Goal: Information Seeking & Learning: Learn about a topic

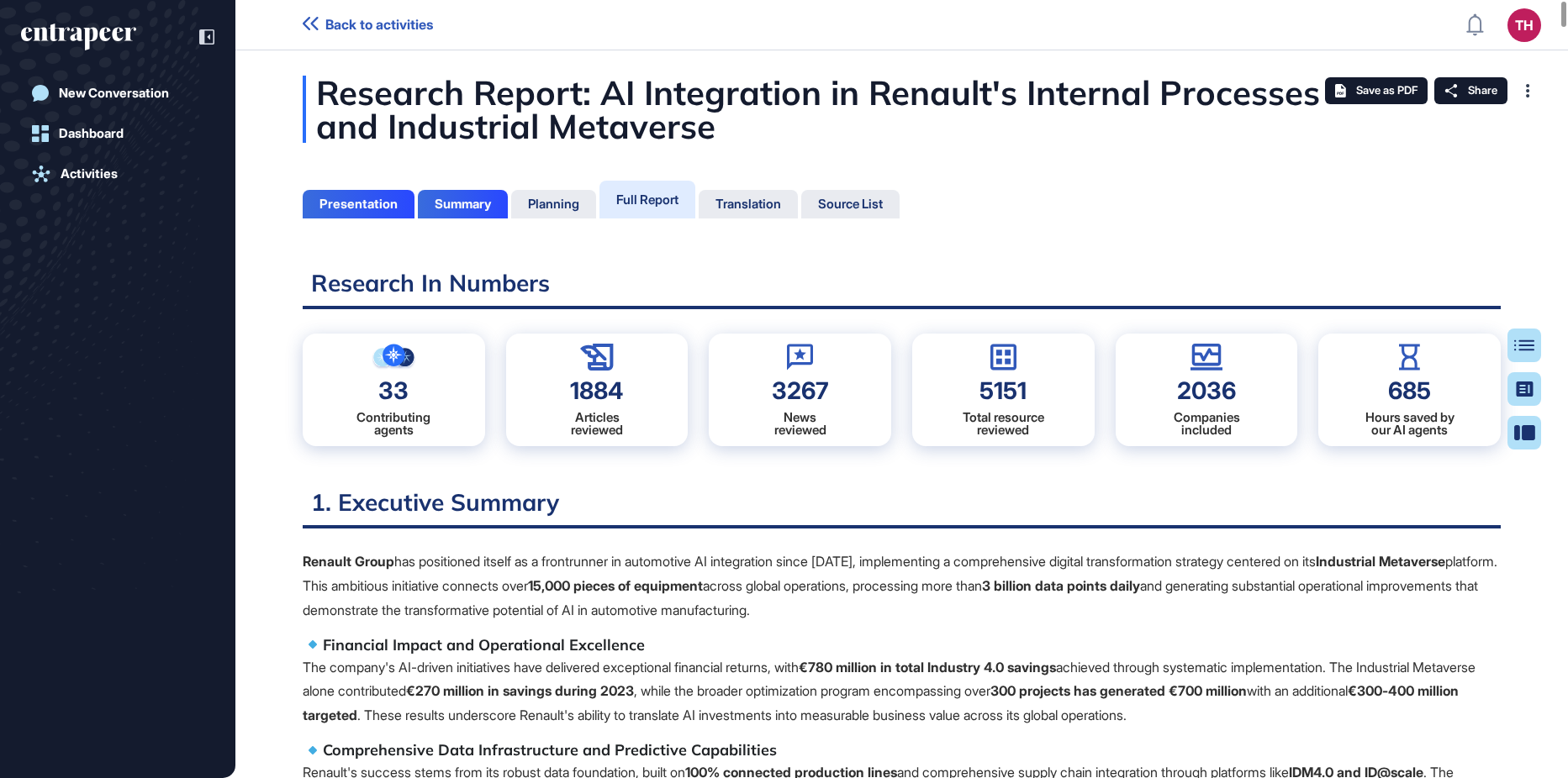
scroll to position [8, 1]
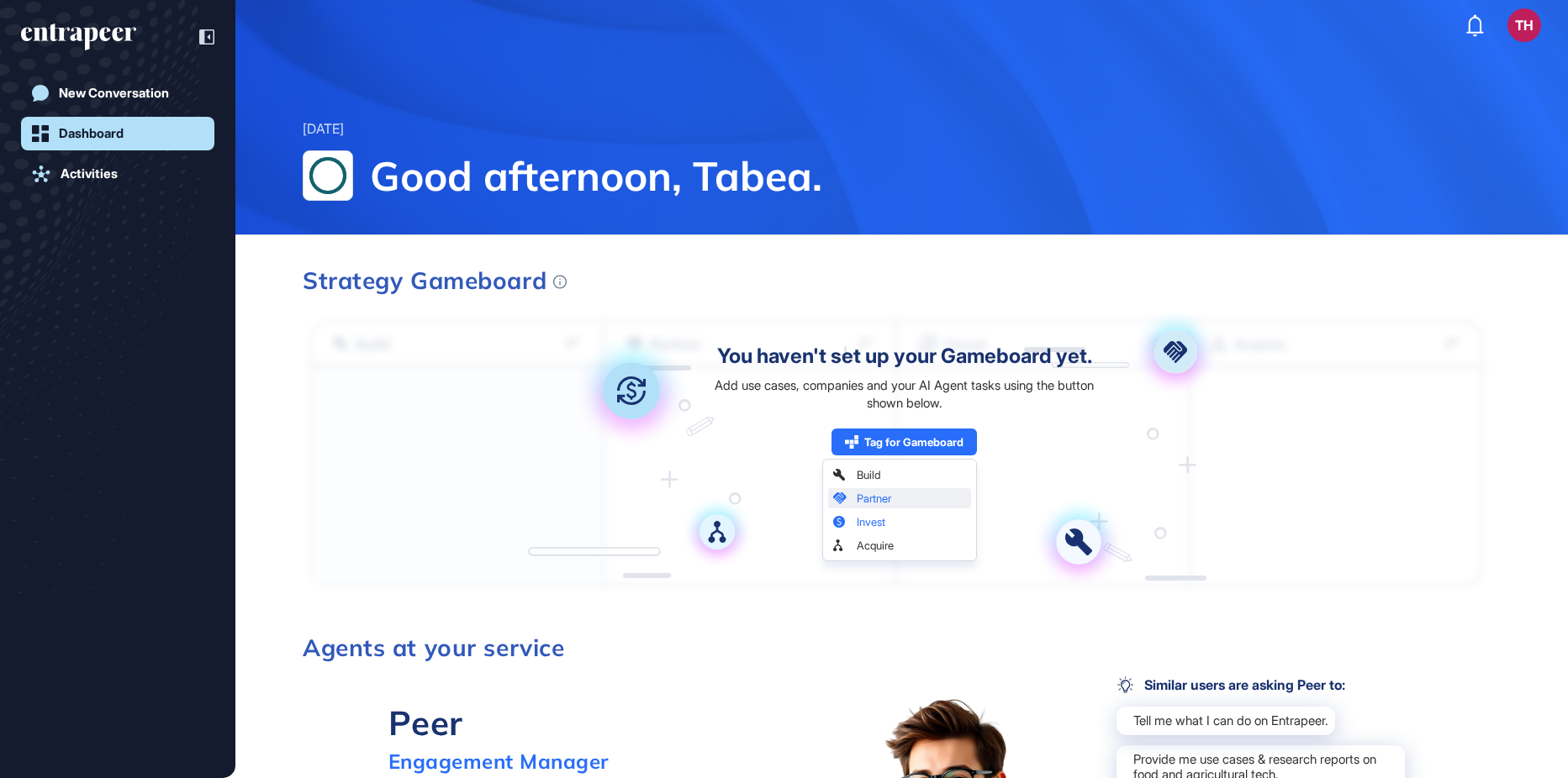
scroll to position [84, 0]
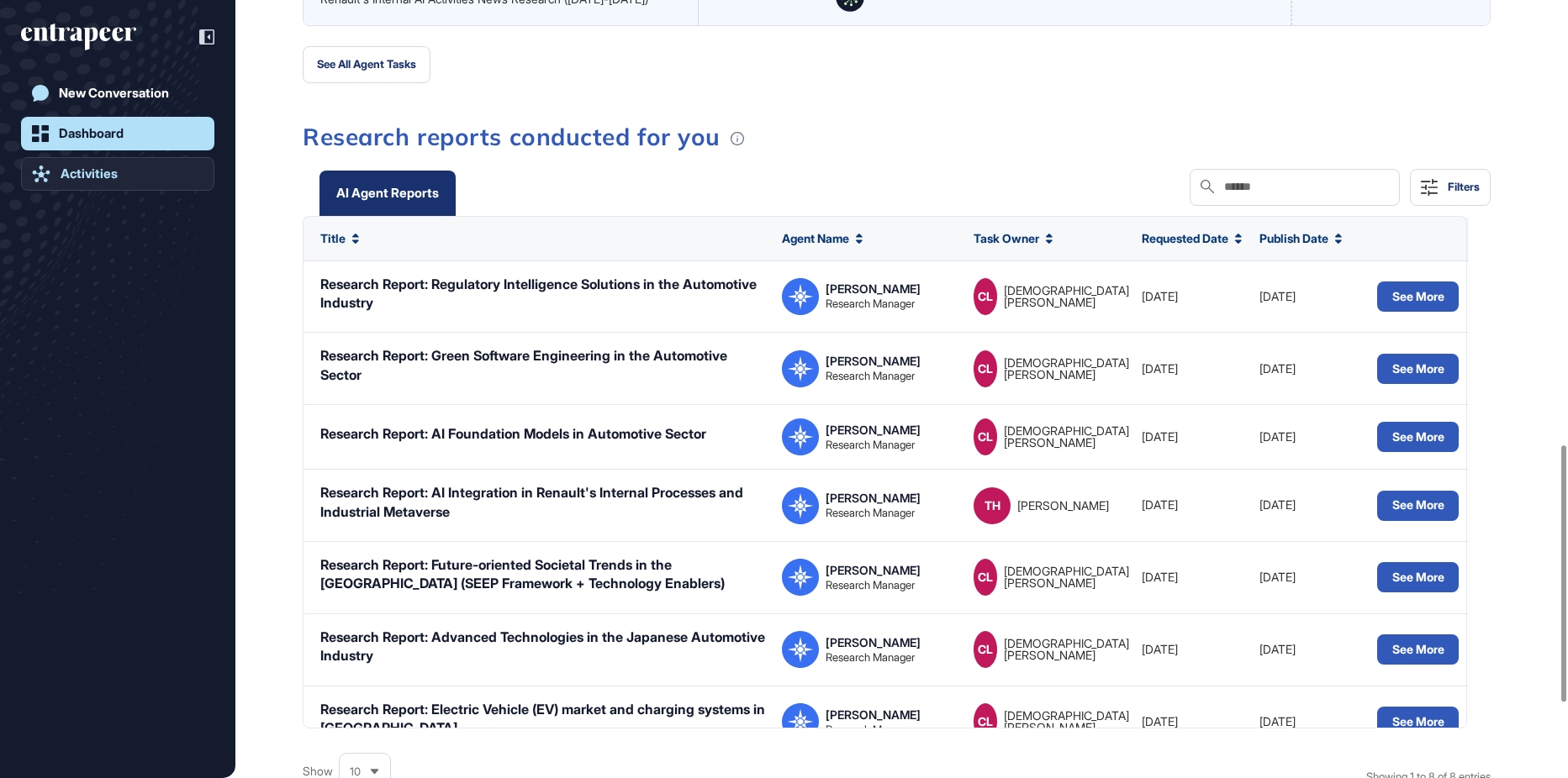
click at [80, 164] on link "Activities" at bounding box center [118, 173] width 193 height 34
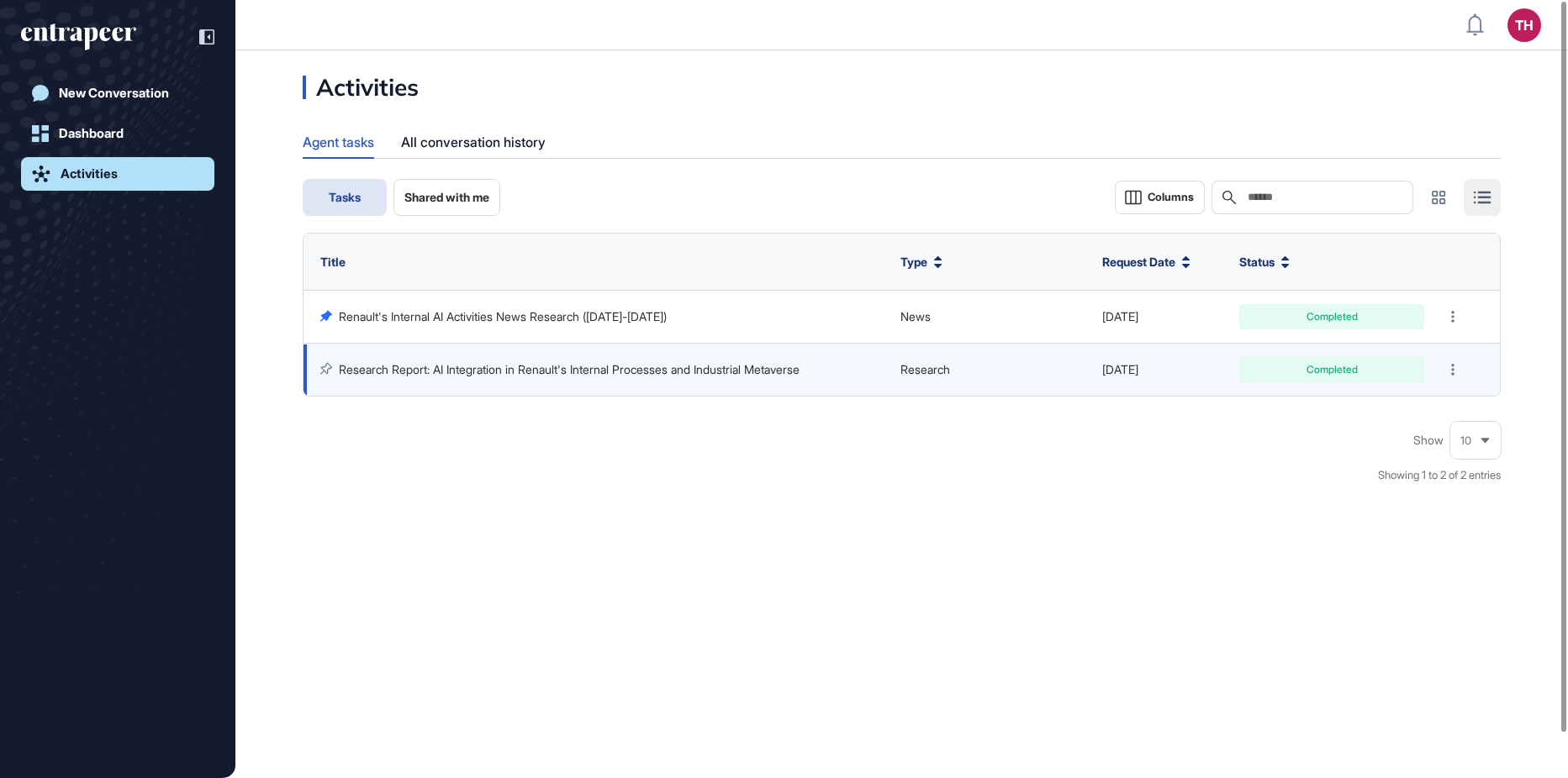
click at [562, 354] on td "Research Report: AI Integration in Renault's Internal Processes and Industrial …" at bounding box center [597, 370] width 588 height 53
click at [557, 363] on link "Research Report: AI Integration in Renault's Internal Processes and Industrial …" at bounding box center [569, 369] width 461 height 14
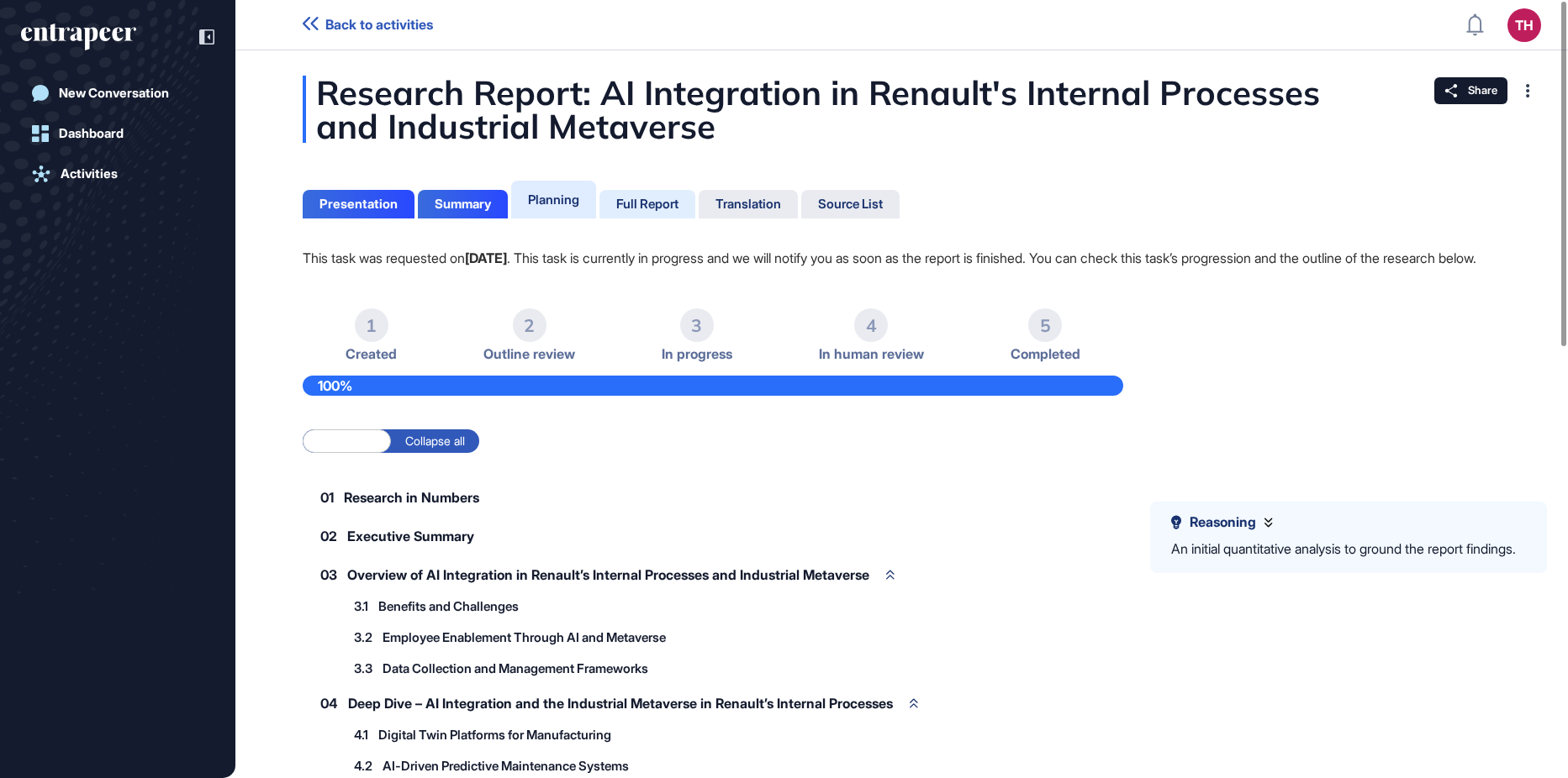
click at [666, 208] on div "Full Report" at bounding box center [647, 204] width 62 height 15
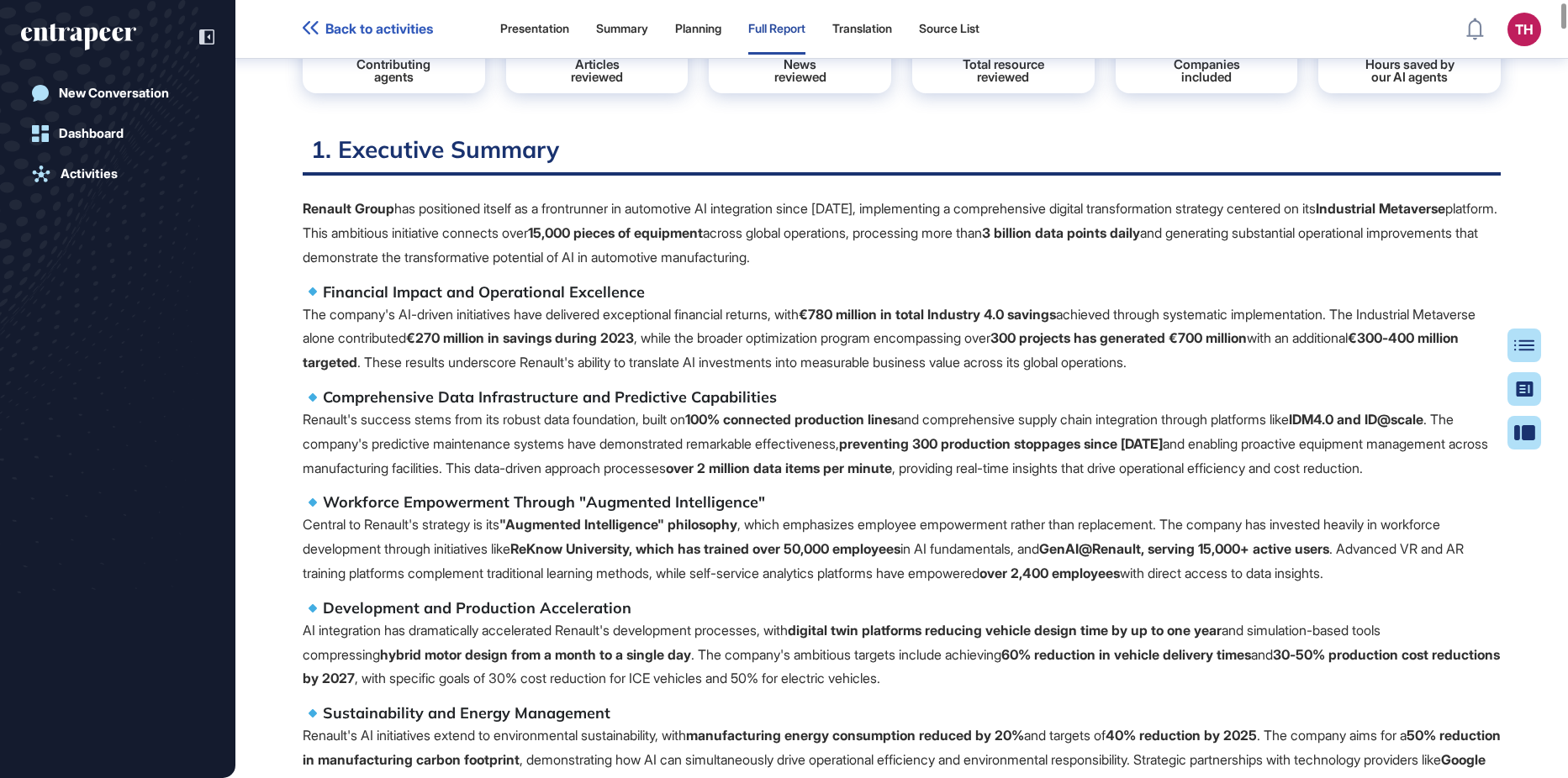
scroll to position [345, 0]
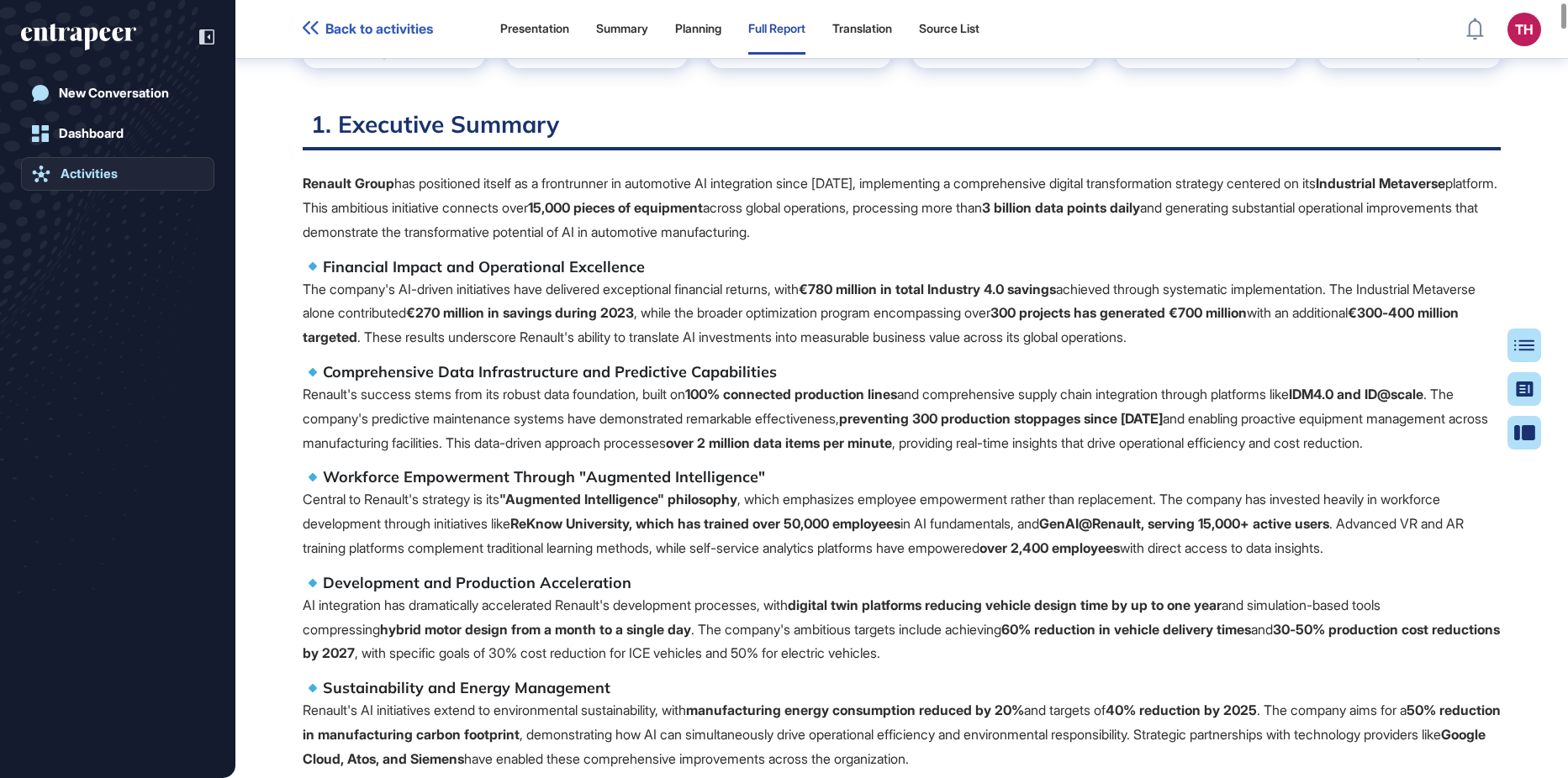
click at [146, 170] on link "Activities" at bounding box center [118, 173] width 193 height 34
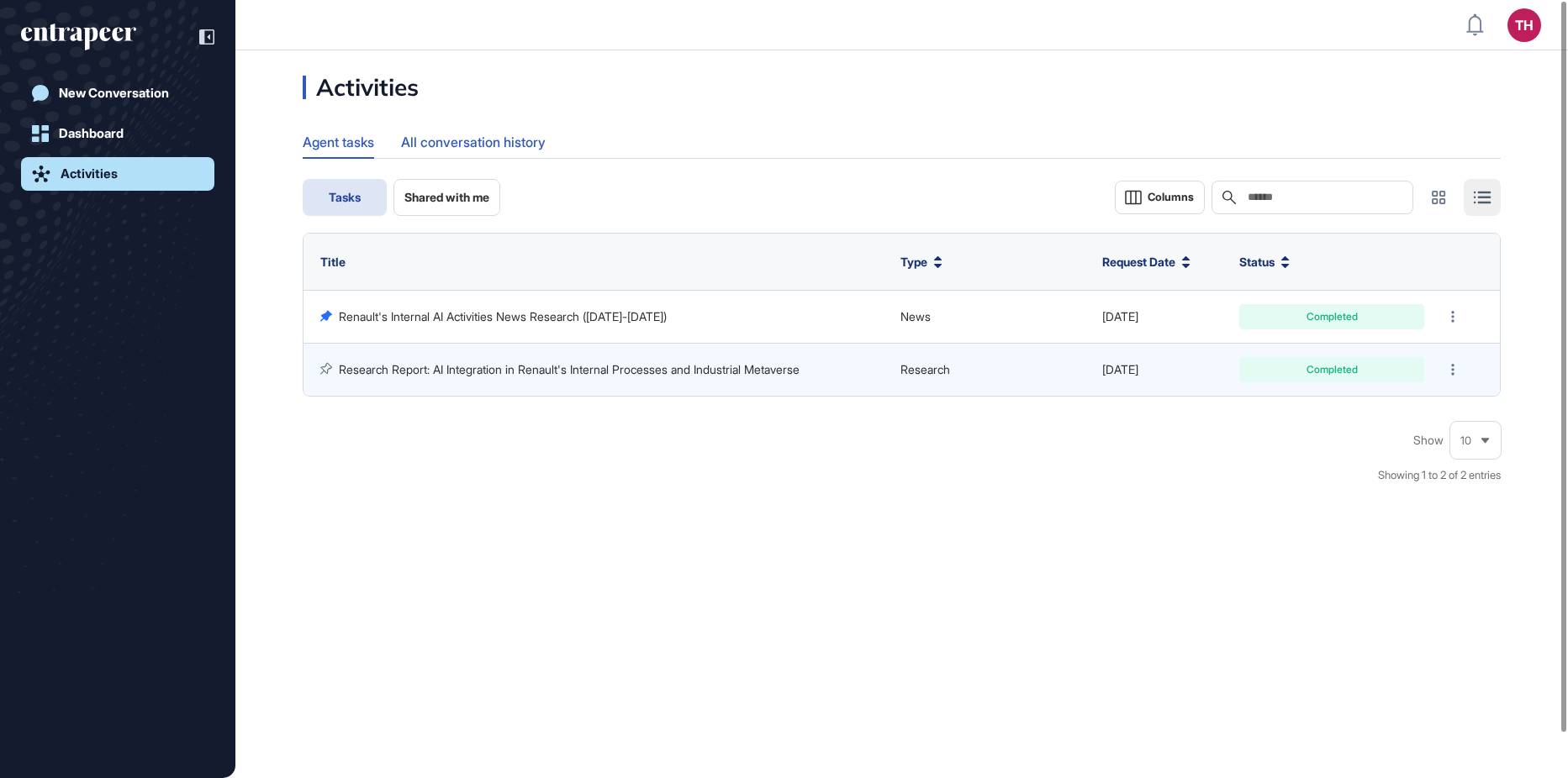
click at [496, 140] on div "All conversation history" at bounding box center [473, 143] width 145 height 33
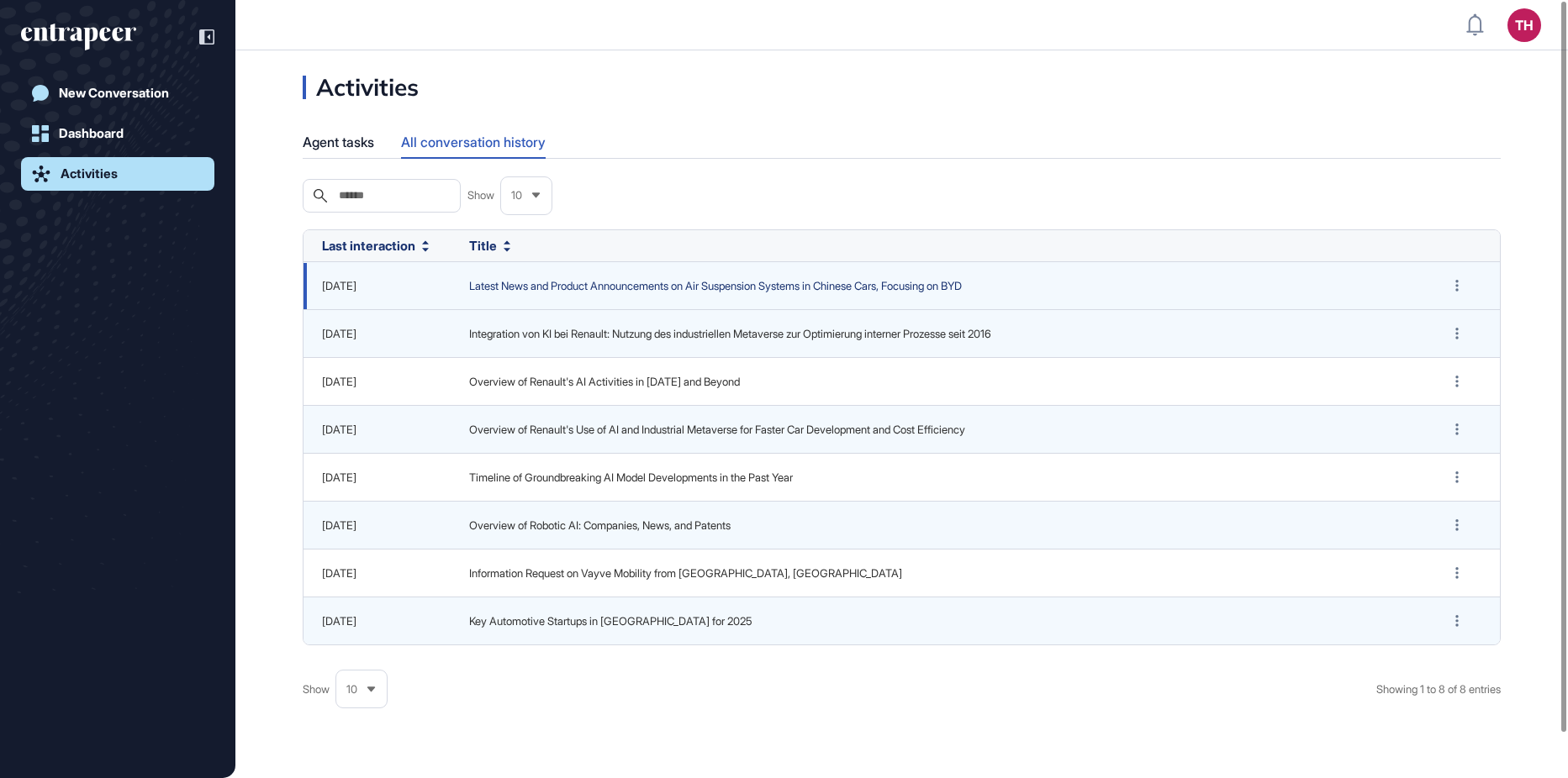
click at [637, 295] on span "Latest News and Product Announcements on Air Suspension Systems in Chinese Cars…" at bounding box center [939, 286] width 940 height 17
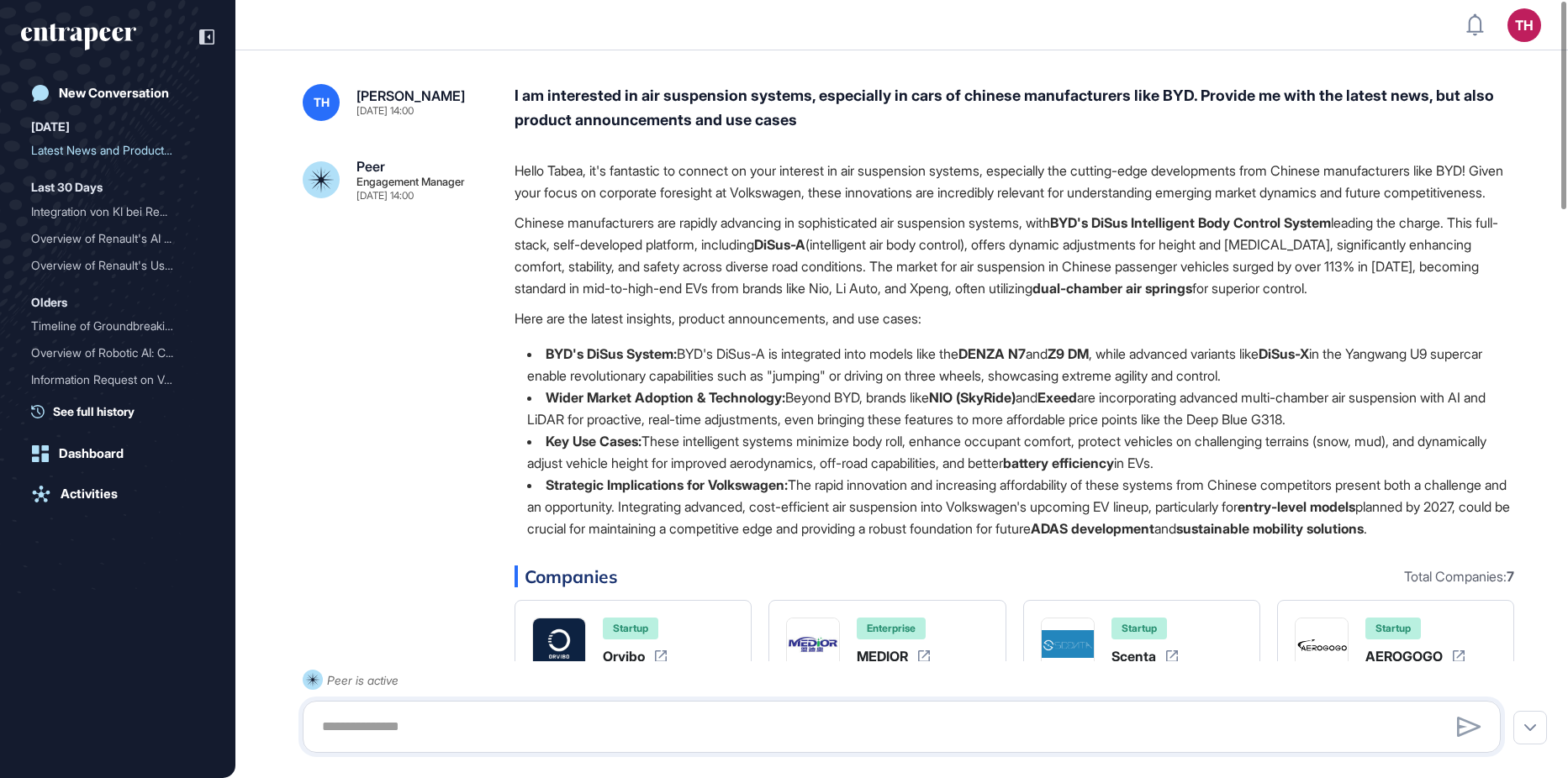
click at [369, 589] on div "Peer Engagement Manager Sep 02, 2025 14:00 Hello Tabea, it's fantastic to conne…" at bounding box center [901, 647] width 1198 height 976
click at [1133, 271] on p "Chinese manufacturers are rapidly advancing in sophisticated air suspension sys…" at bounding box center [1015, 255] width 1000 height 87
click at [972, 289] on p "Chinese manufacturers are rapidly advancing in sophisticated air suspension sys…" at bounding box center [1015, 255] width 1000 height 87
drag, startPoint x: 968, startPoint y: 289, endPoint x: 1476, endPoint y: 308, distance: 508.4
click at [1476, 299] on p "Chinese manufacturers are rapidly advancing in sophisticated air suspension sys…" at bounding box center [1015, 255] width 1000 height 87
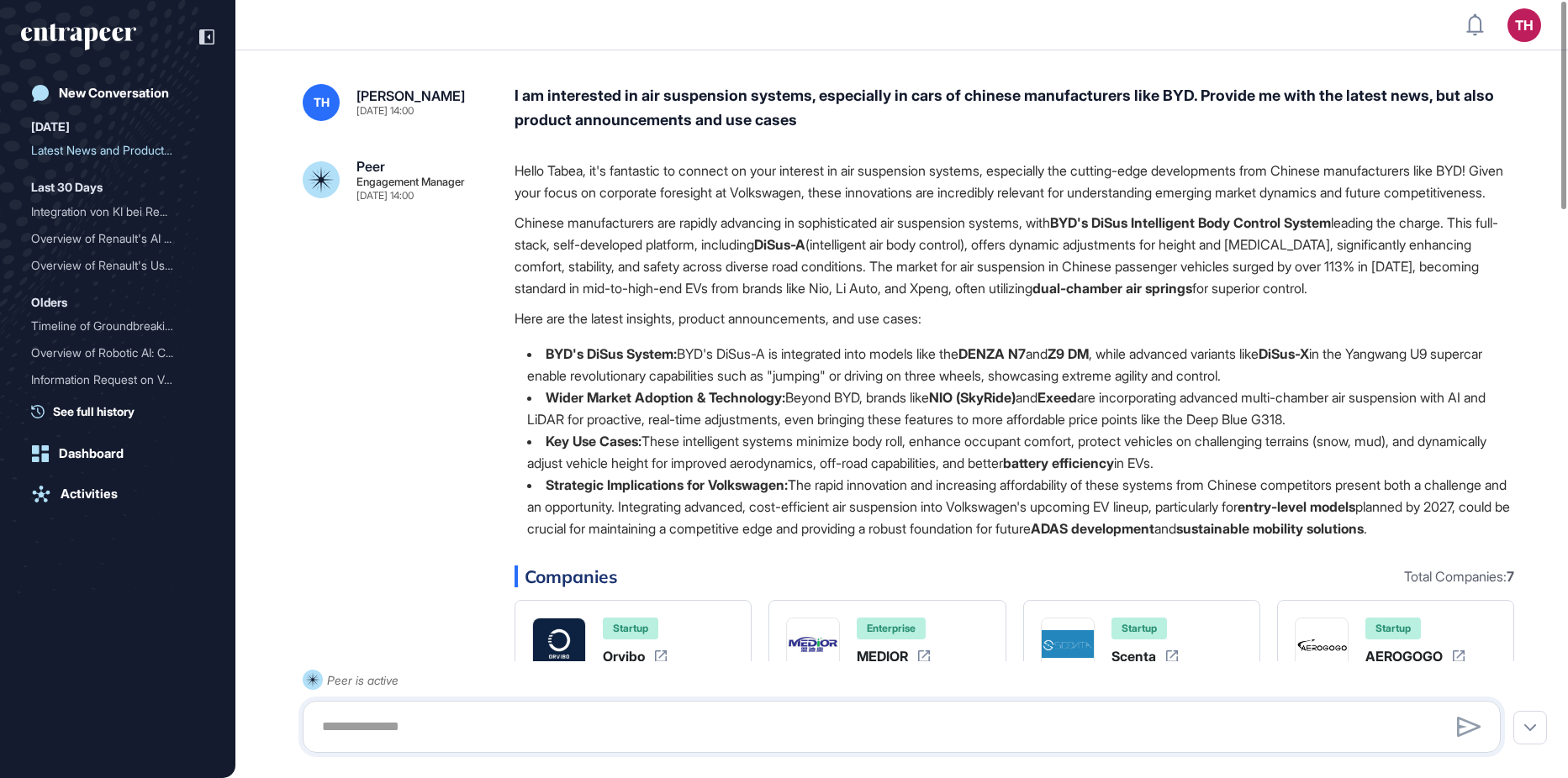
copy p "The market for air suspension in Chinese passenger vehicles surged by over 113%…"
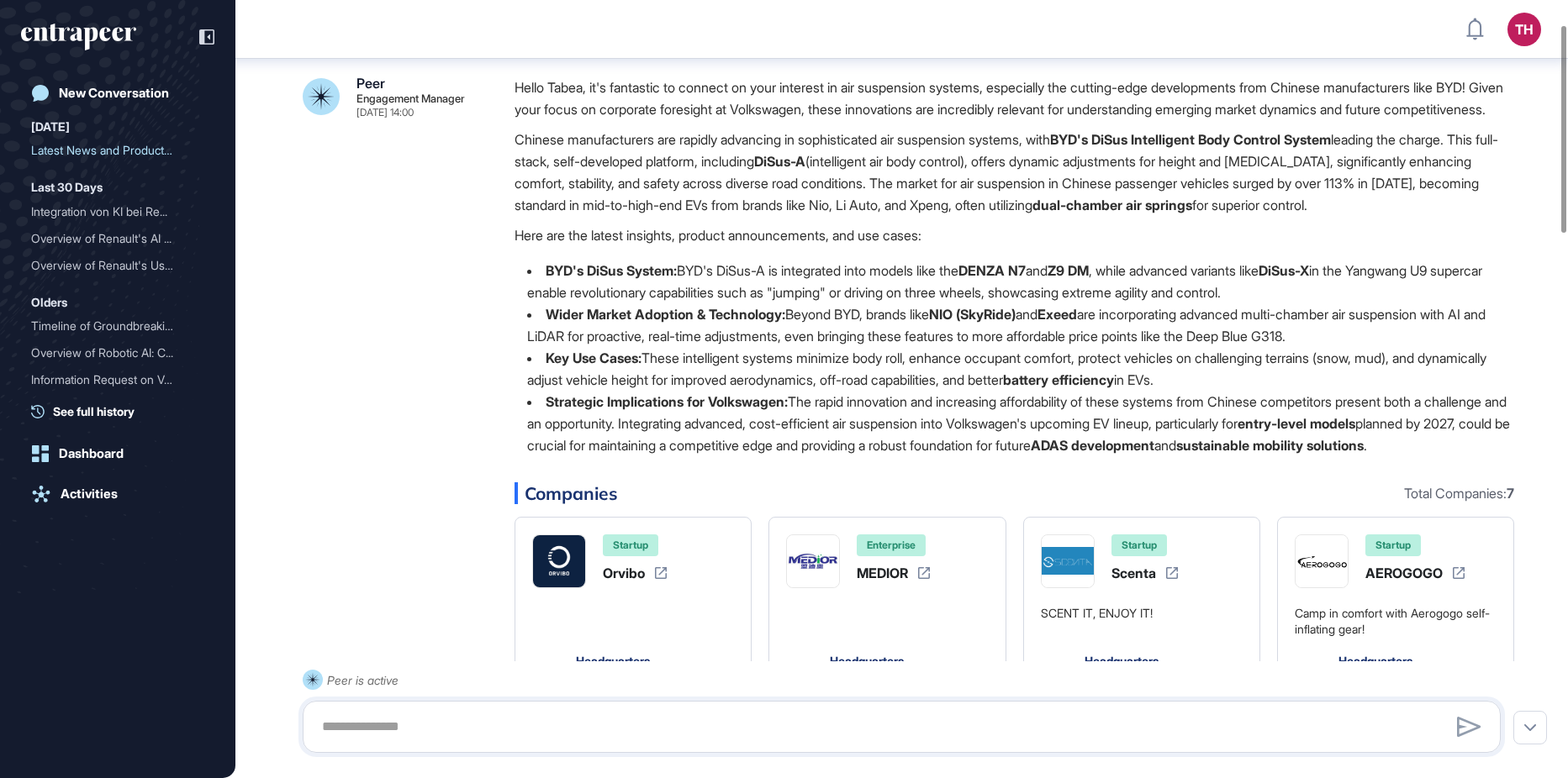
scroll to position [92, 0]
click at [738, 390] on li "Key Use Cases: These intelligent systems minimize body roll, enhance occupant c…" at bounding box center [1015, 369] width 1000 height 44
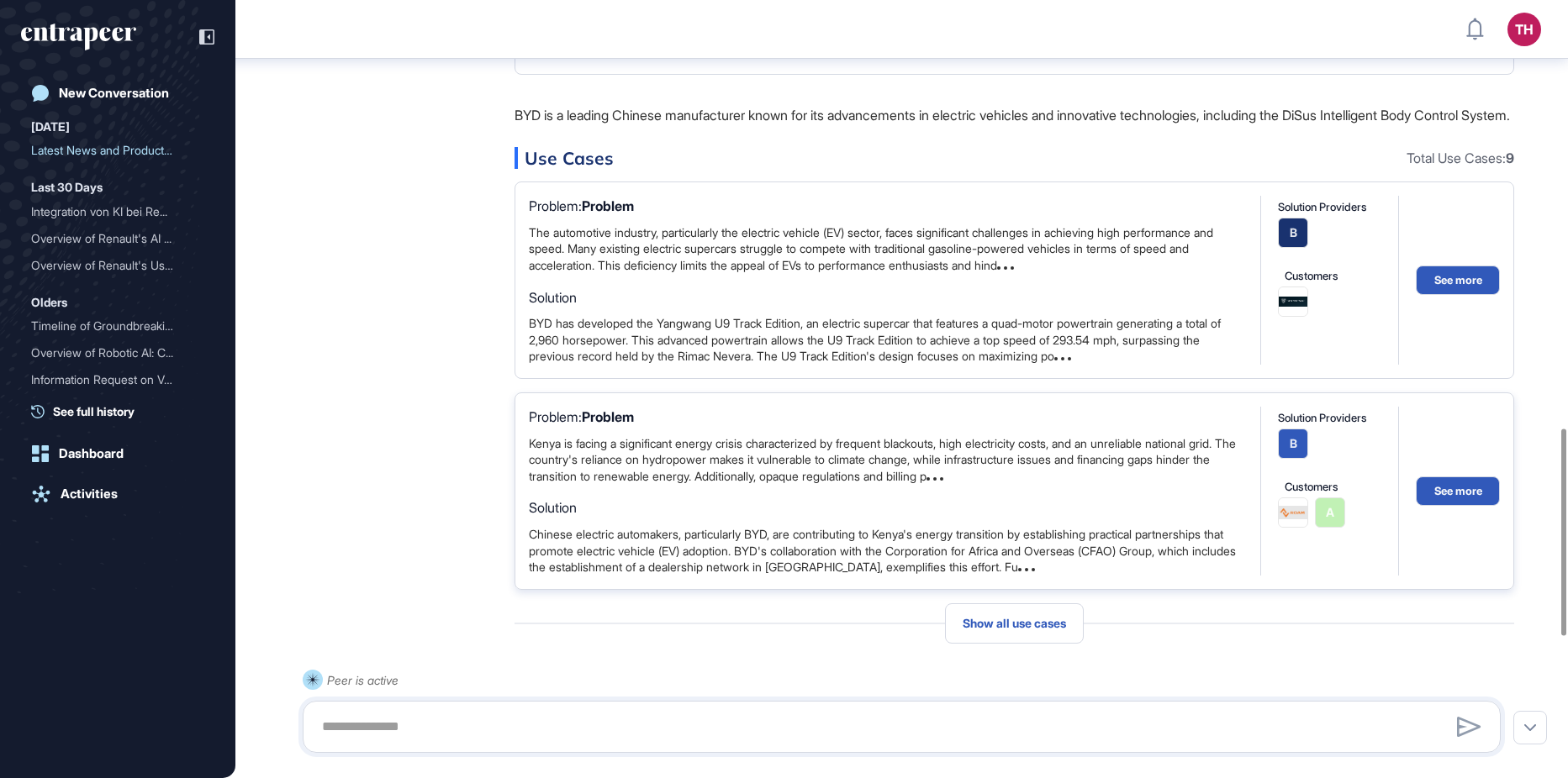
scroll to position [1857, 0]
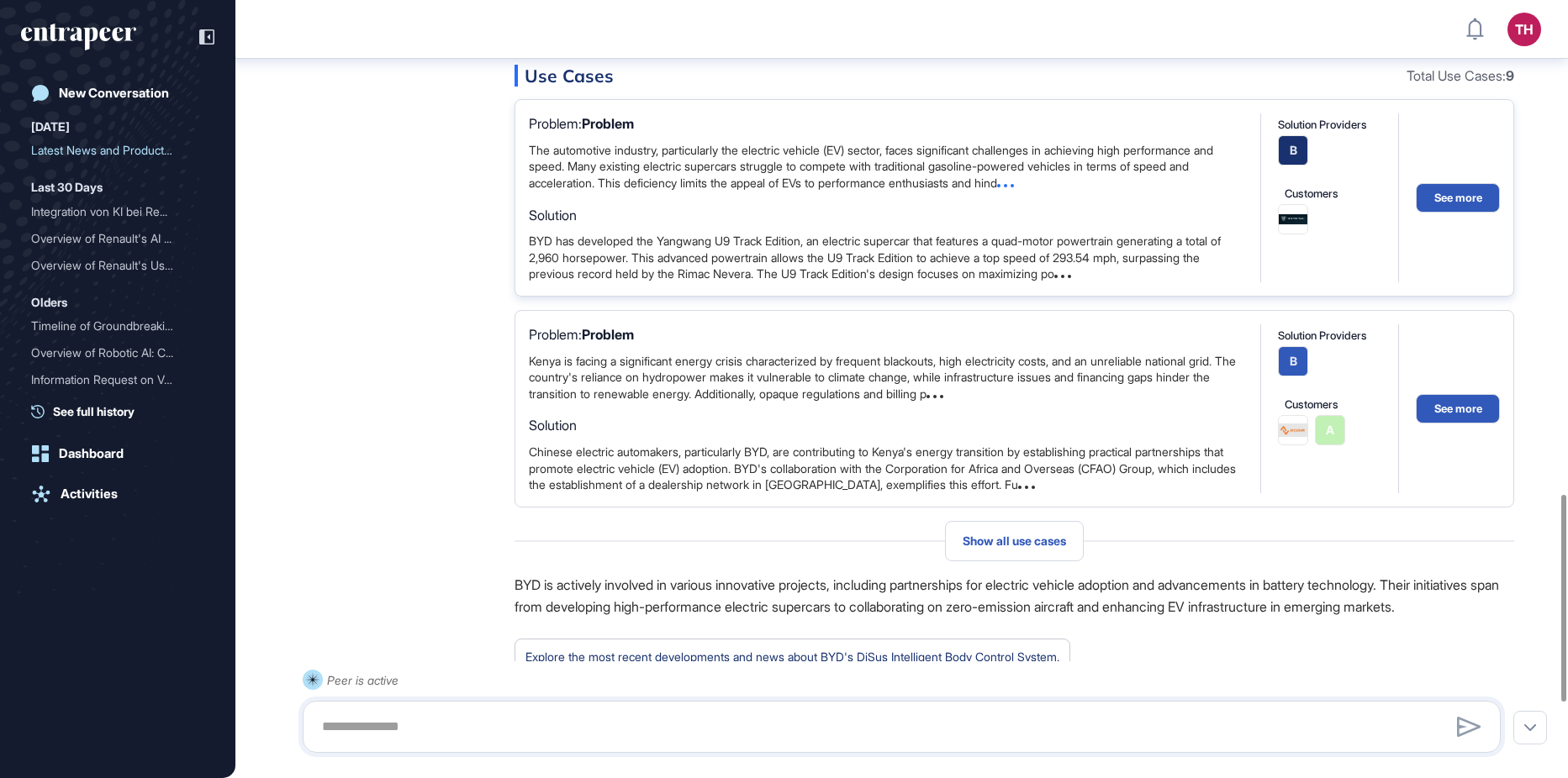
click at [1015, 187] on icon at bounding box center [1005, 186] width 17 height 3
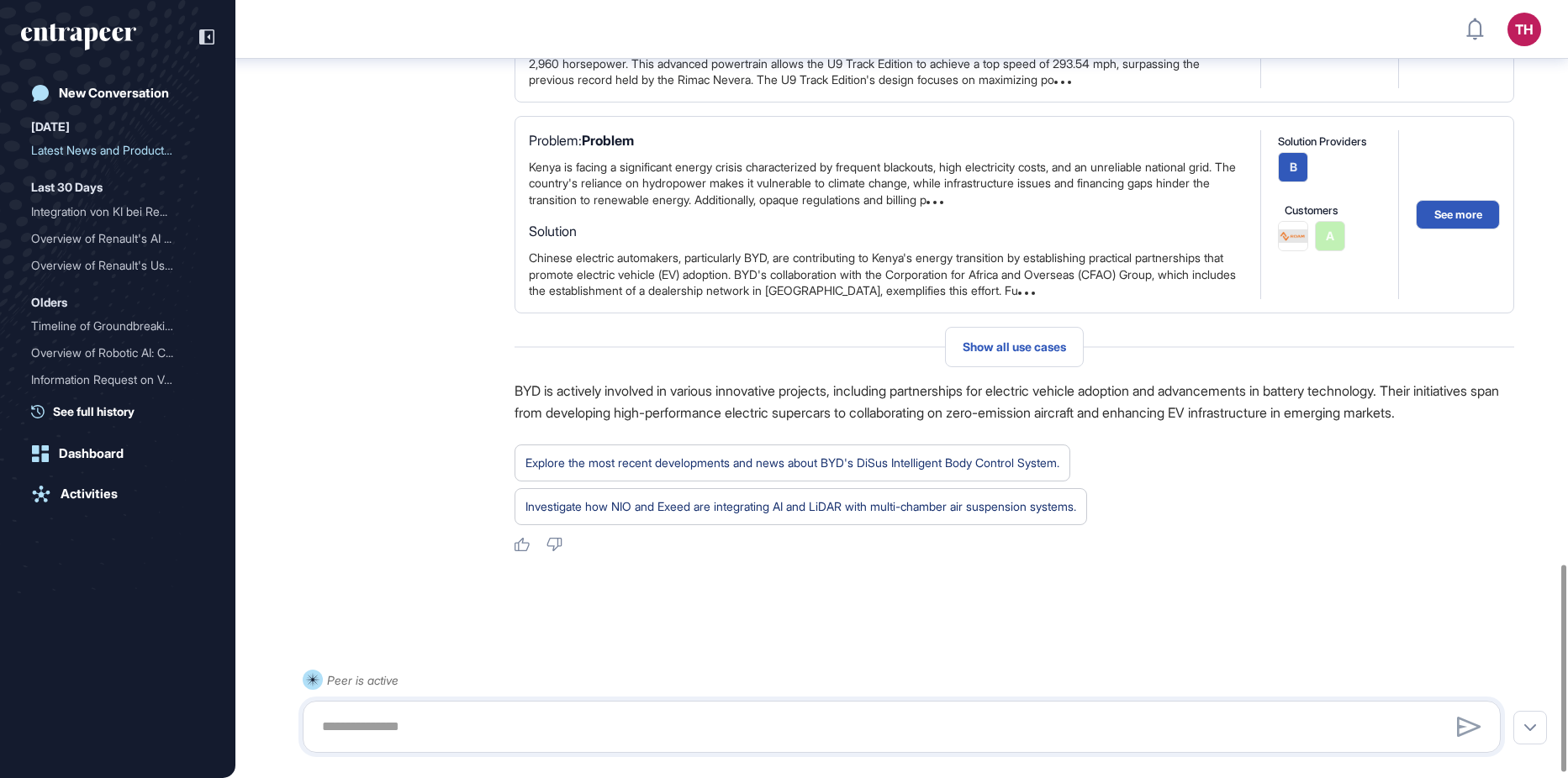
scroll to position [2140, 0]
click at [473, 711] on textarea at bounding box center [902, 727] width 1180 height 34
type textarea "*"
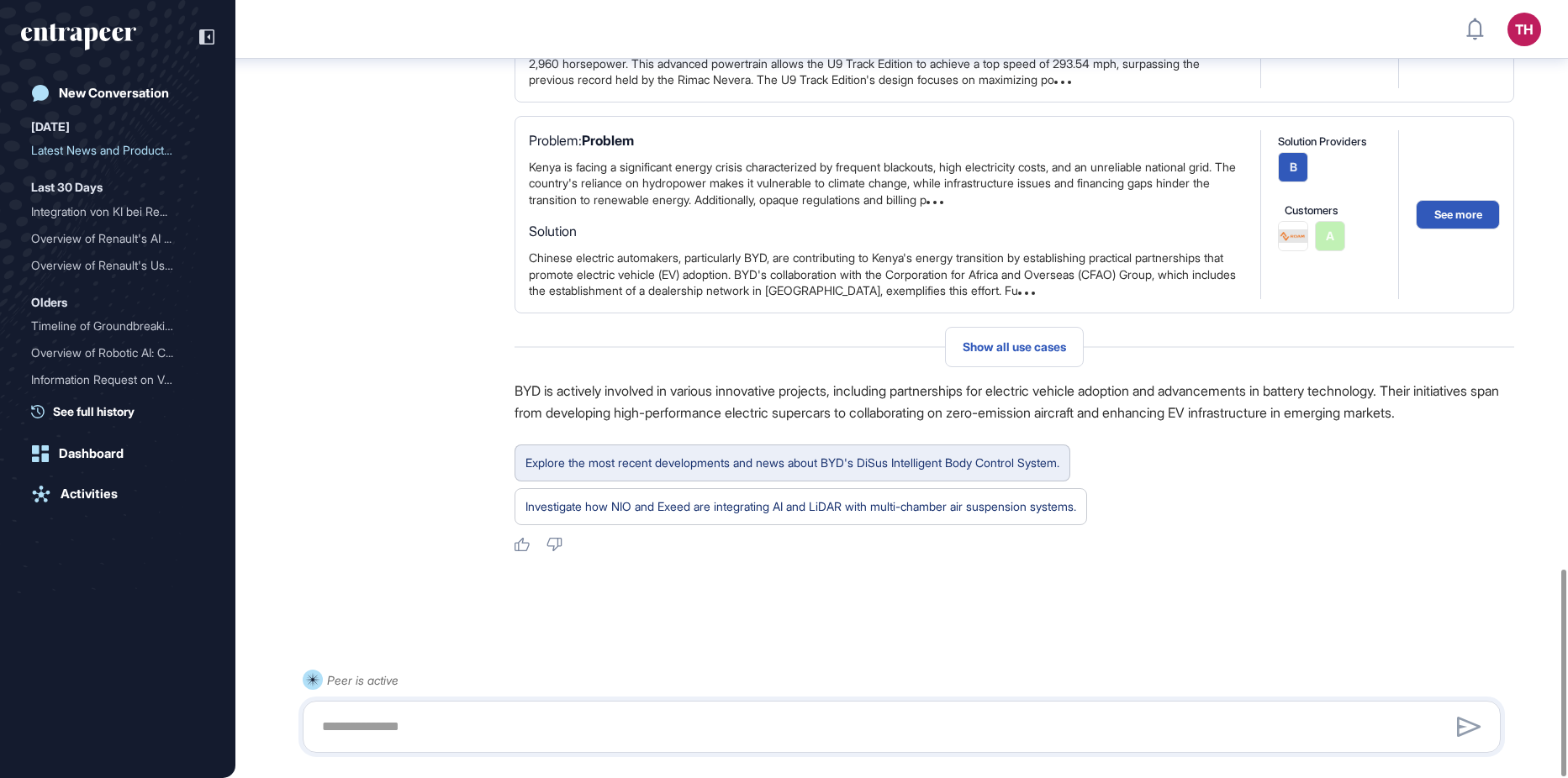
click at [979, 464] on div "Explore the most recent developments and news about BYD's DiSus Intelligent Bod…" at bounding box center [792, 463] width 534 height 22
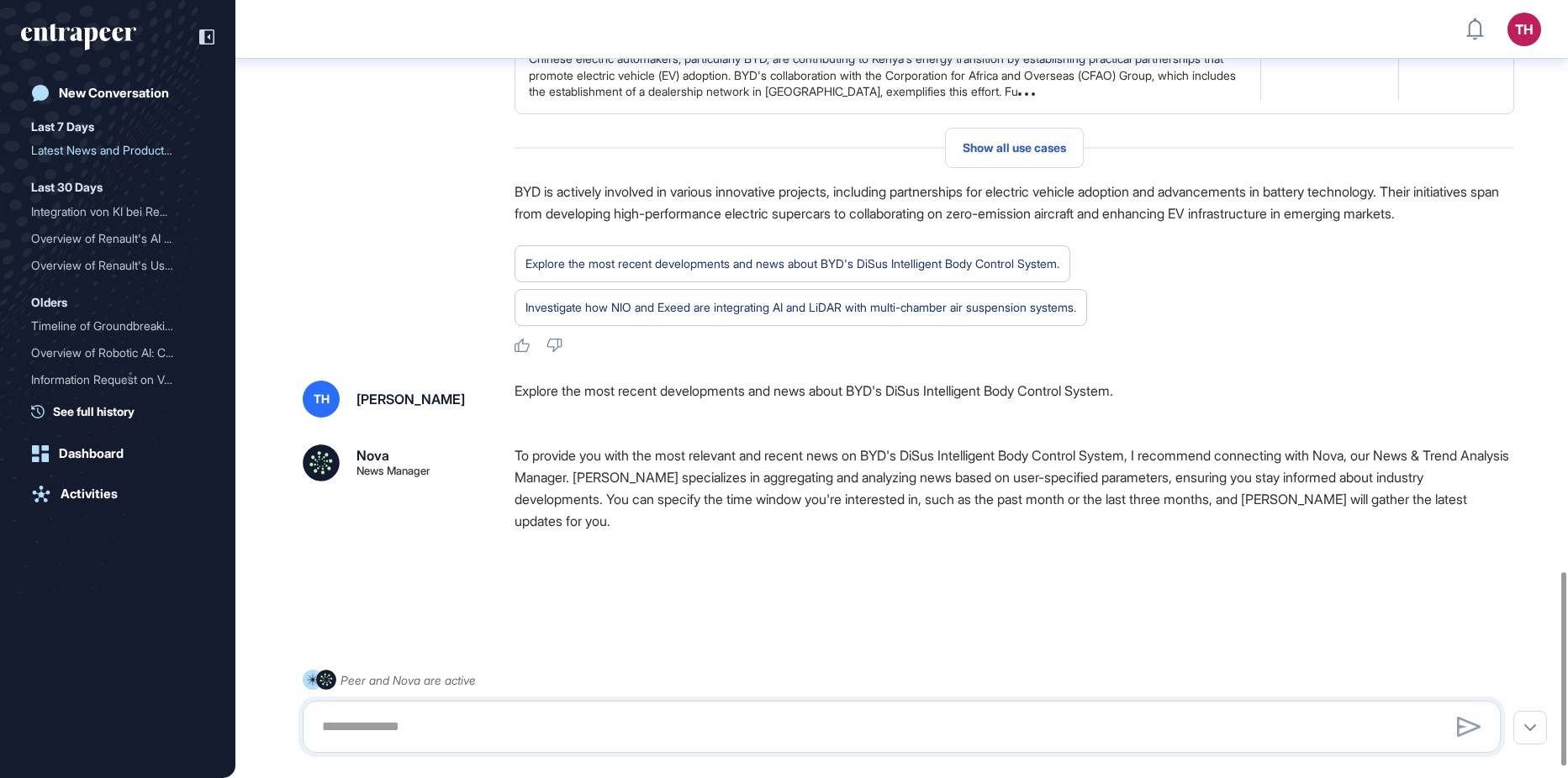
scroll to position [2338, 0]
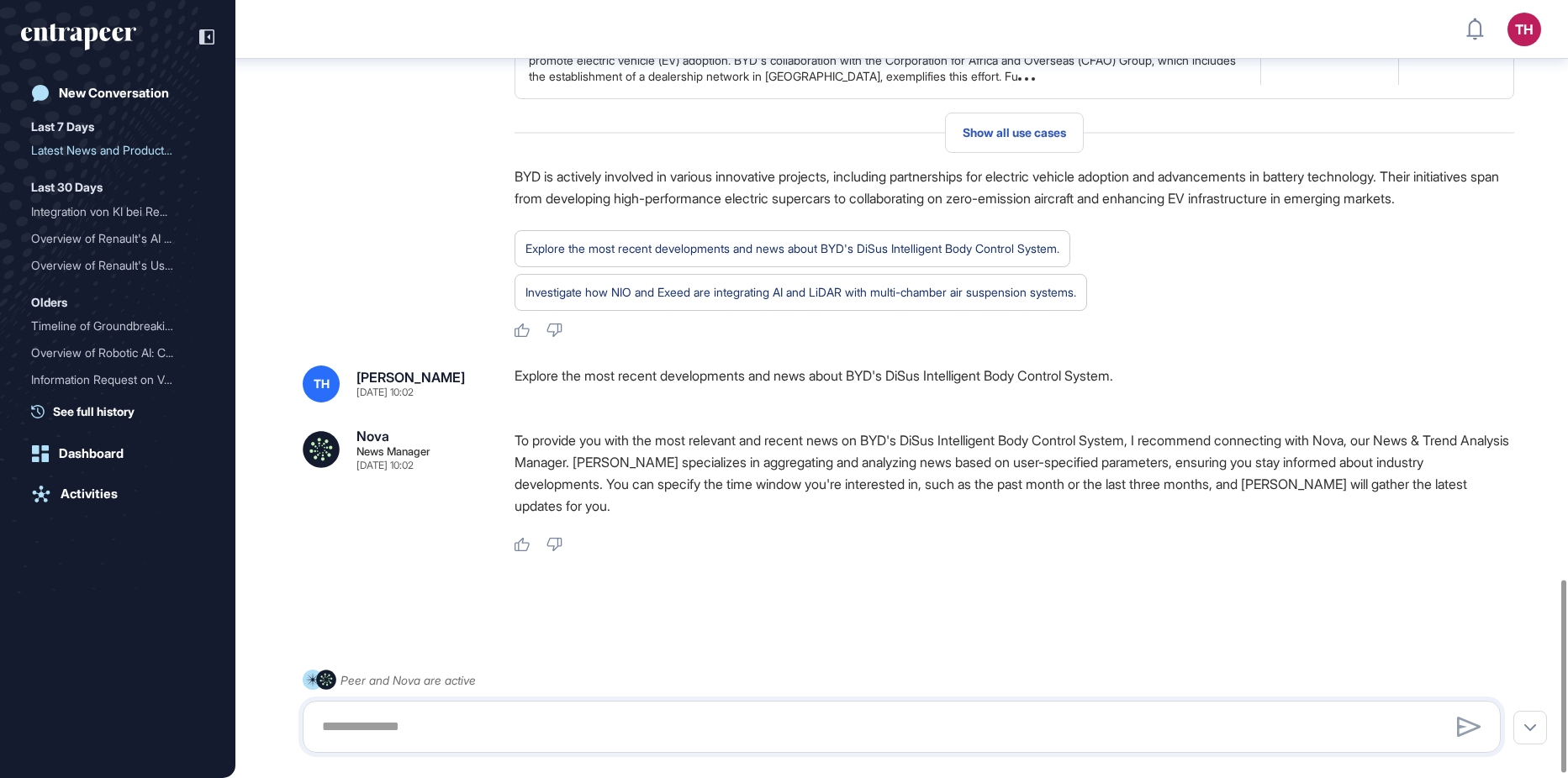
click at [452, 708] on div at bounding box center [901, 727] width 1198 height 52
click at [400, 707] on div at bounding box center [901, 727] width 1198 height 52
click at [376, 737] on textarea at bounding box center [902, 727] width 1180 height 34
type textarea "**********"
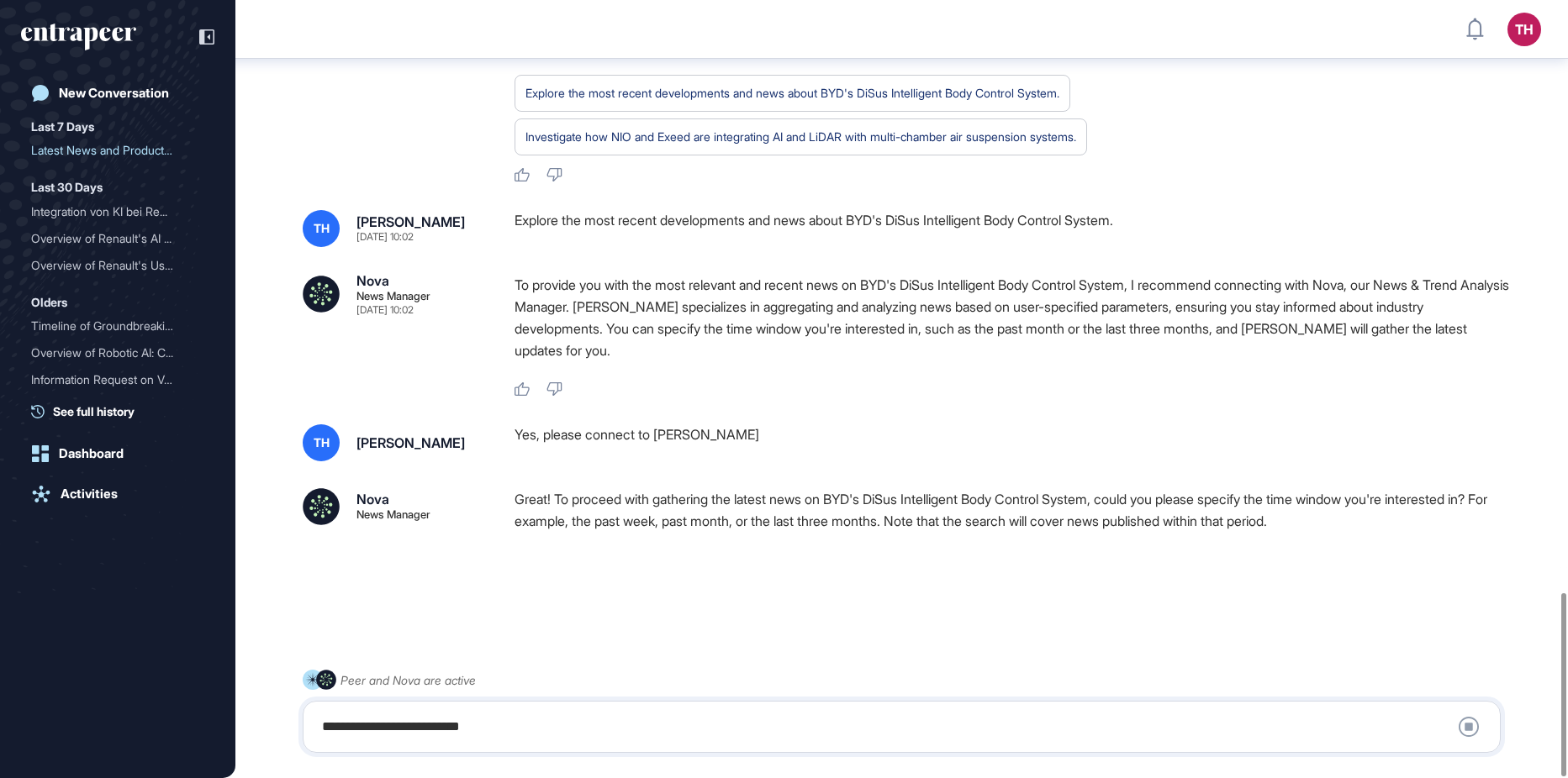
scroll to position [2509, 0]
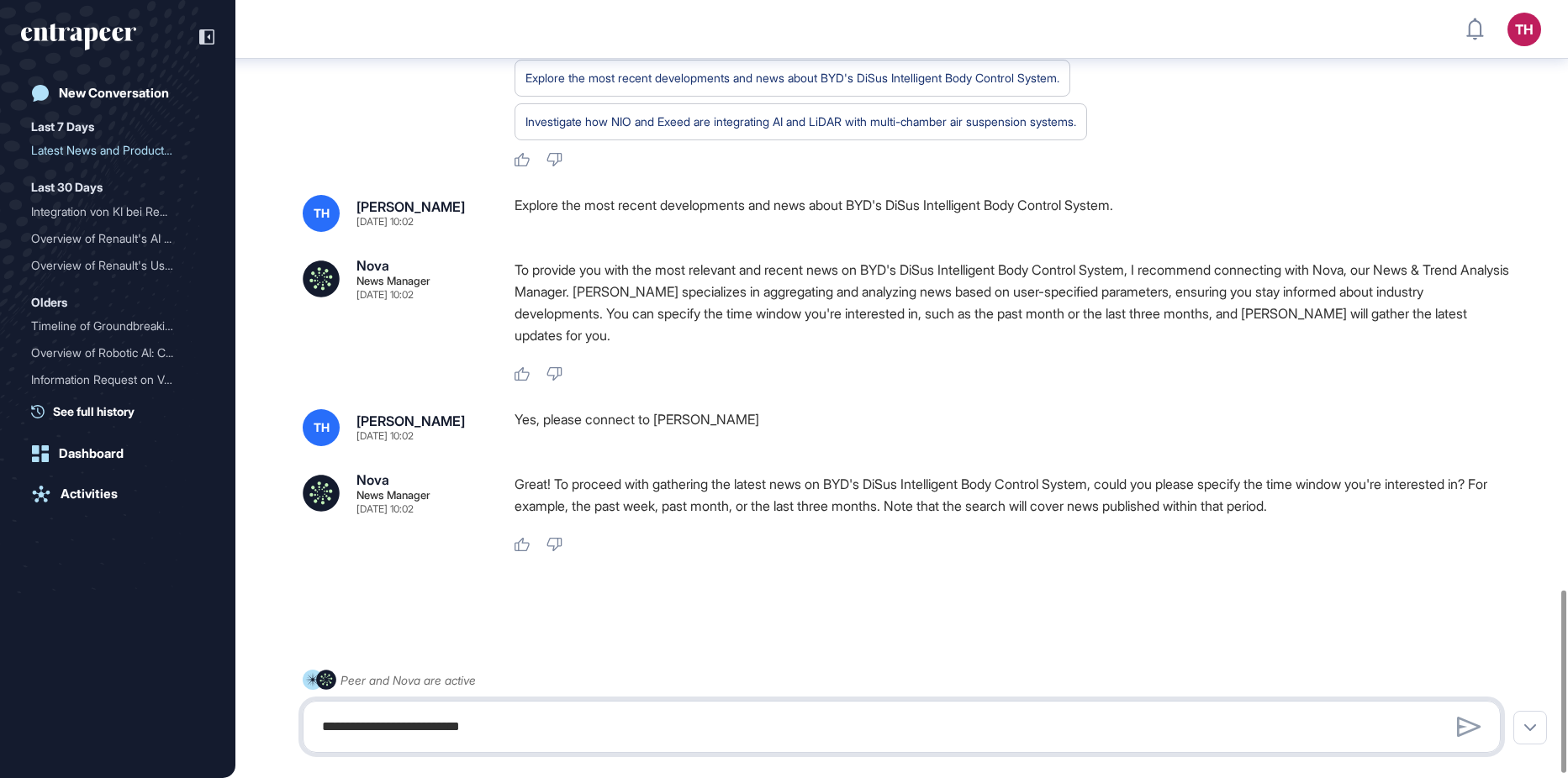
click at [501, 716] on textarea "**********" at bounding box center [902, 727] width 1180 height 34
type textarea "**********"
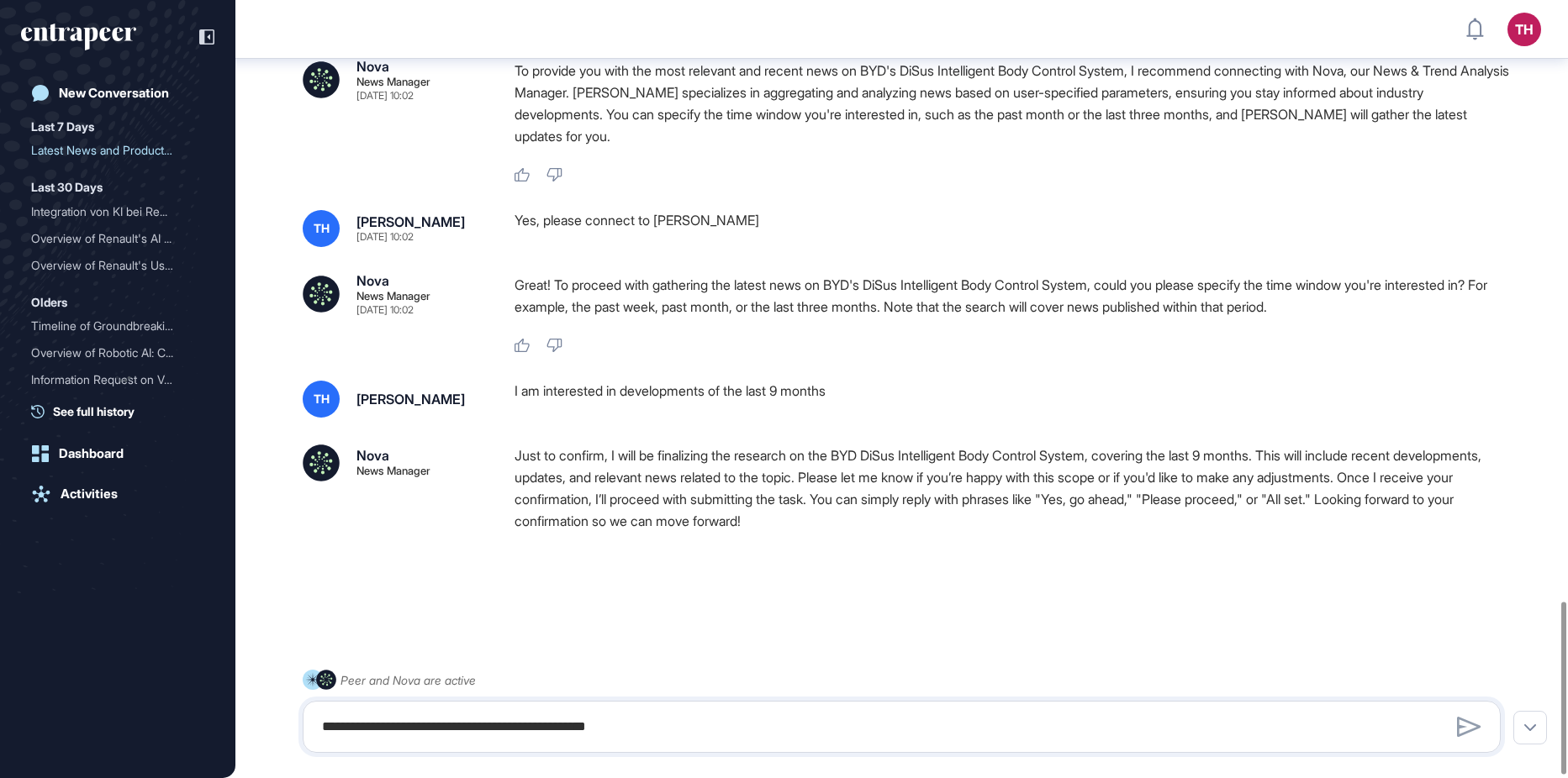
scroll to position [2723, 0]
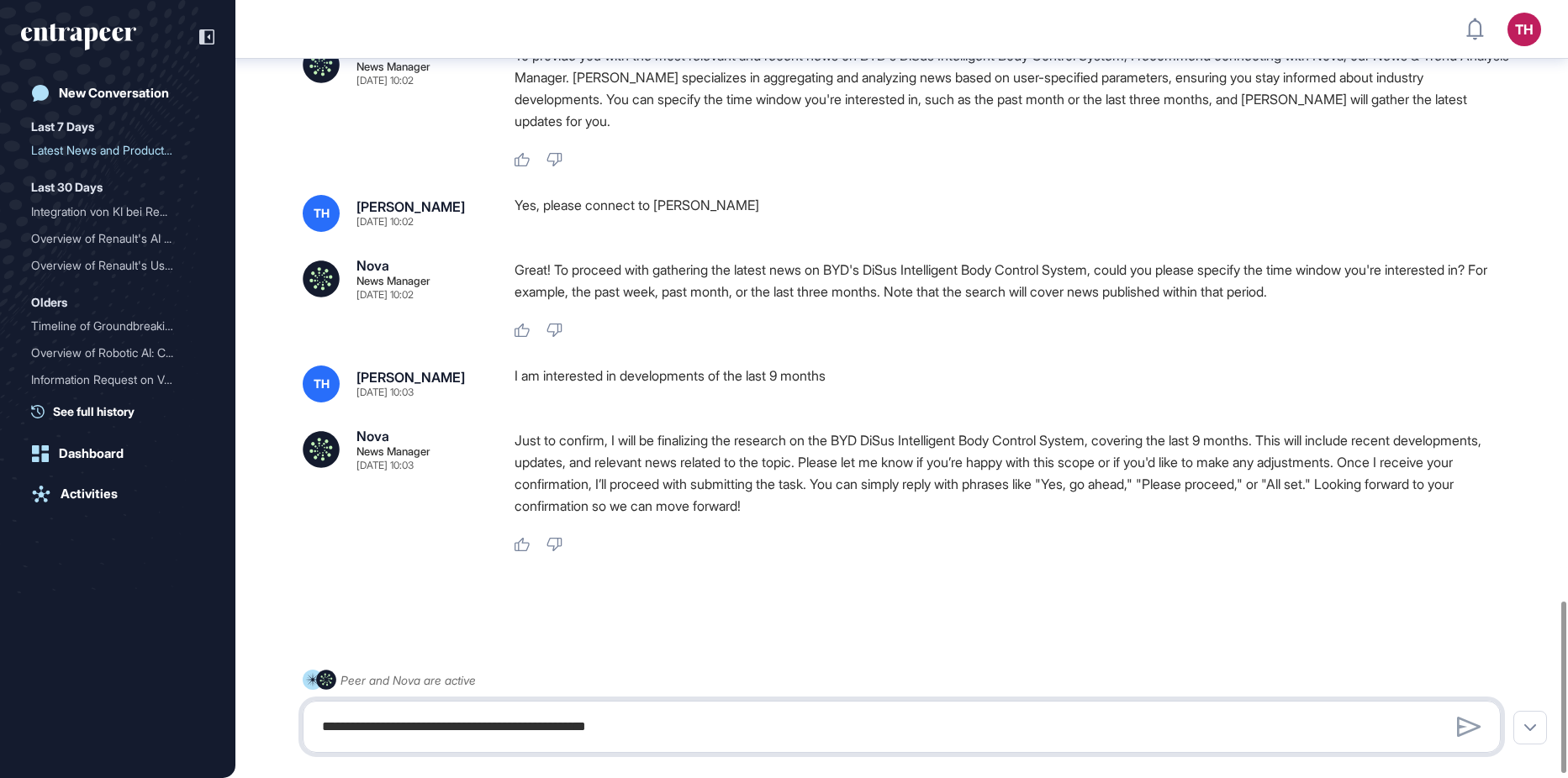
click at [607, 720] on textarea "**********" at bounding box center [902, 727] width 1180 height 34
type textarea "**********"
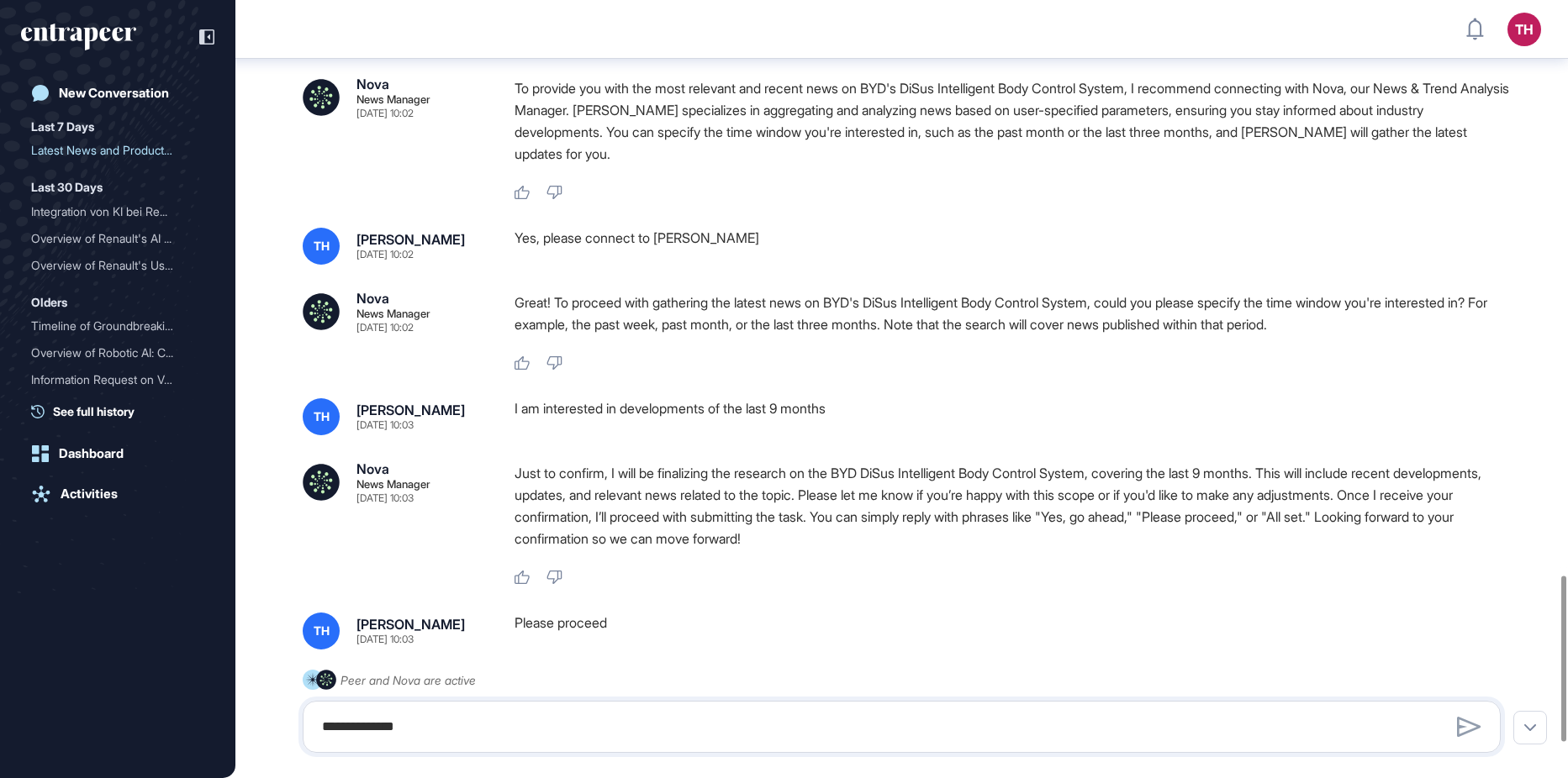
scroll to position [2871, 0]
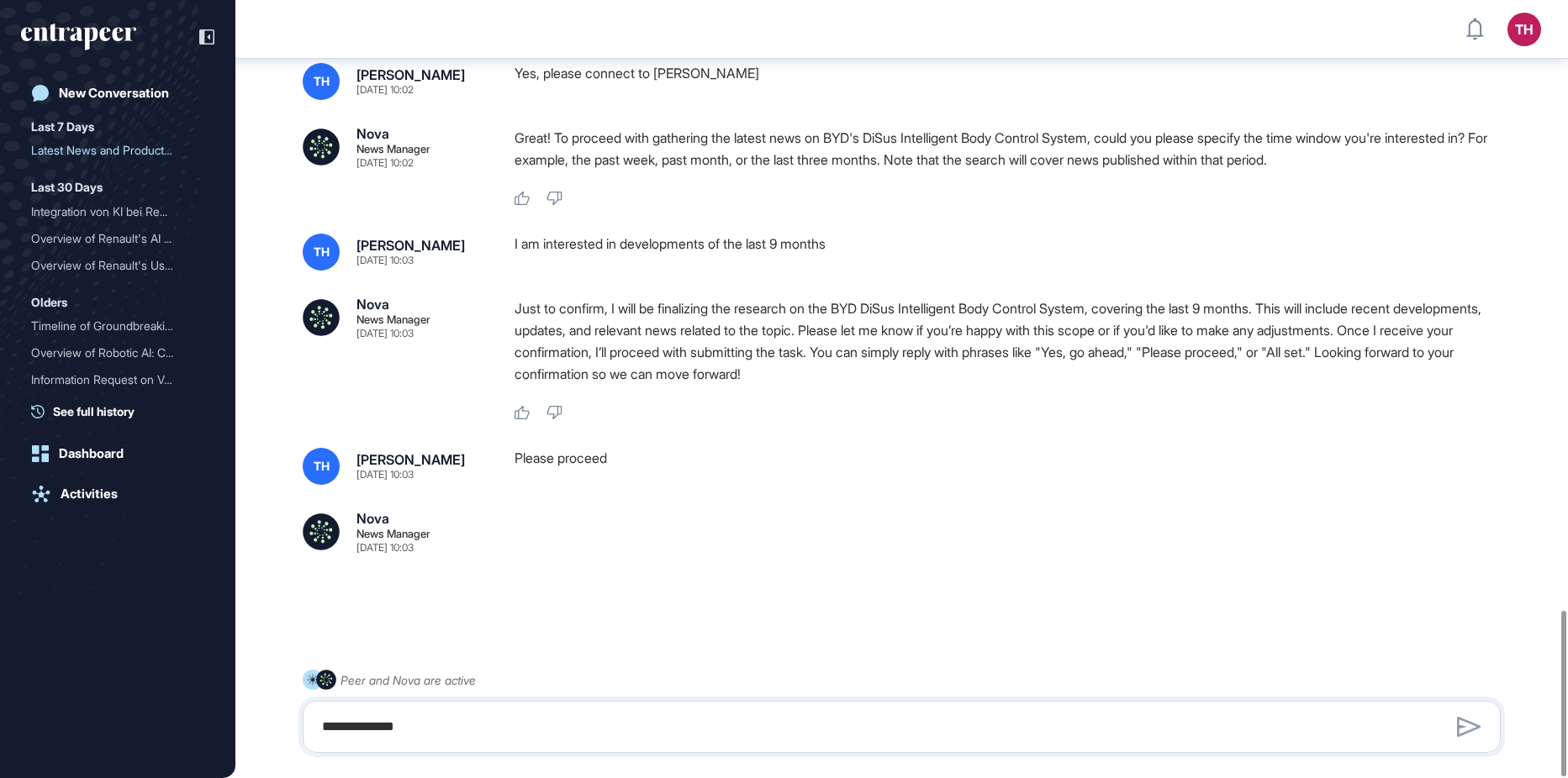
click at [585, 526] on div at bounding box center [1015, 532] width 1000 height 41
drag, startPoint x: 501, startPoint y: 707, endPoint x: 493, endPoint y: 714, distance: 10.6
click at [501, 709] on div "**********" at bounding box center [901, 727] width 1198 height 52
click at [478, 720] on textarea "**********" at bounding box center [902, 727] width 1180 height 34
click at [628, 509] on div "TH Tabea Huellen Sep 05, 2025 10:03 Please proceed Nova News Manager Sep 05, 20…" at bounding box center [901, 500] width 1198 height 105
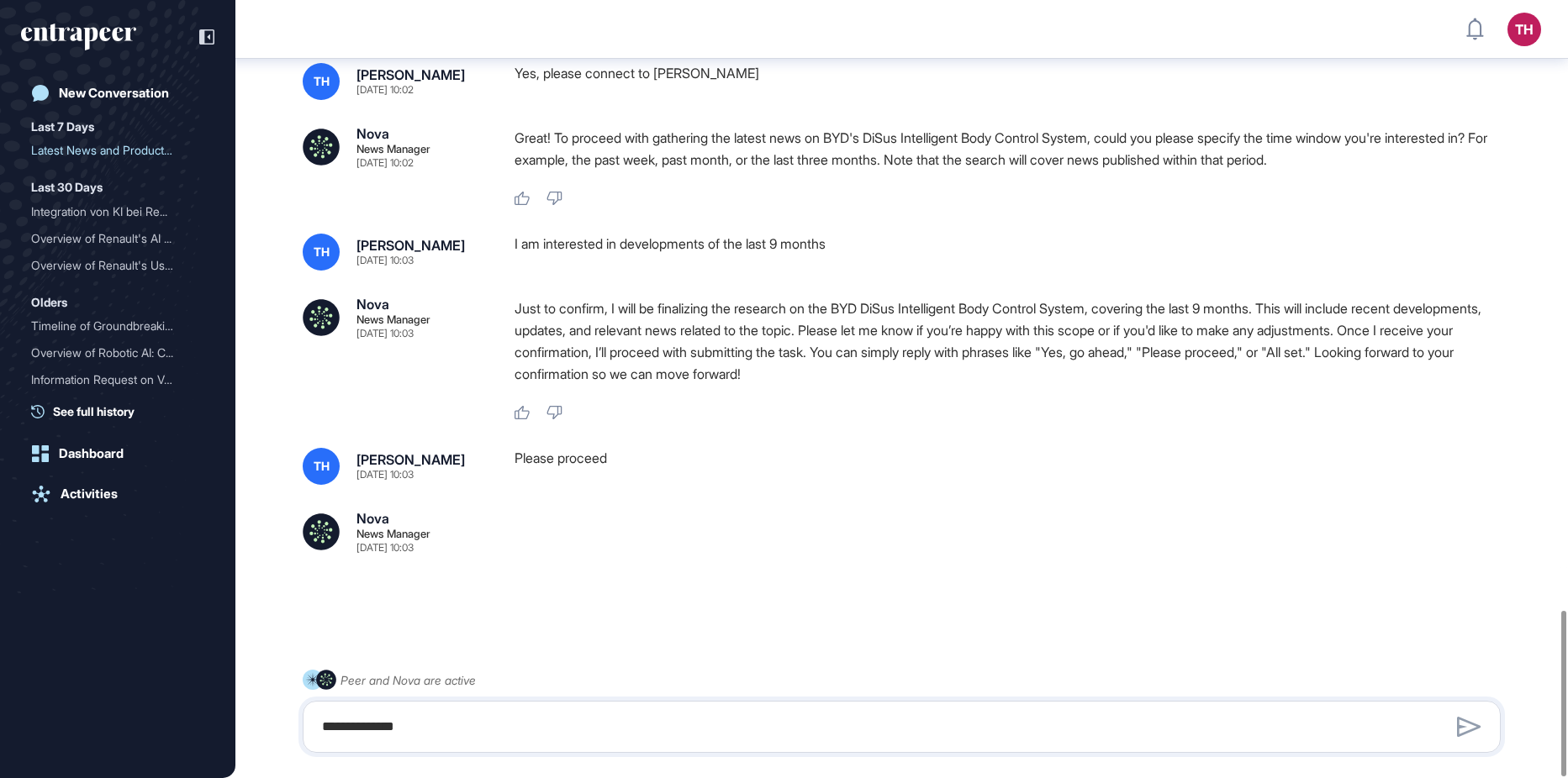
click at [453, 710] on div "**********" at bounding box center [901, 727] width 1198 height 52
click at [437, 726] on textarea "**********" at bounding box center [902, 727] width 1180 height 34
type textarea "**********"
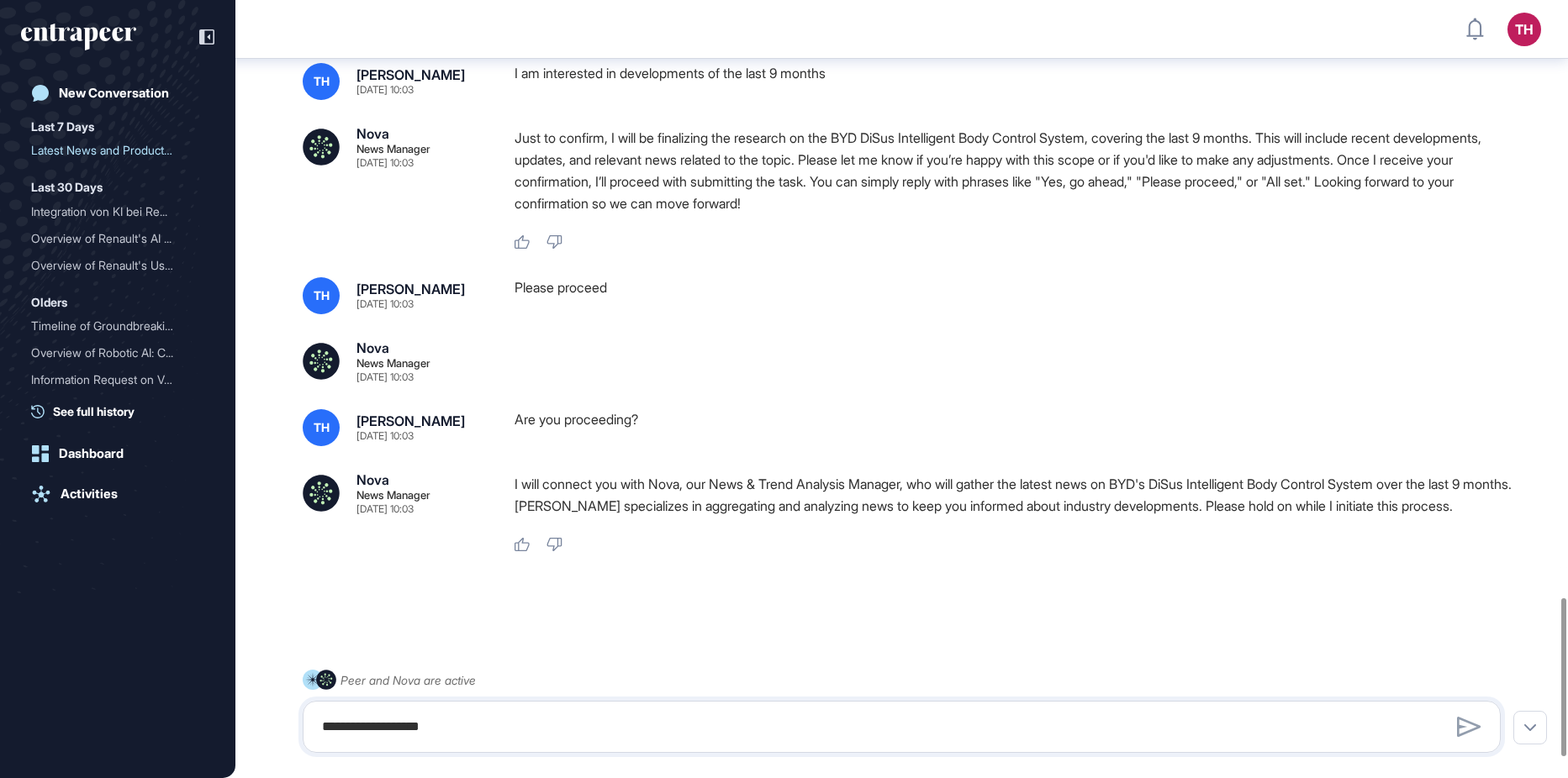
scroll to position [3041, 0]
click at [105, 99] on div "New Conversation" at bounding box center [114, 92] width 110 height 15
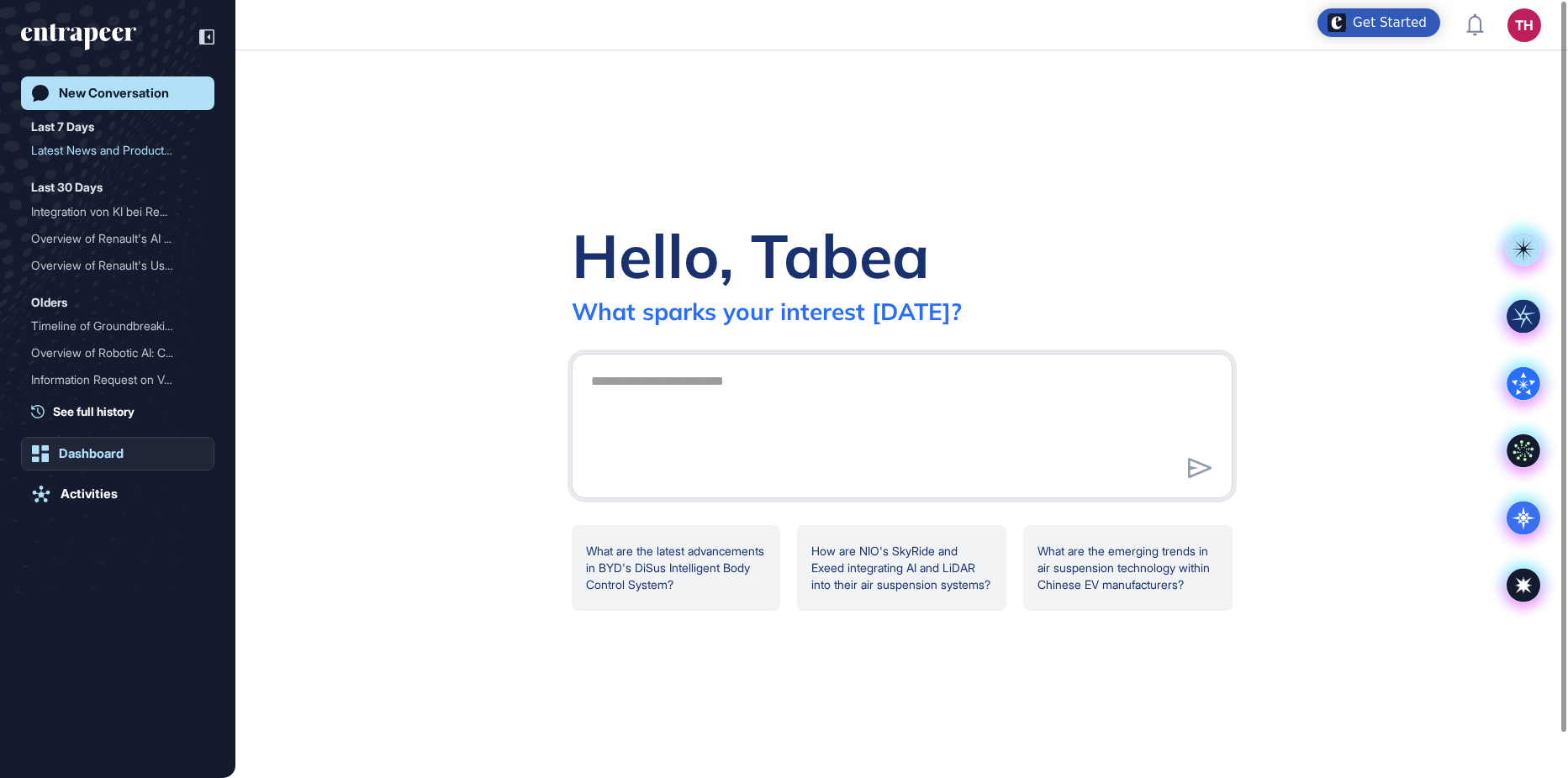
click at [94, 448] on div "Dashboard" at bounding box center [92, 453] width 64 height 15
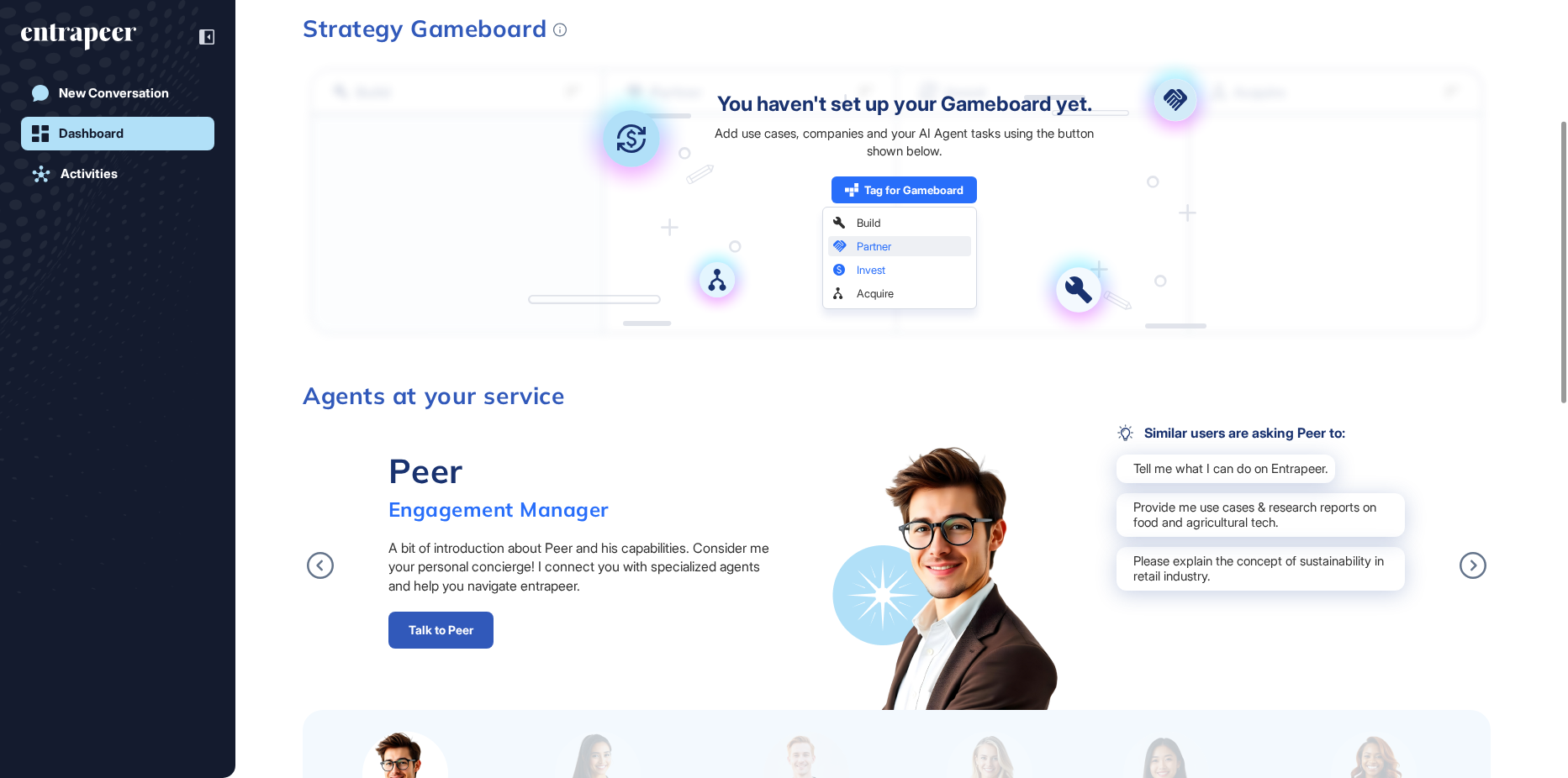
scroll to position [504, 0]
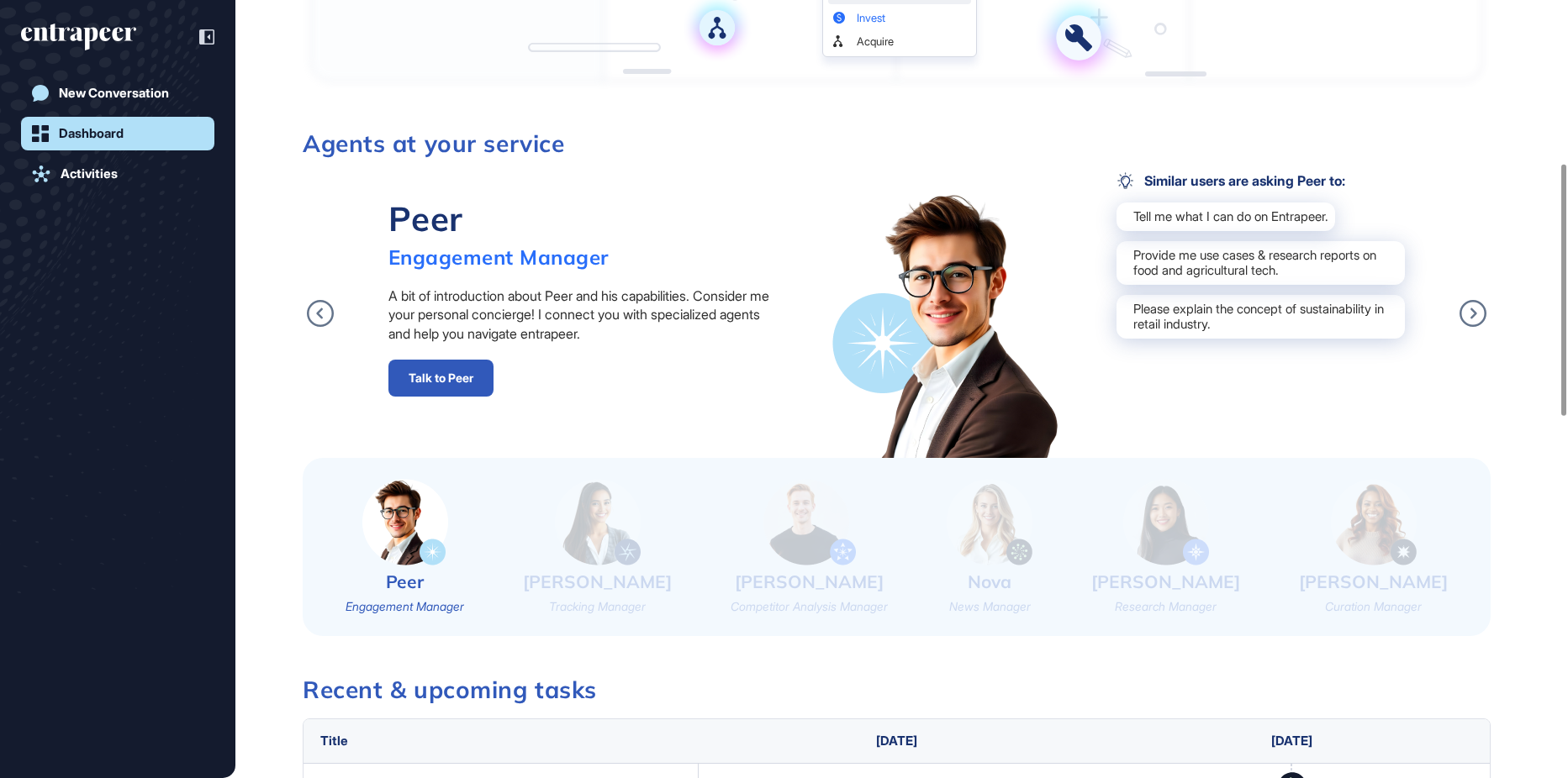
click at [1033, 531] on img at bounding box center [989, 522] width 85 height 86
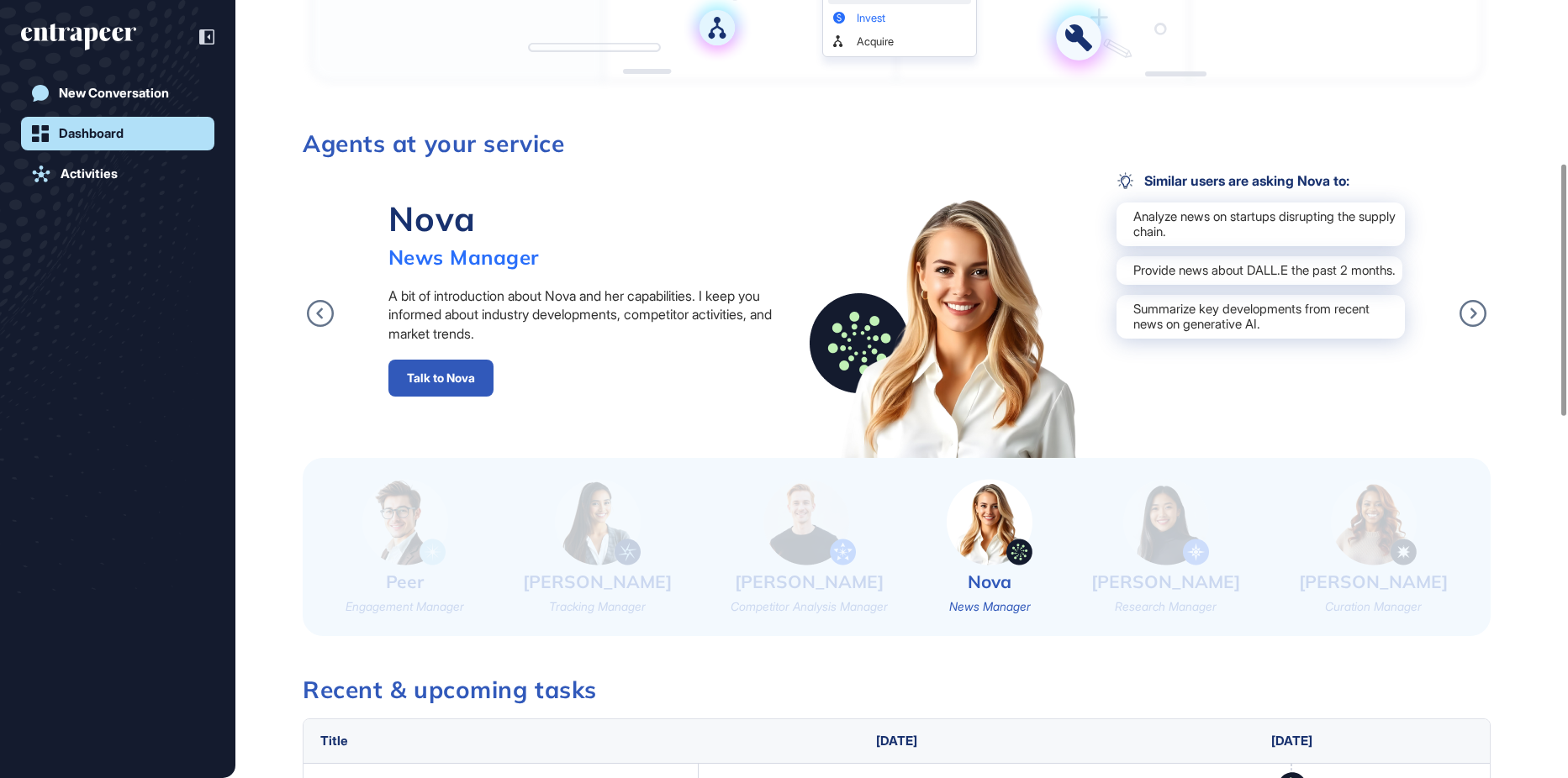
click at [456, 371] on link "Talk to Nova" at bounding box center [441, 378] width 105 height 37
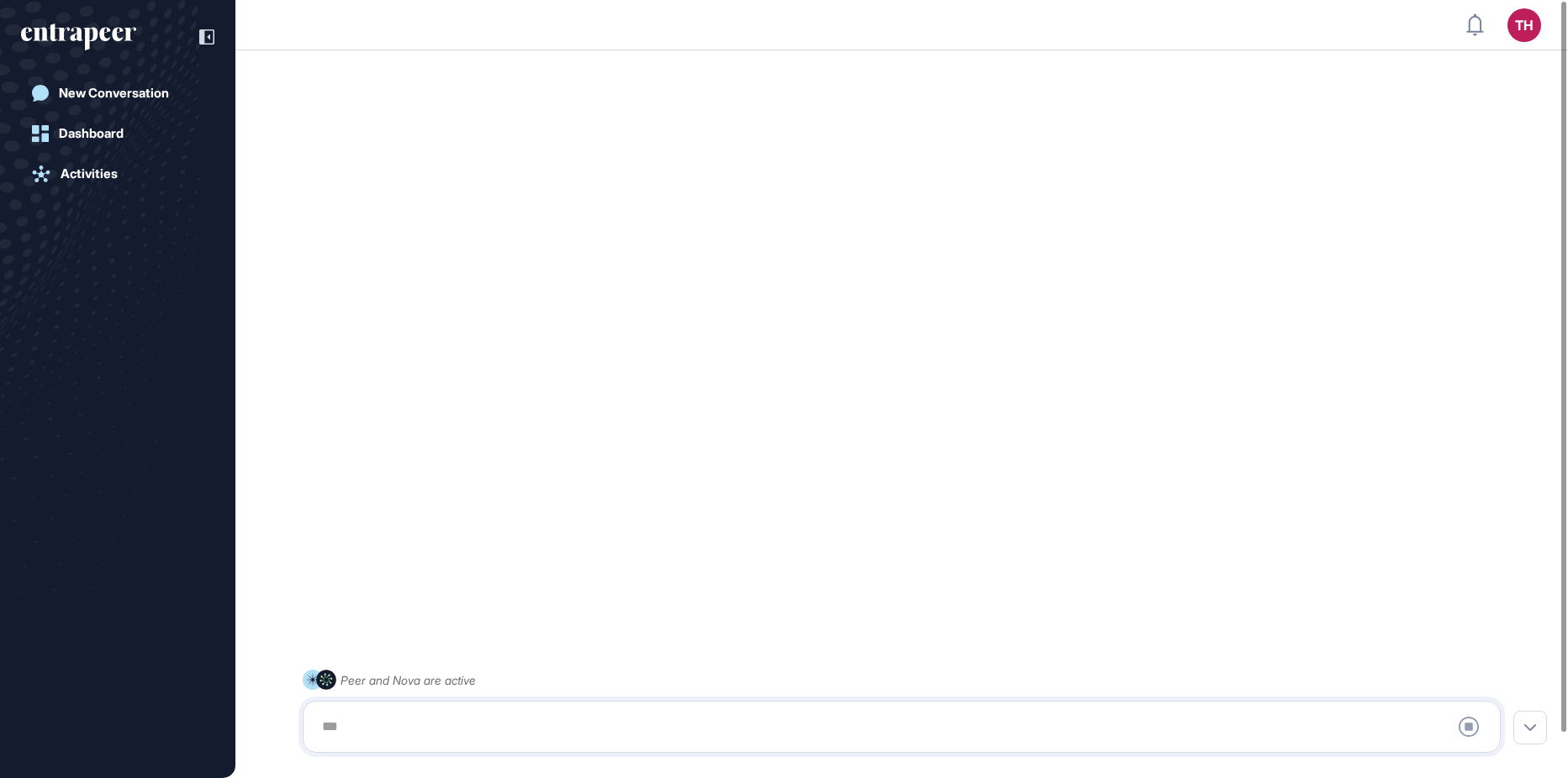
click at [376, 720] on div at bounding box center [902, 727] width 1180 height 34
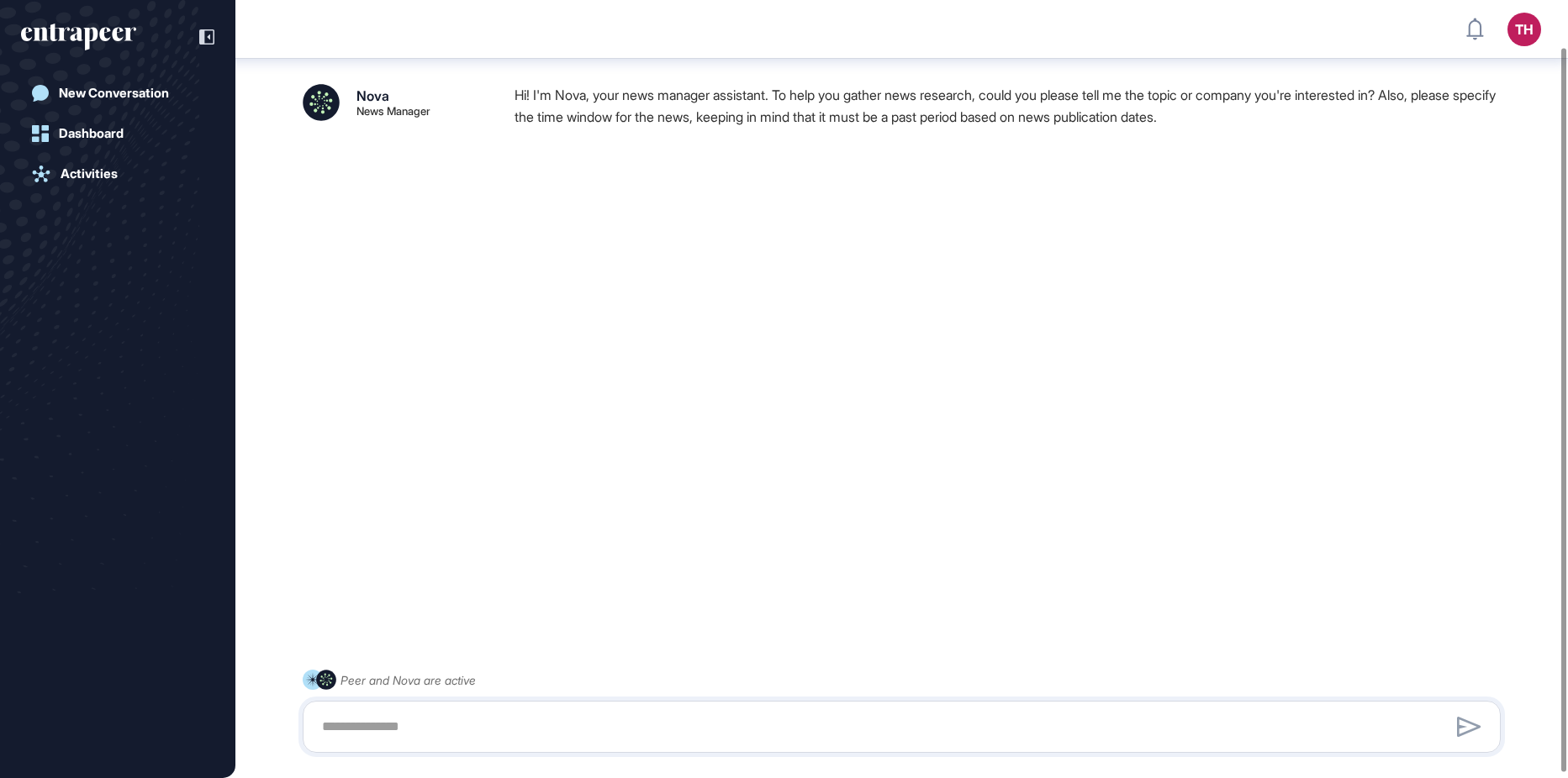
scroll to position [56, 0]
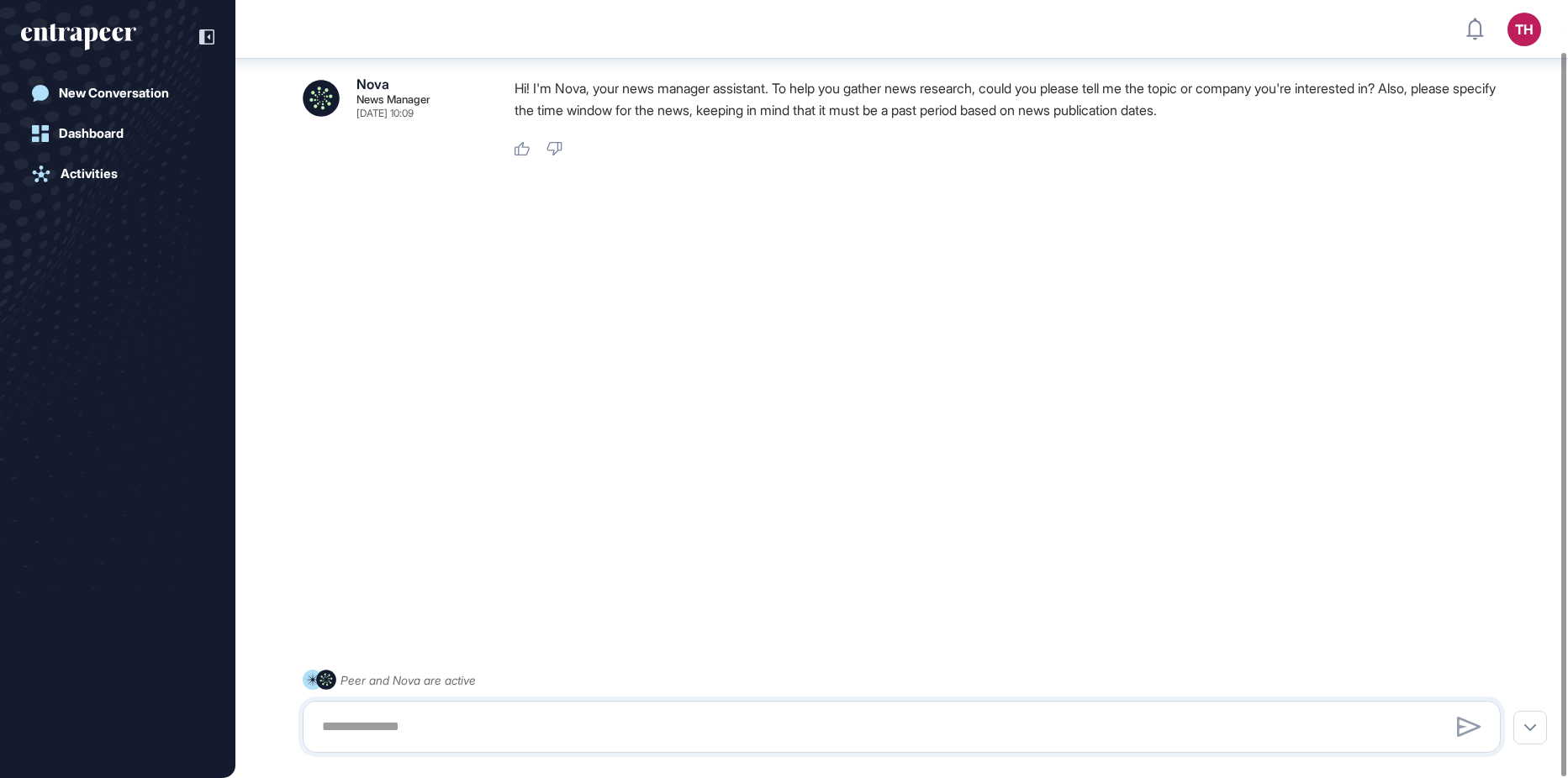
click at [446, 682] on div "Peer and Nova are active" at bounding box center [408, 680] width 135 height 21
click at [357, 735] on textarea at bounding box center [902, 727] width 1180 height 34
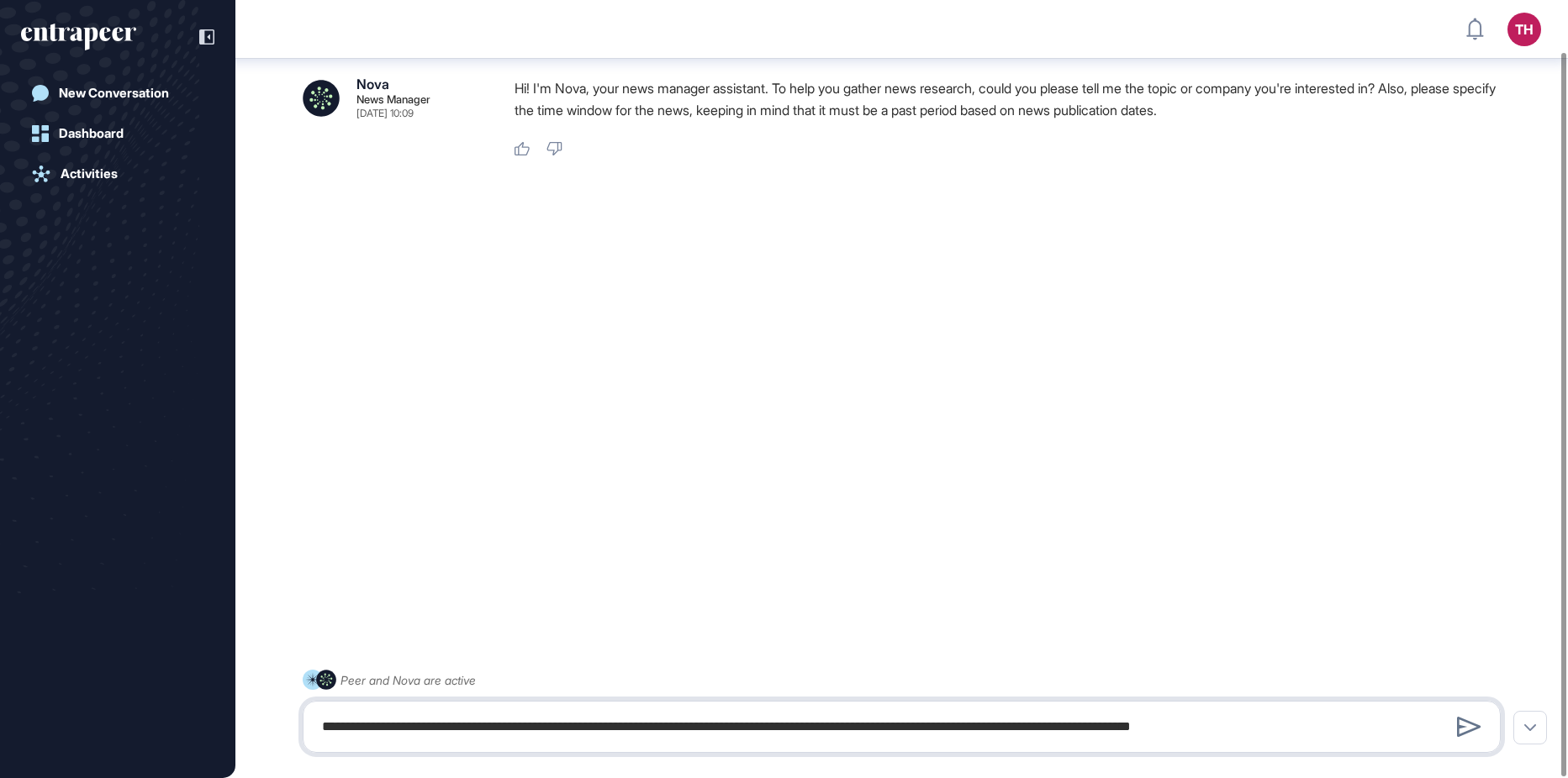
type textarea "**********"
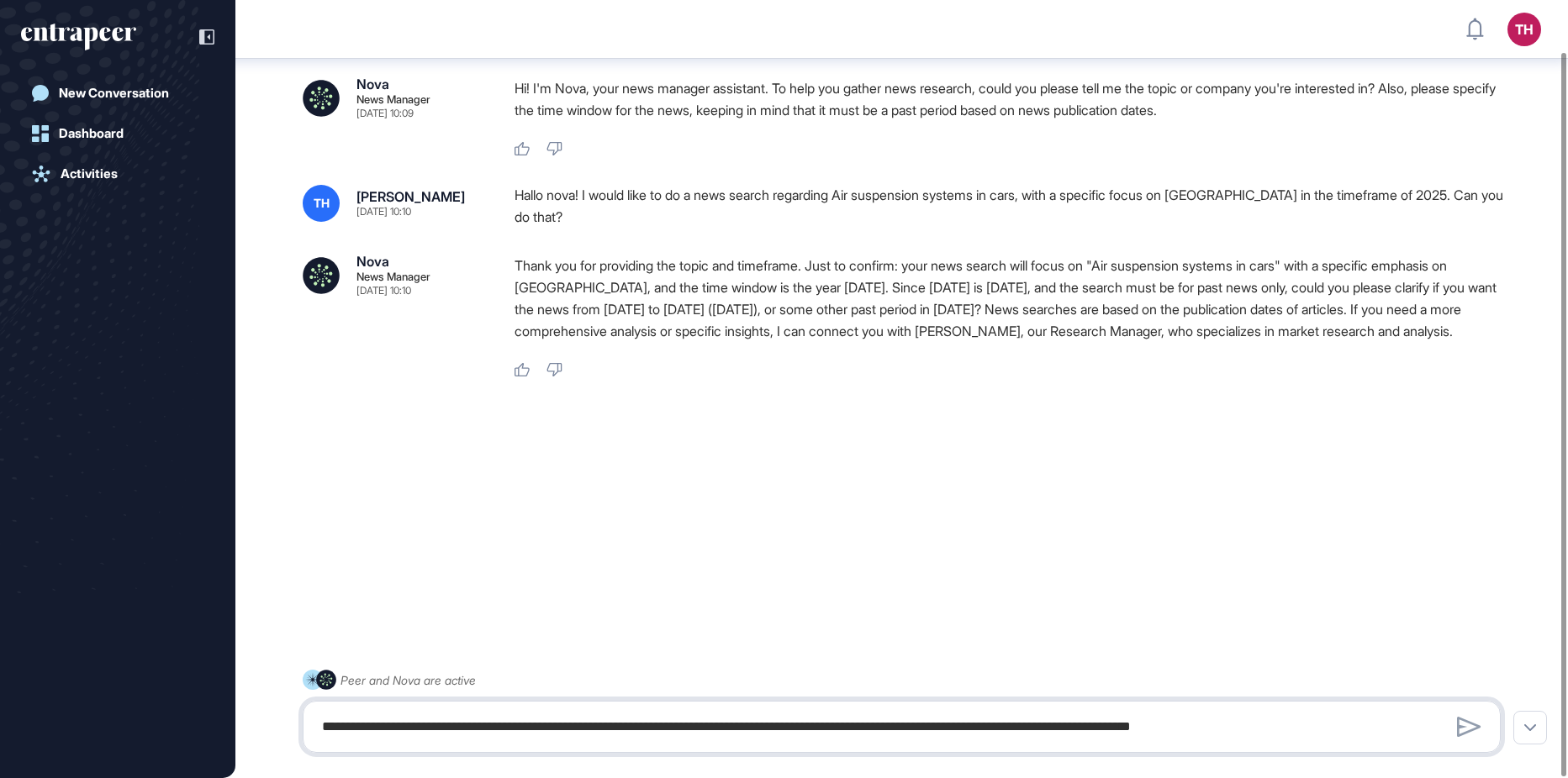
click at [439, 723] on textarea "**********" at bounding box center [902, 727] width 1180 height 34
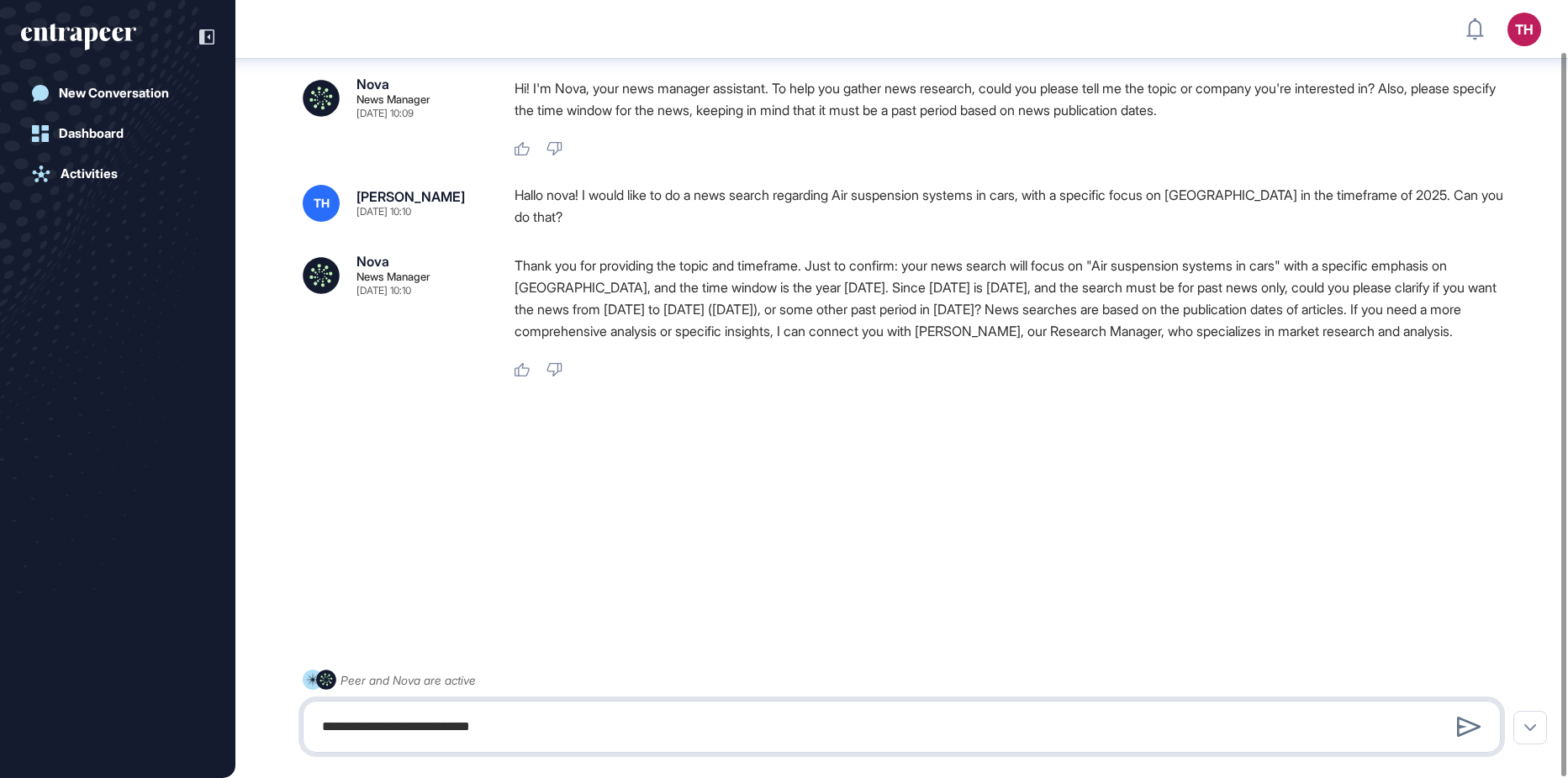
type textarea "**********"
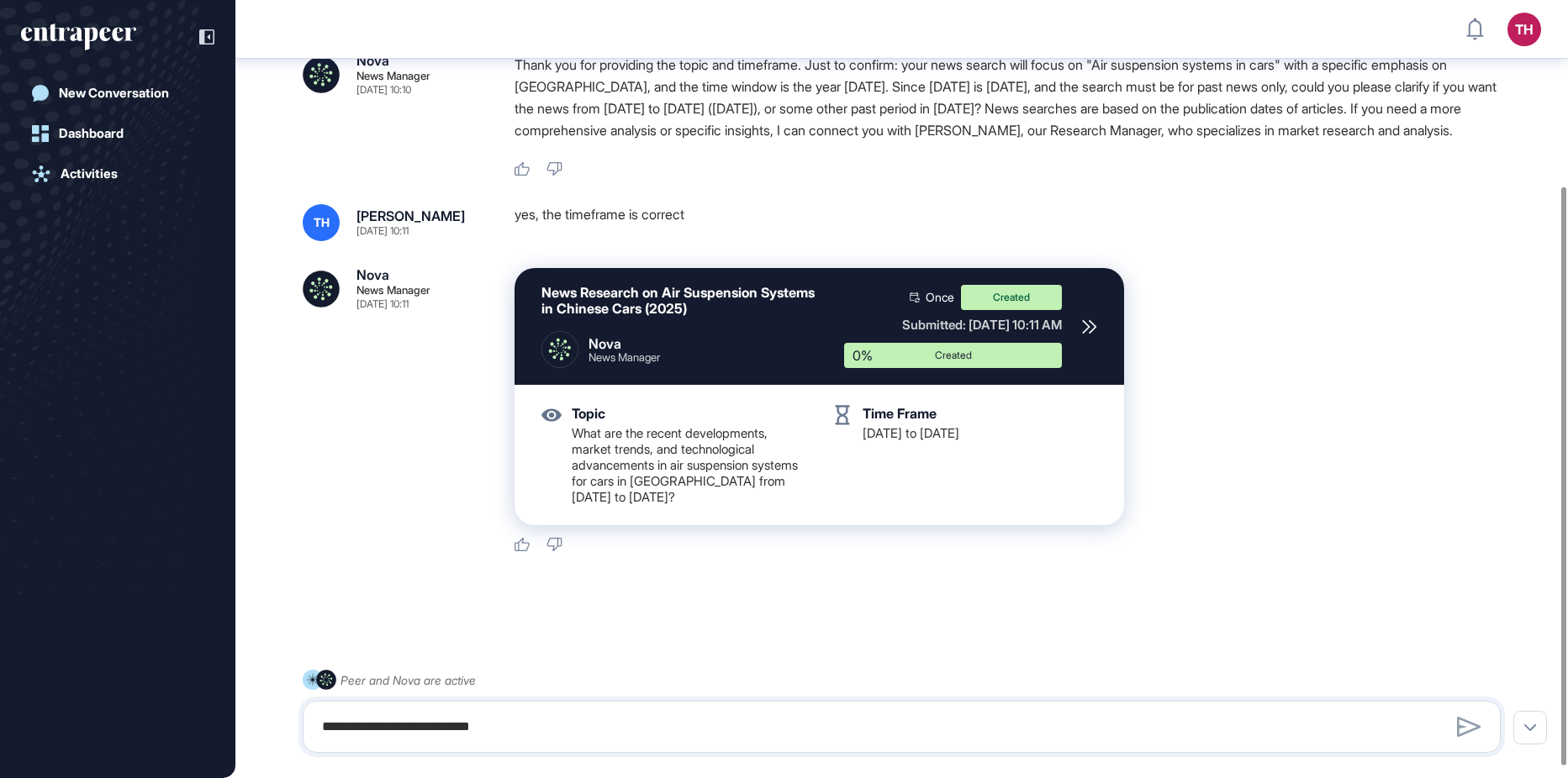
scroll to position [250, 0]
click at [1086, 335] on icon at bounding box center [1089, 327] width 15 height 15
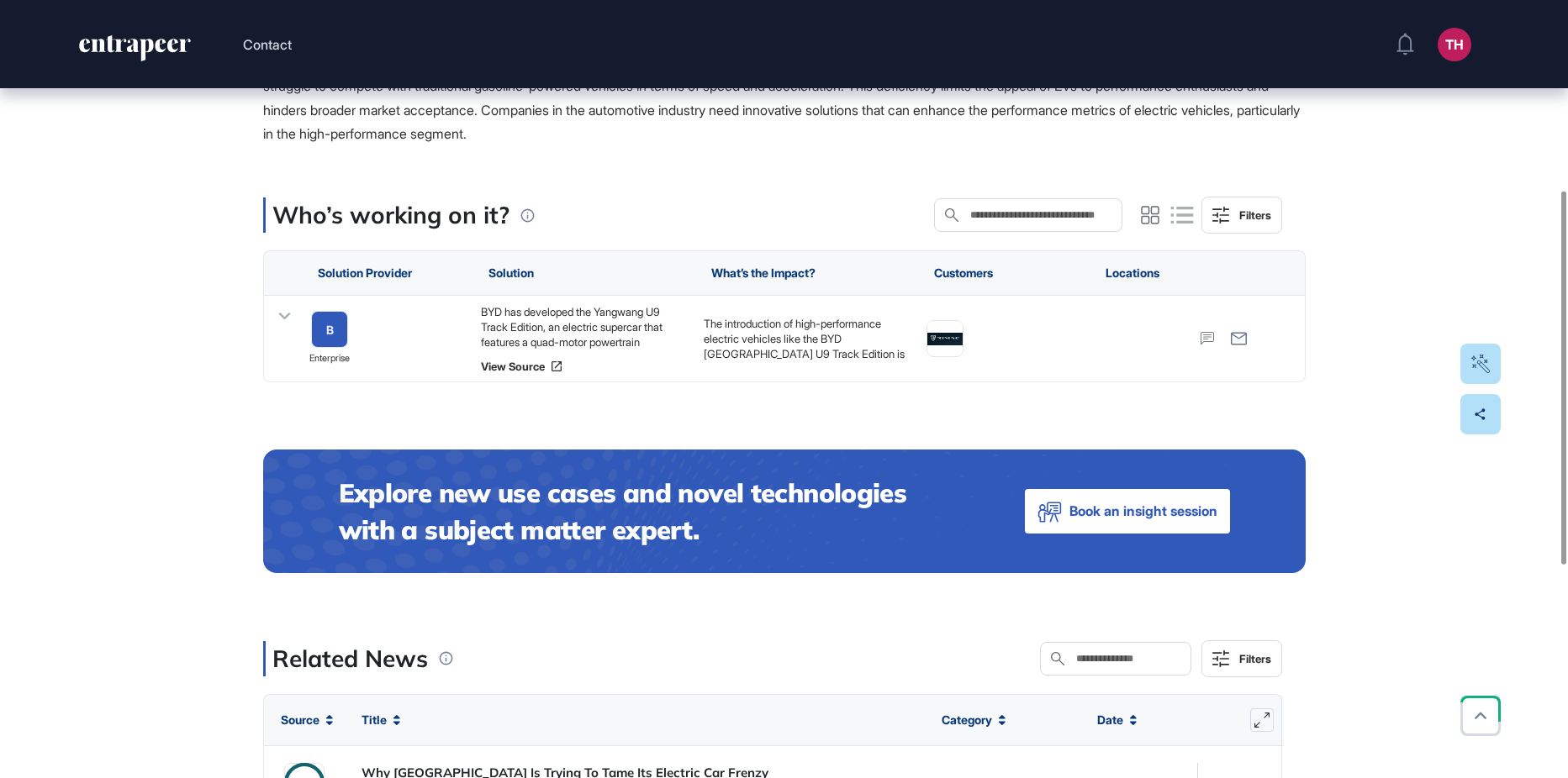
scroll to position [420, 0]
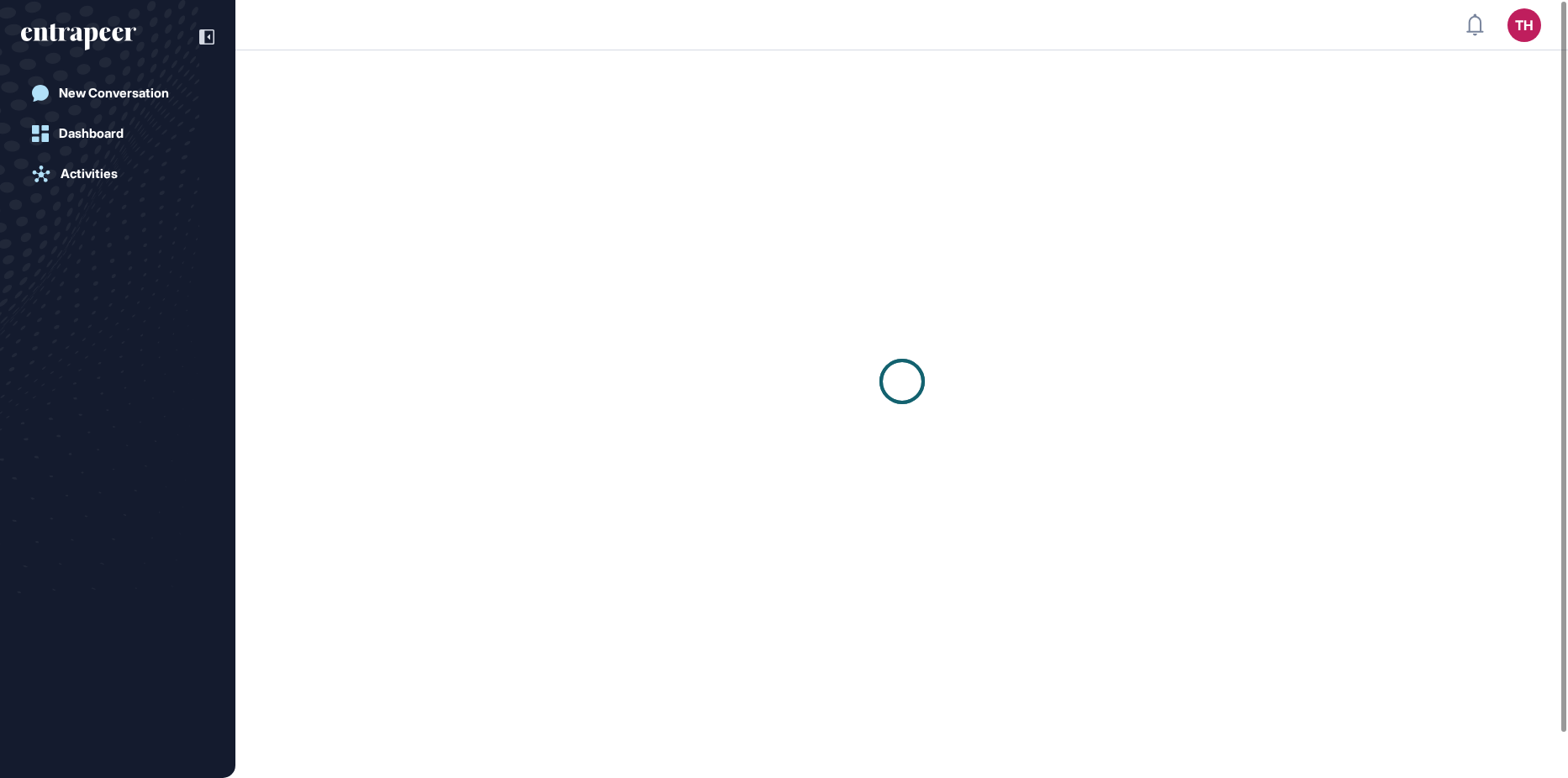
scroll to position [1, 1]
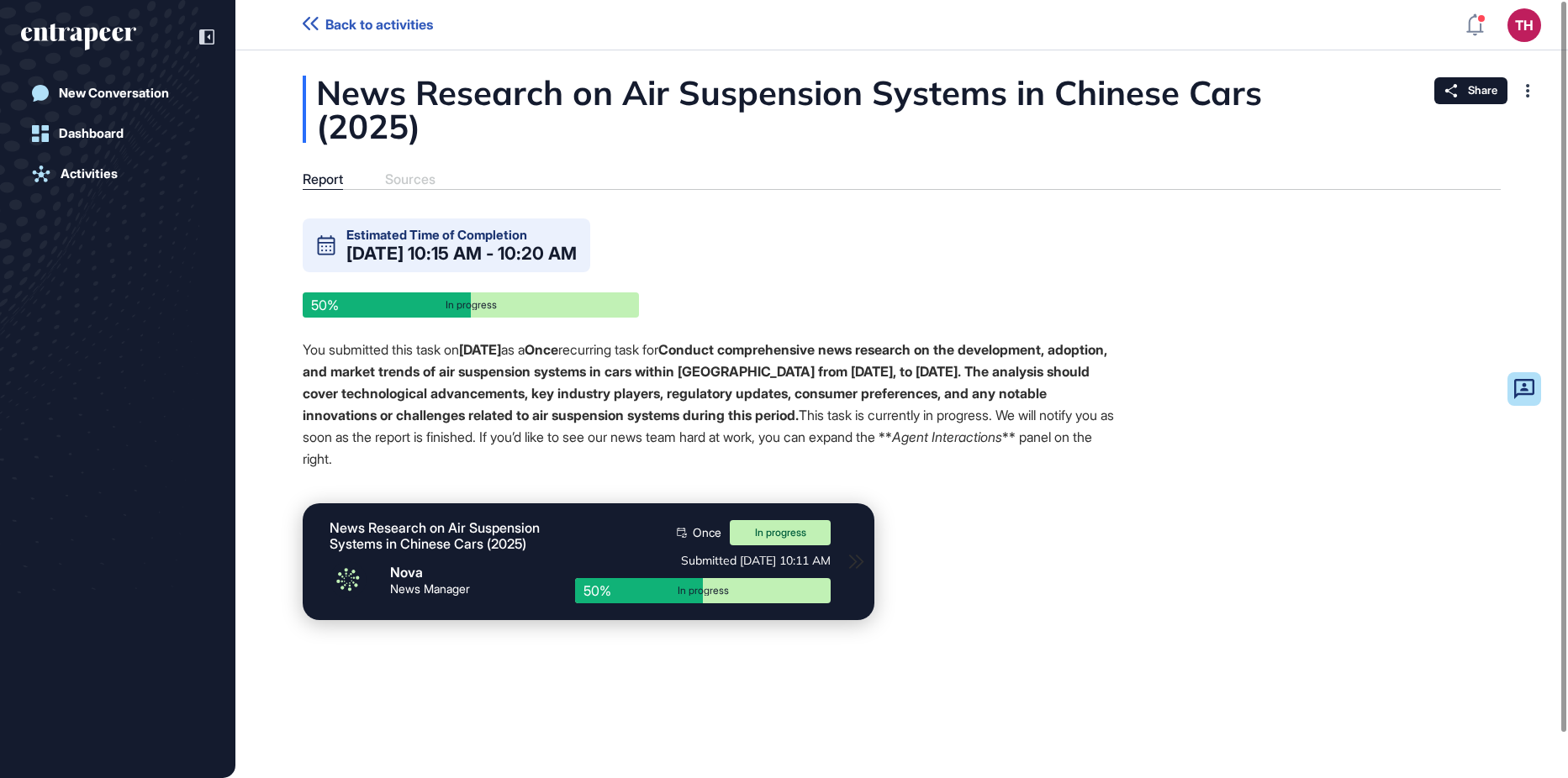
click at [402, 186] on div "Report Sources" at bounding box center [901, 180] width 1198 height 18
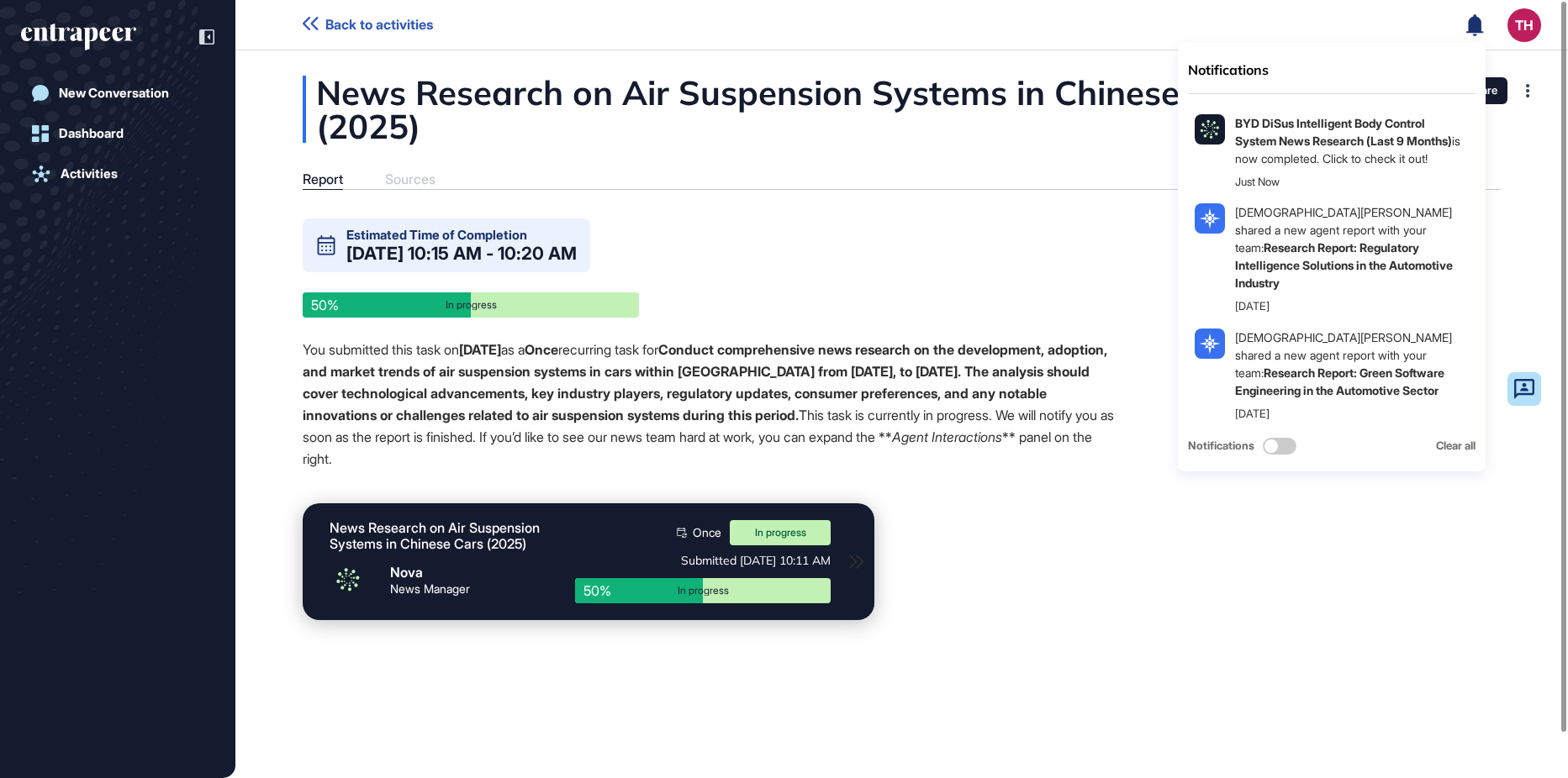
click at [1475, 38] on div "Notifications BYD DiSus Intelligent Body Control System News Research (Last 9 M…" at bounding box center [1504, 25] width 75 height 34
click at [1477, 24] on icon at bounding box center [1475, 24] width 17 height 22
click at [1355, 156] on div "BYD DiSus Intelligent Body Control System News Research (Last 9 Months) is now …" at bounding box center [1347, 140] width 226 height 53
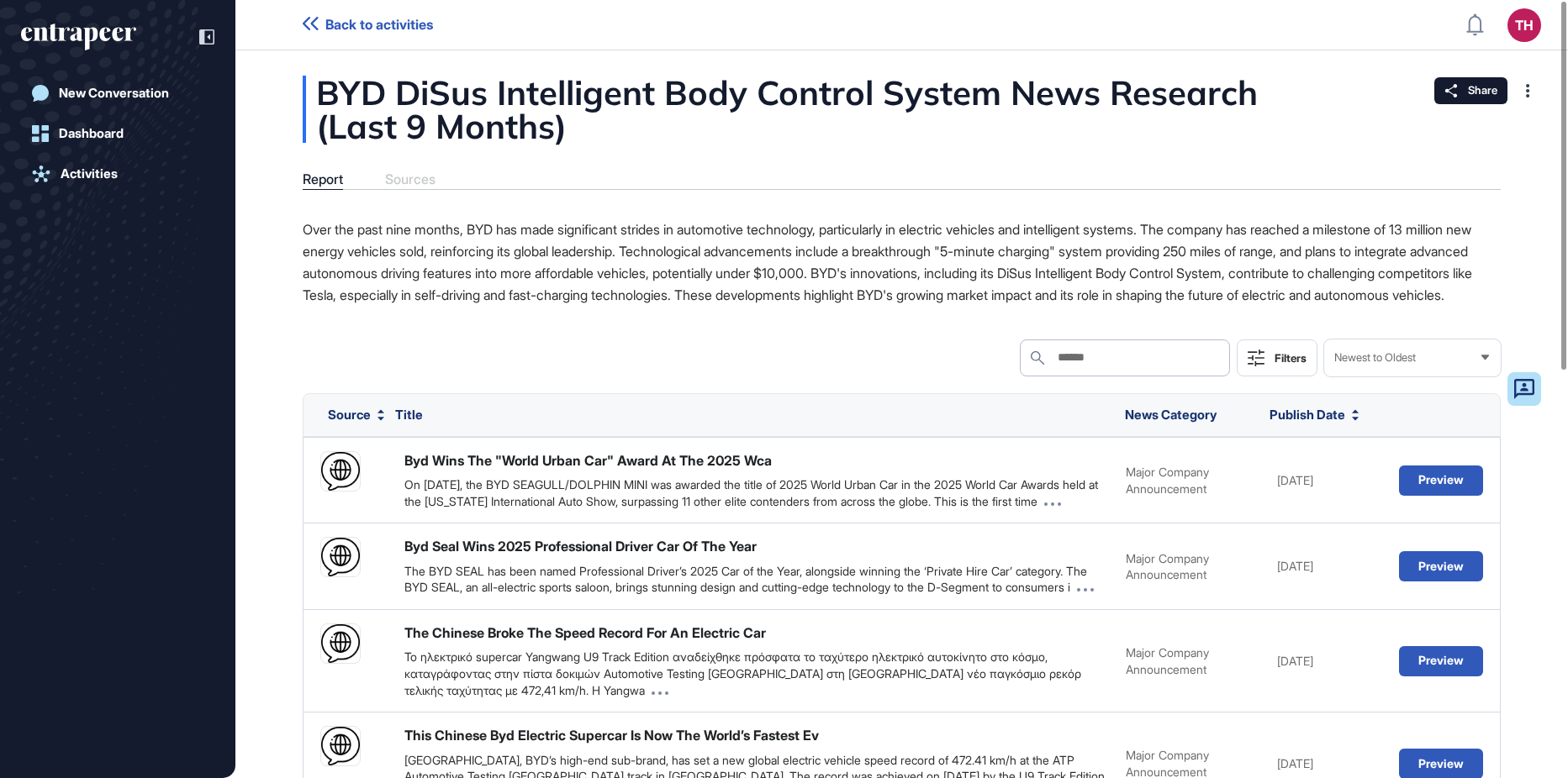
click at [414, 181] on div "Report Sources" at bounding box center [901, 180] width 1198 height 18
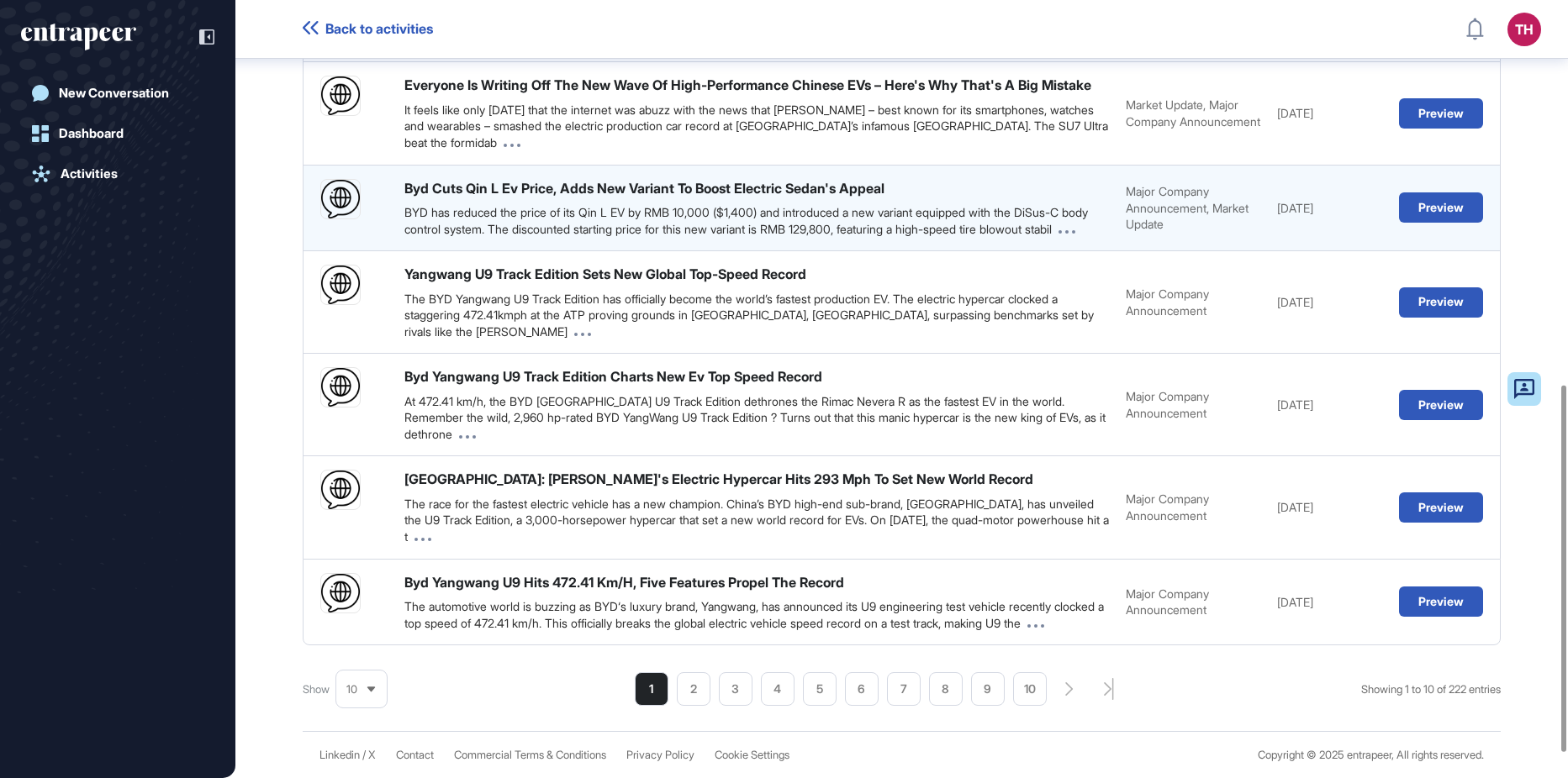
scroll to position [869, 0]
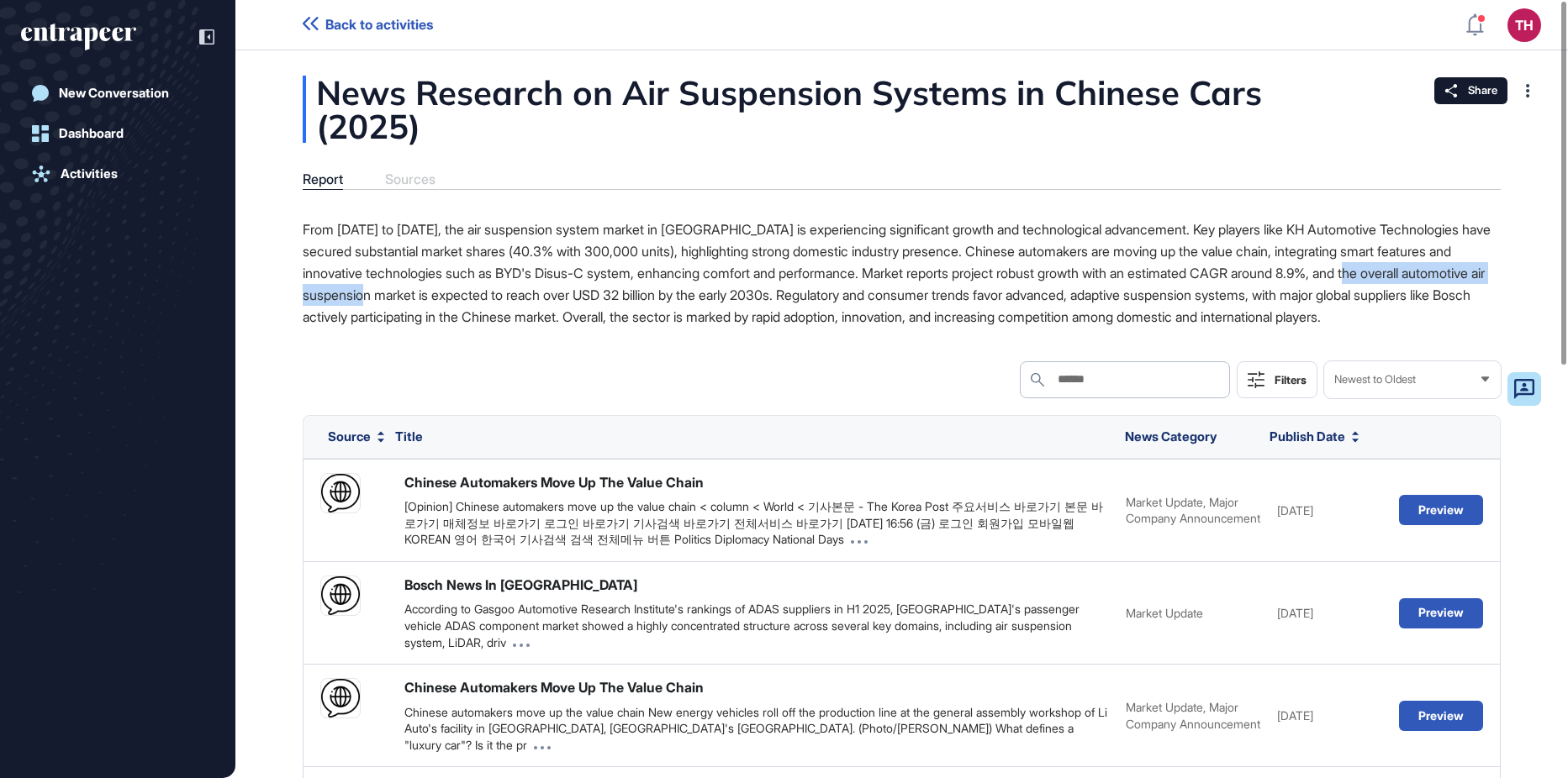
drag, startPoint x: 329, startPoint y: 297, endPoint x: 594, endPoint y: 297, distance: 265.0
click at [587, 297] on p "From [DATE] to [DATE], the air suspension system market in [GEOGRAPHIC_DATA] is…" at bounding box center [901, 273] width 1198 height 109
drag, startPoint x: 594, startPoint y: 297, endPoint x: 835, endPoint y: 297, distance: 241.0
click at [835, 297] on p "From [DATE] to [DATE], the air suspension system market in [GEOGRAPHIC_DATA] is…" at bounding box center [901, 273] width 1198 height 109
drag, startPoint x: 835, startPoint y: 297, endPoint x: 967, endPoint y: 292, distance: 132.1
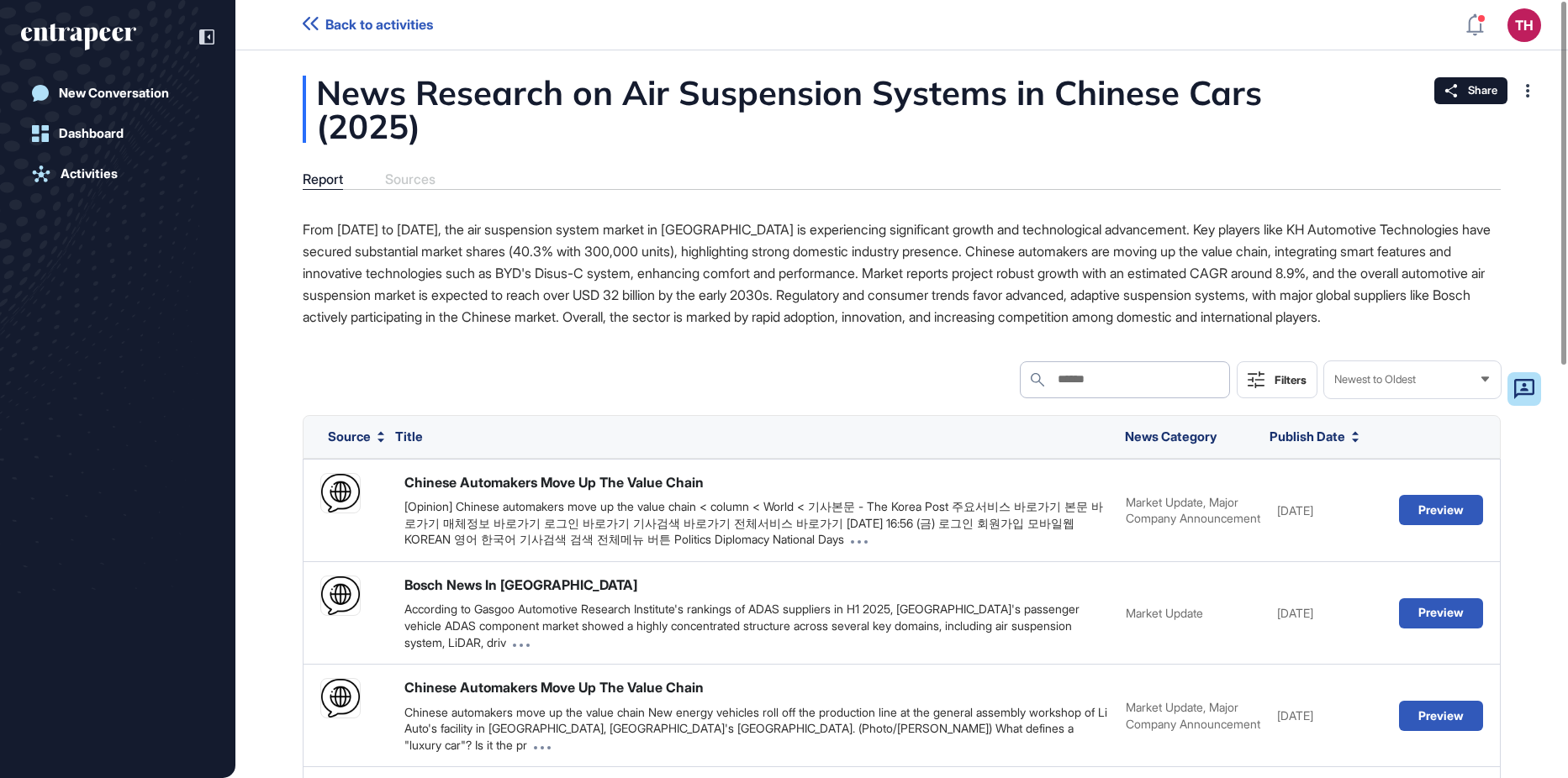
click at [976, 288] on p "From [DATE] to [DATE], the air suspension system market in [GEOGRAPHIC_DATA] is…" at bounding box center [901, 273] width 1198 height 109
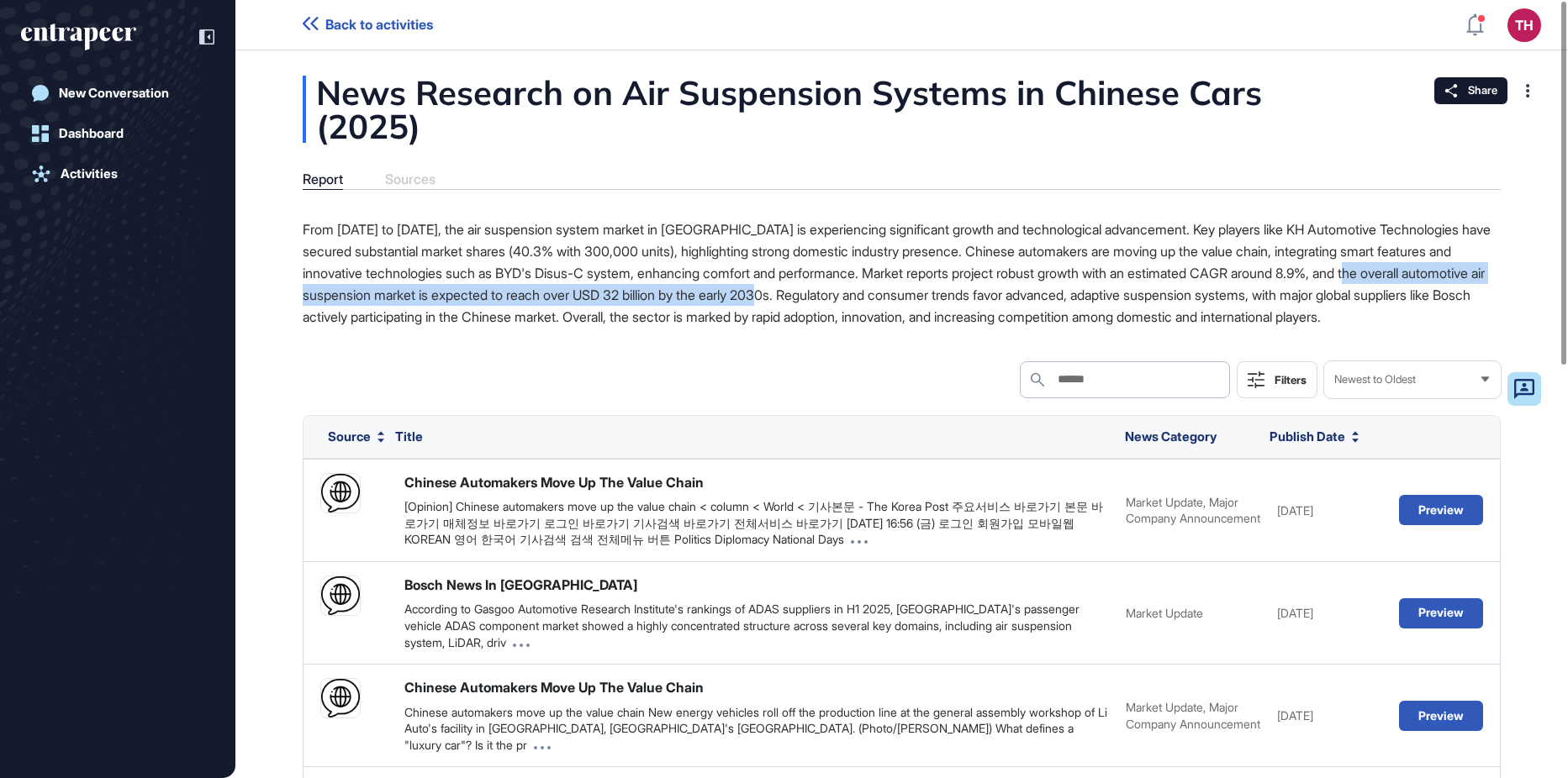
drag, startPoint x: 966, startPoint y: 291, endPoint x: 329, endPoint y: 296, distance: 637.0
click at [329, 296] on p "From [DATE] to [DATE], the air suspension system market in [GEOGRAPHIC_DATA] is…" at bounding box center [901, 273] width 1198 height 109
copy p "overall automotive air suspension market is expected to reach over USD 32 billi…"
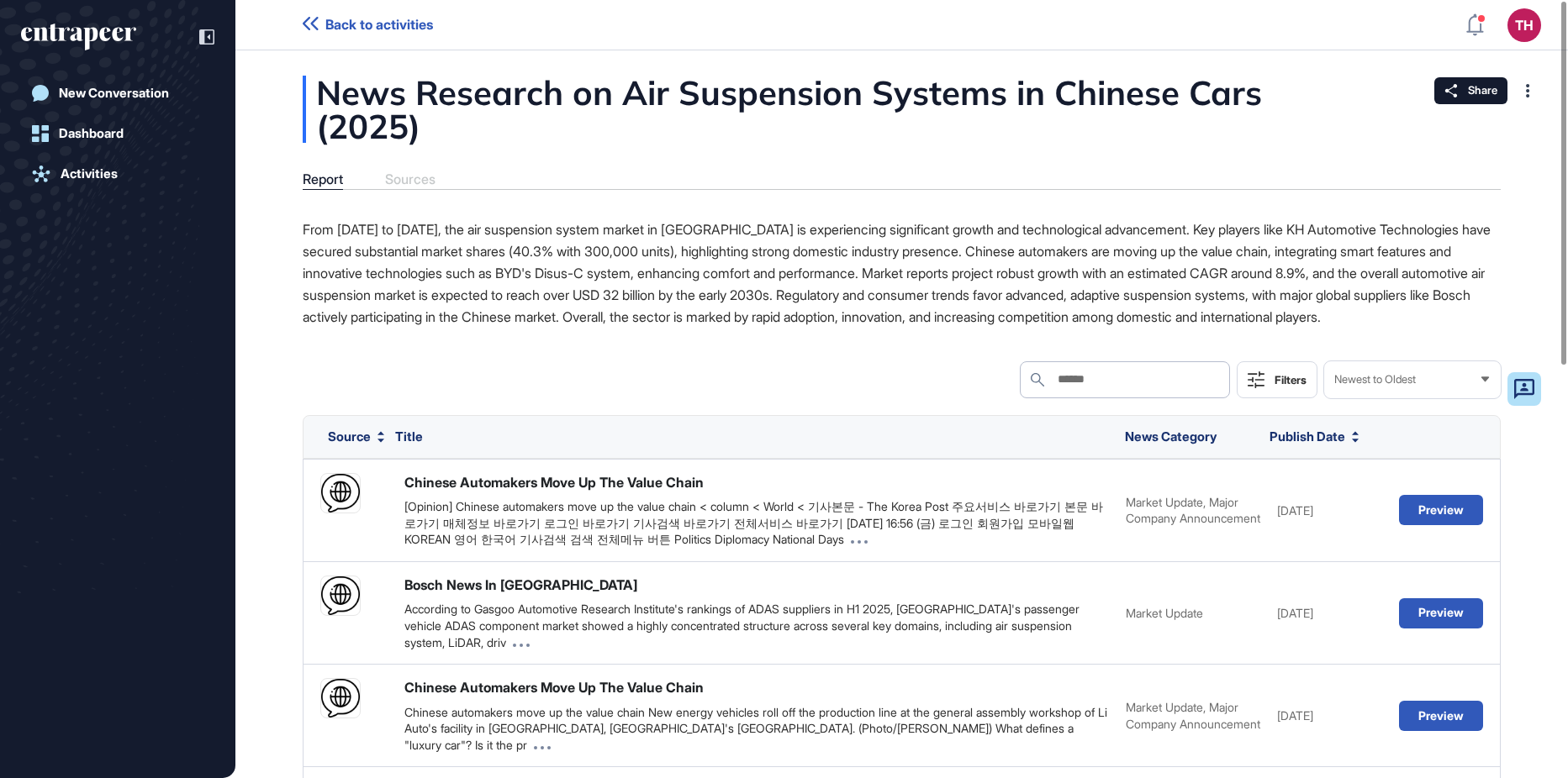
click at [989, 273] on p "From [DATE] to [DATE], the air suspension system market in [GEOGRAPHIC_DATA] is…" at bounding box center [901, 273] width 1198 height 109
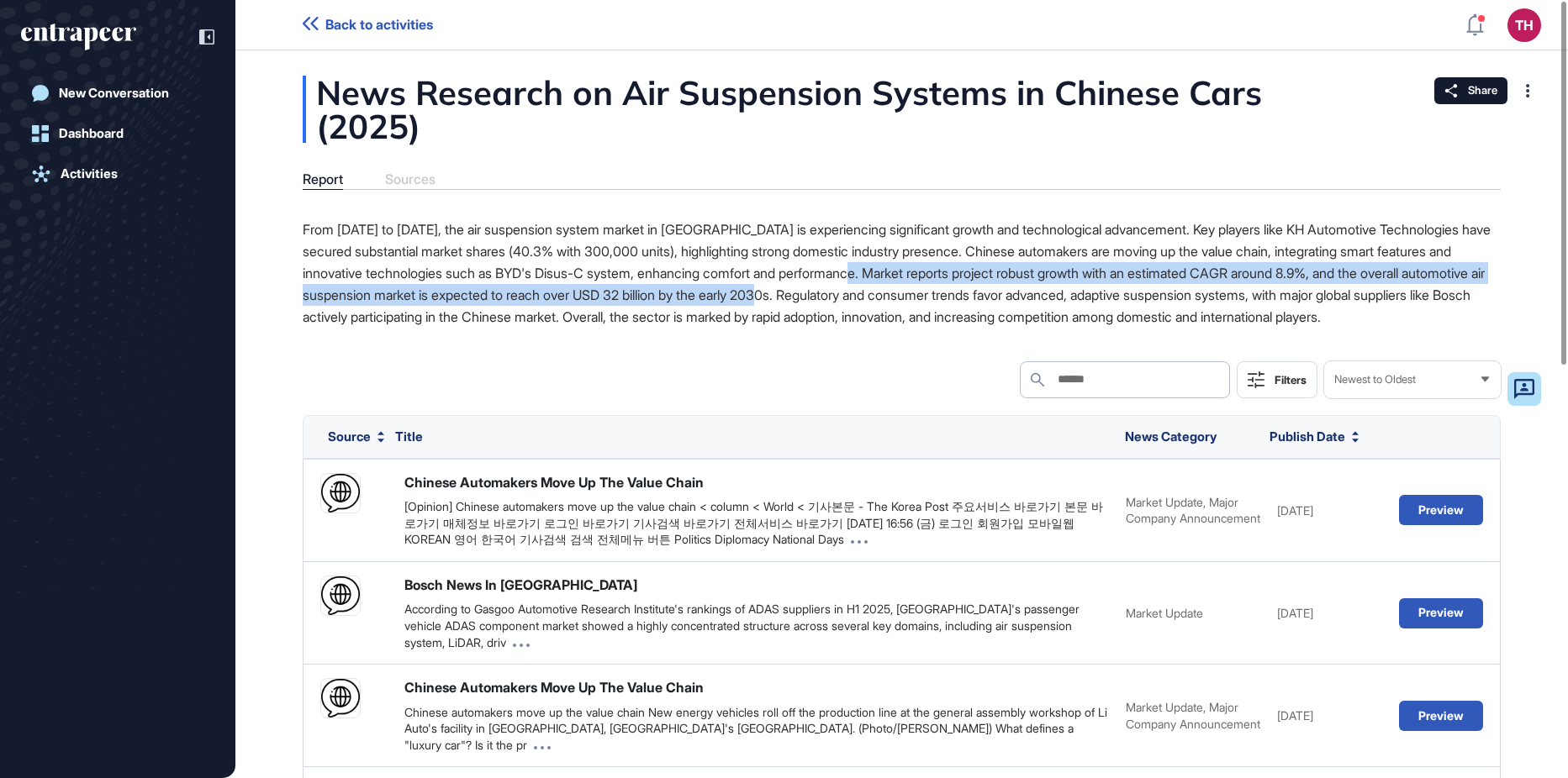
drag, startPoint x: 979, startPoint y: 265, endPoint x: 965, endPoint y: 294, distance: 32.2
click at [965, 294] on p "From [DATE] to [DATE], the air suspension system market in [GEOGRAPHIC_DATA] is…" at bounding box center [901, 273] width 1198 height 109
copy p "Market reports project robust growth with an estimated CAGR around 8.9%, and th…"
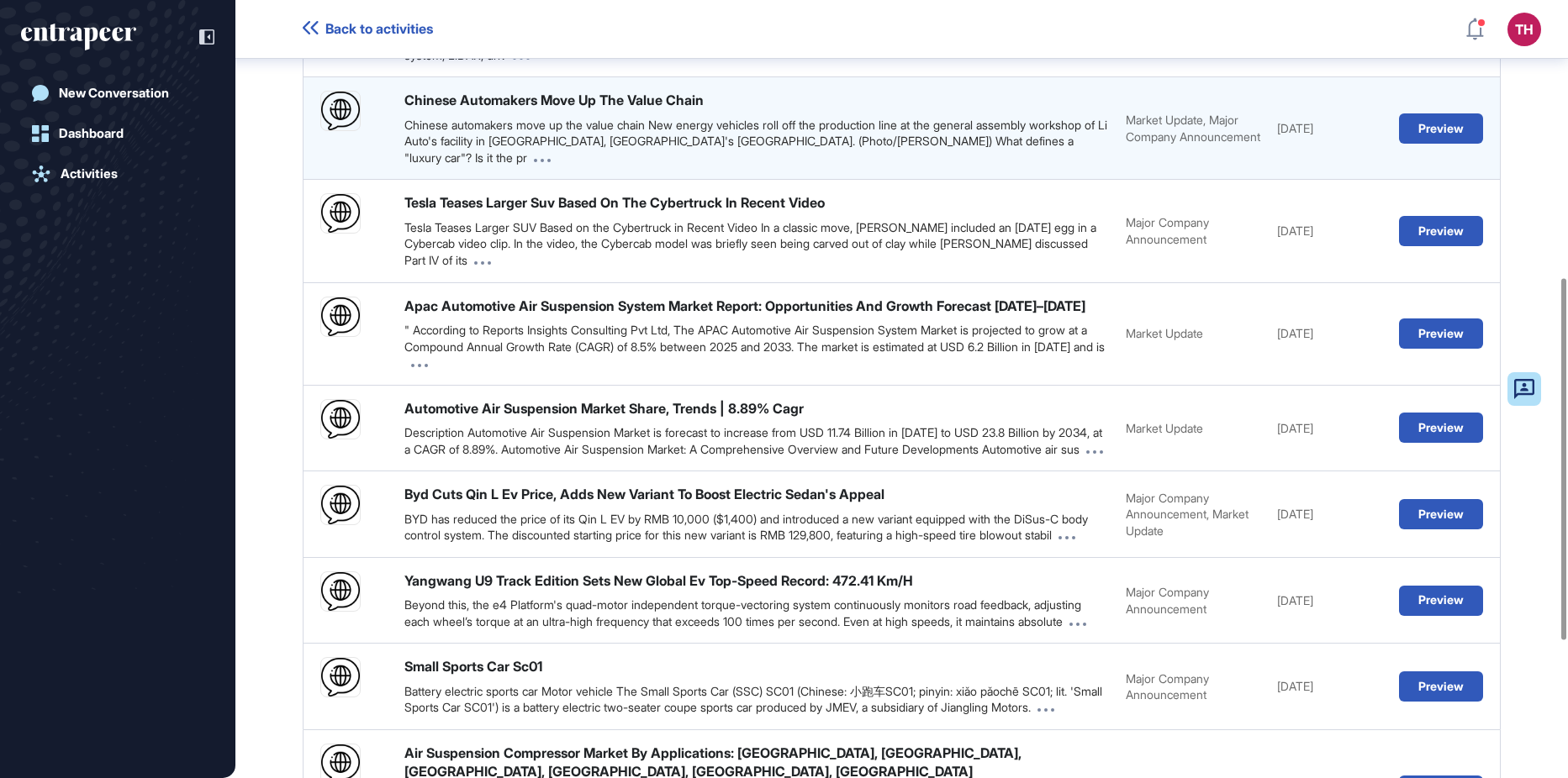
scroll to position [597, 0]
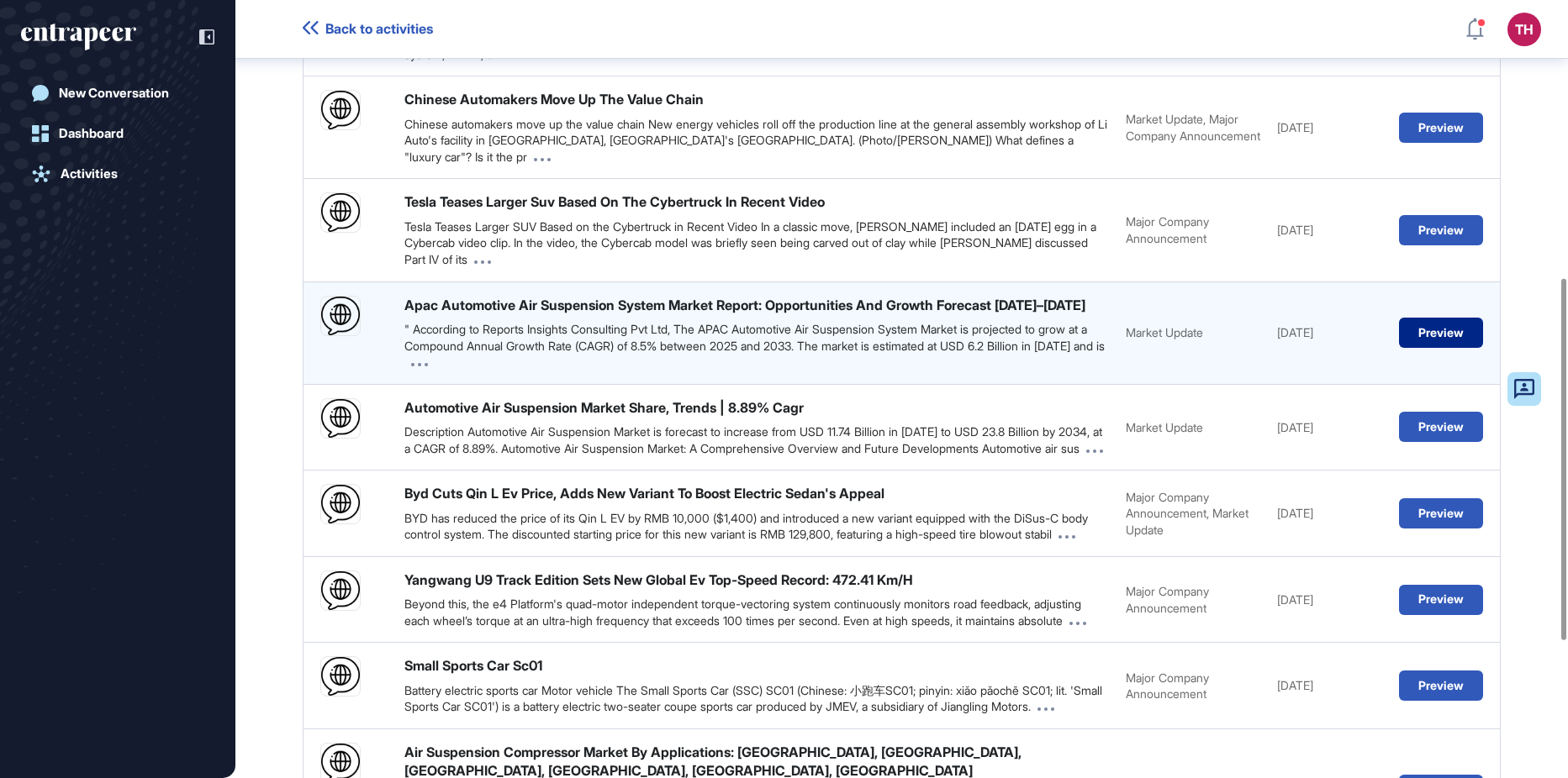
click at [1435, 348] on button "Preview" at bounding box center [1442, 333] width 84 height 30
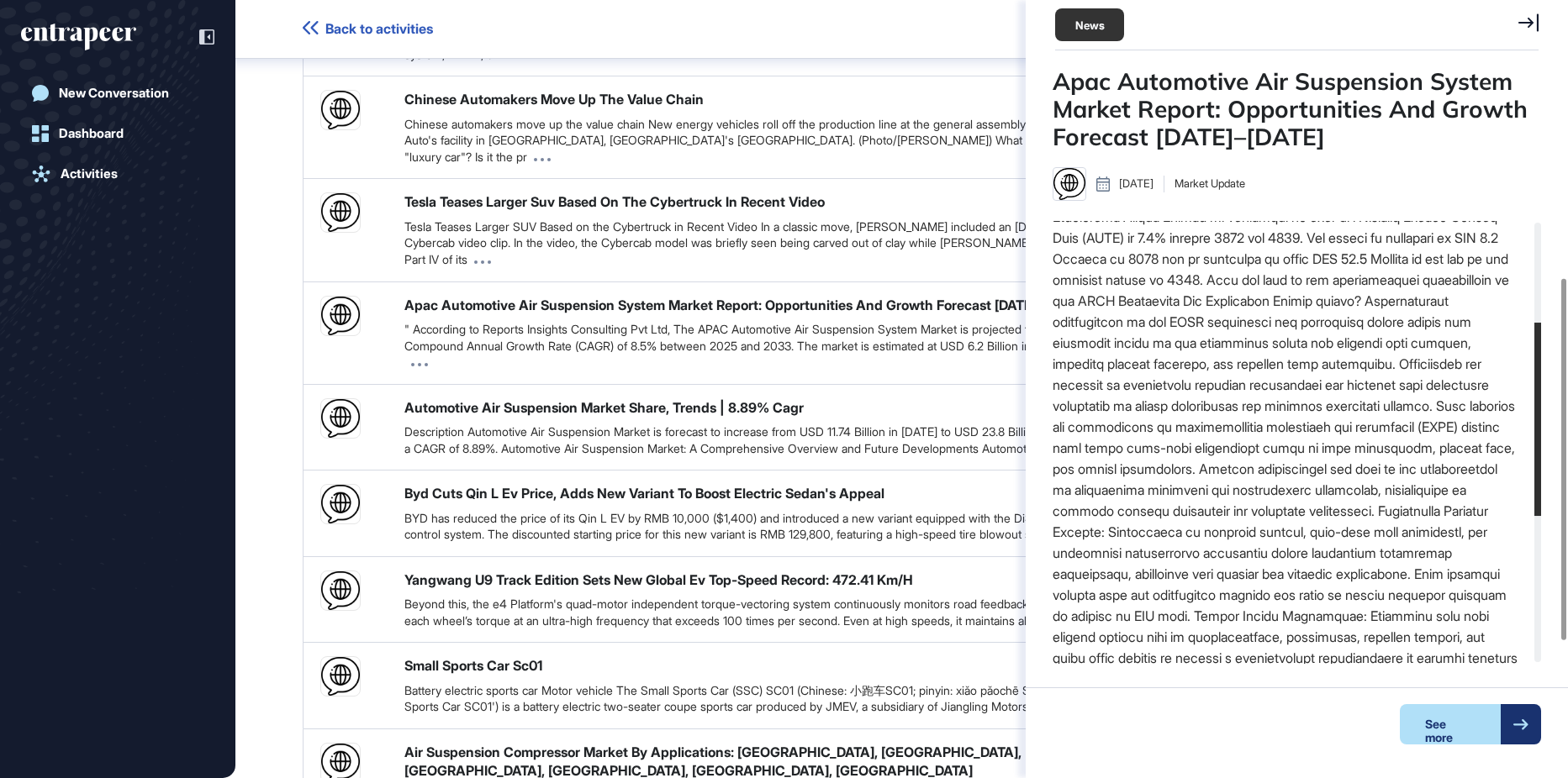
scroll to position [228, 0]
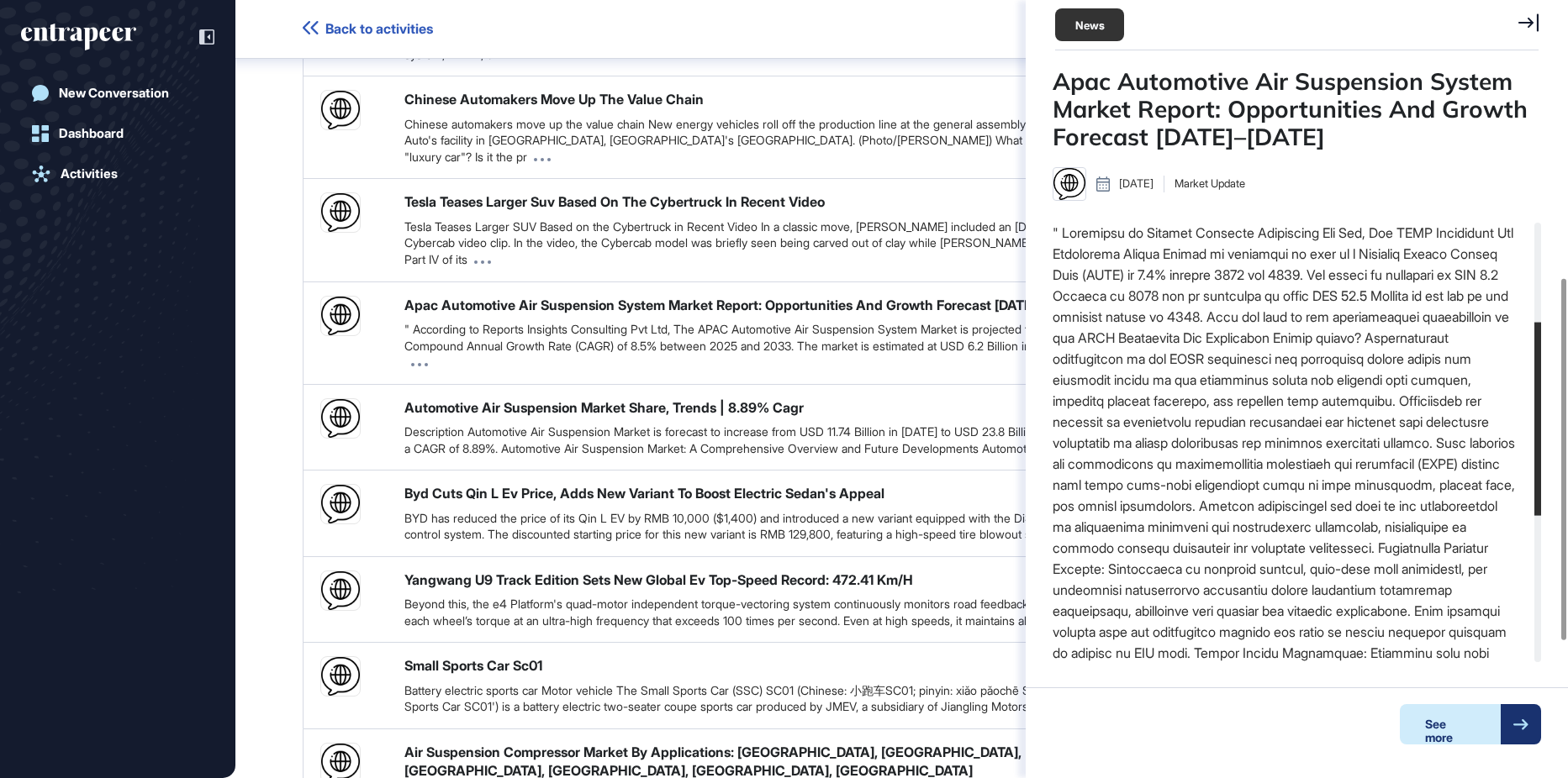
click at [1475, 744] on div "See more" at bounding box center [1451, 725] width 101 height 40
click at [265, 439] on div "News Research on Air Suspension Systems in Chinese Cars (2025) Report Sources A…" at bounding box center [901, 199] width 1333 height 1424
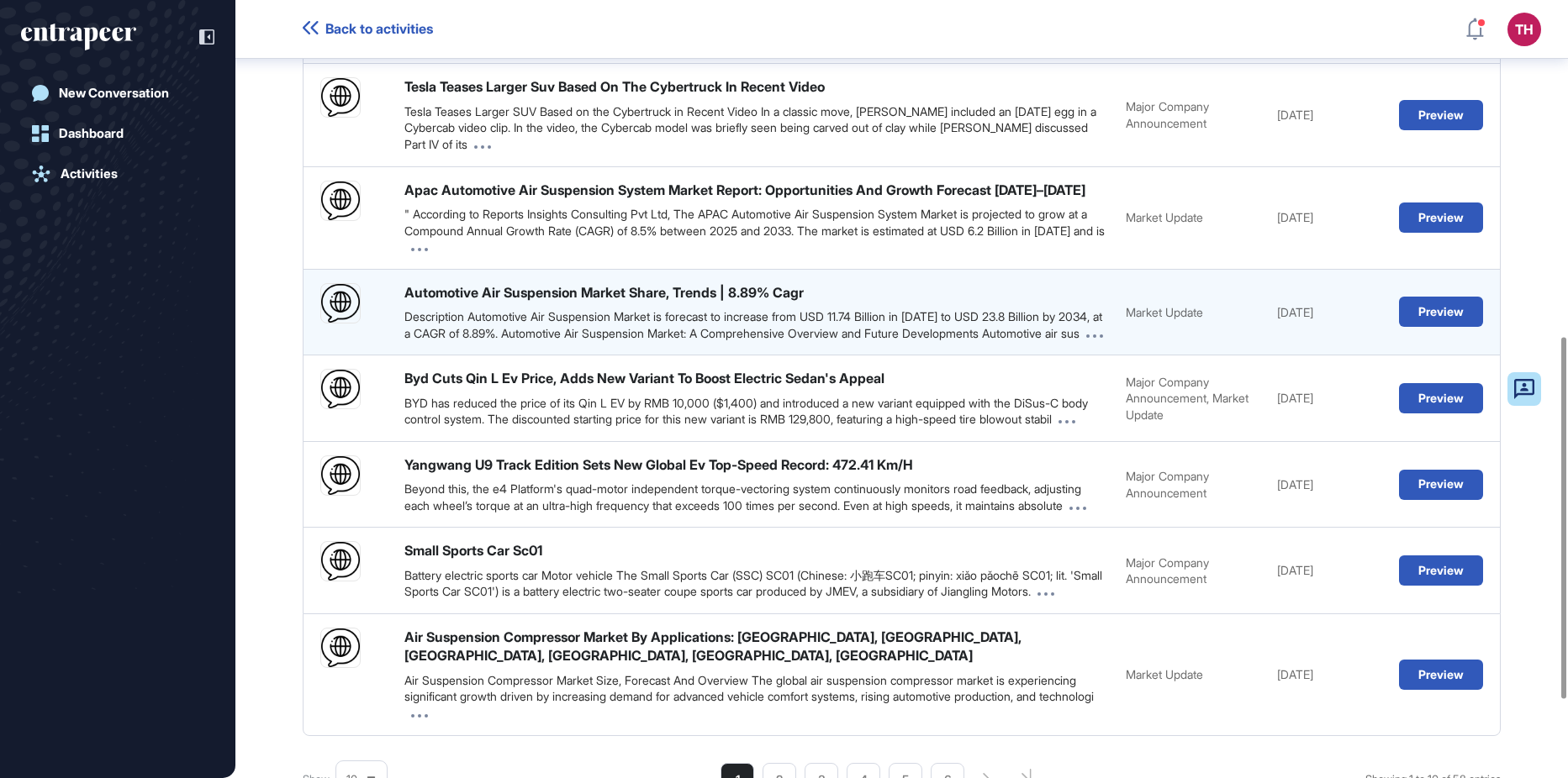
scroll to position [765, 0]
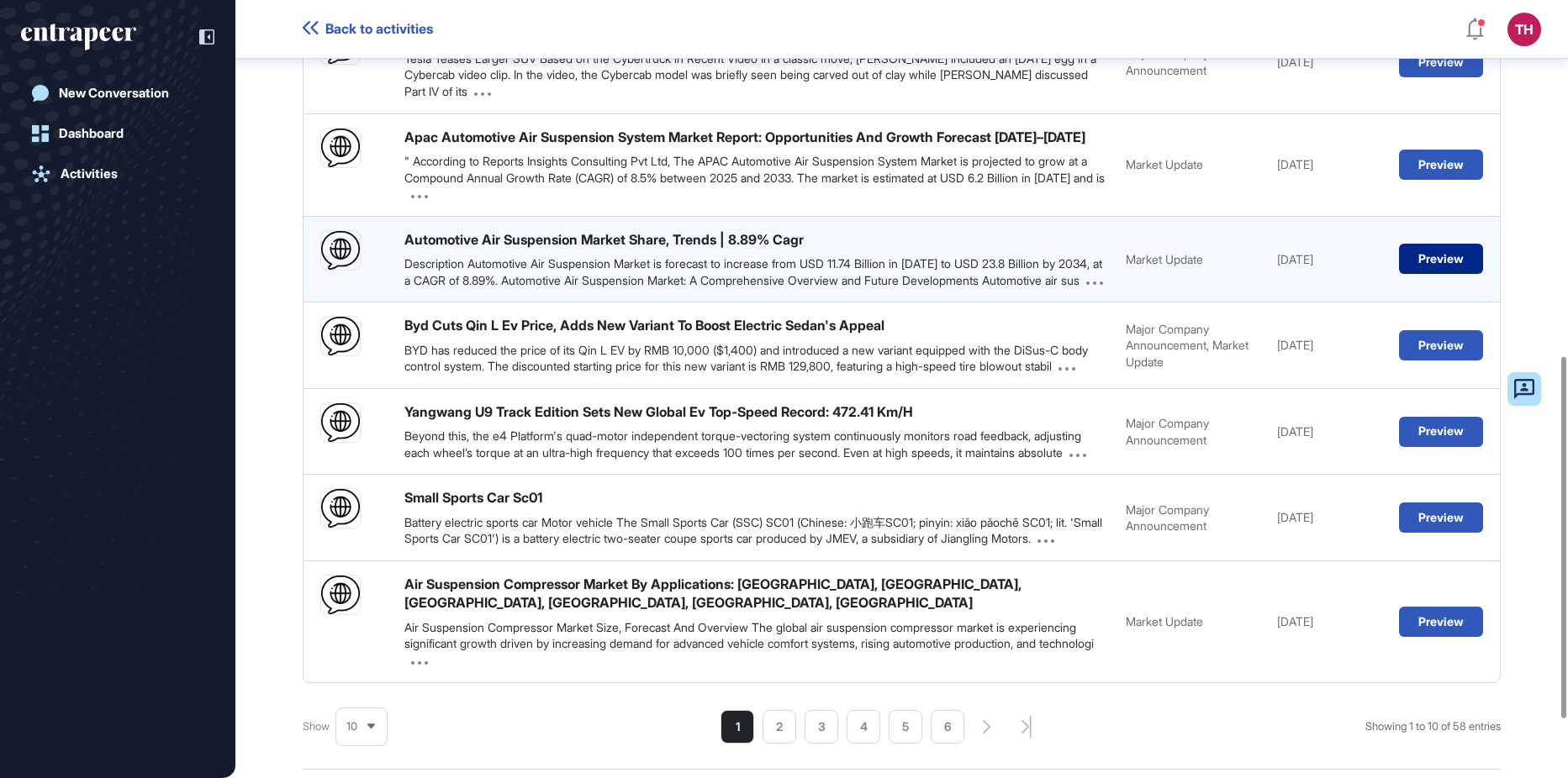
click at [1433, 274] on button "Preview" at bounding box center [1442, 259] width 84 height 30
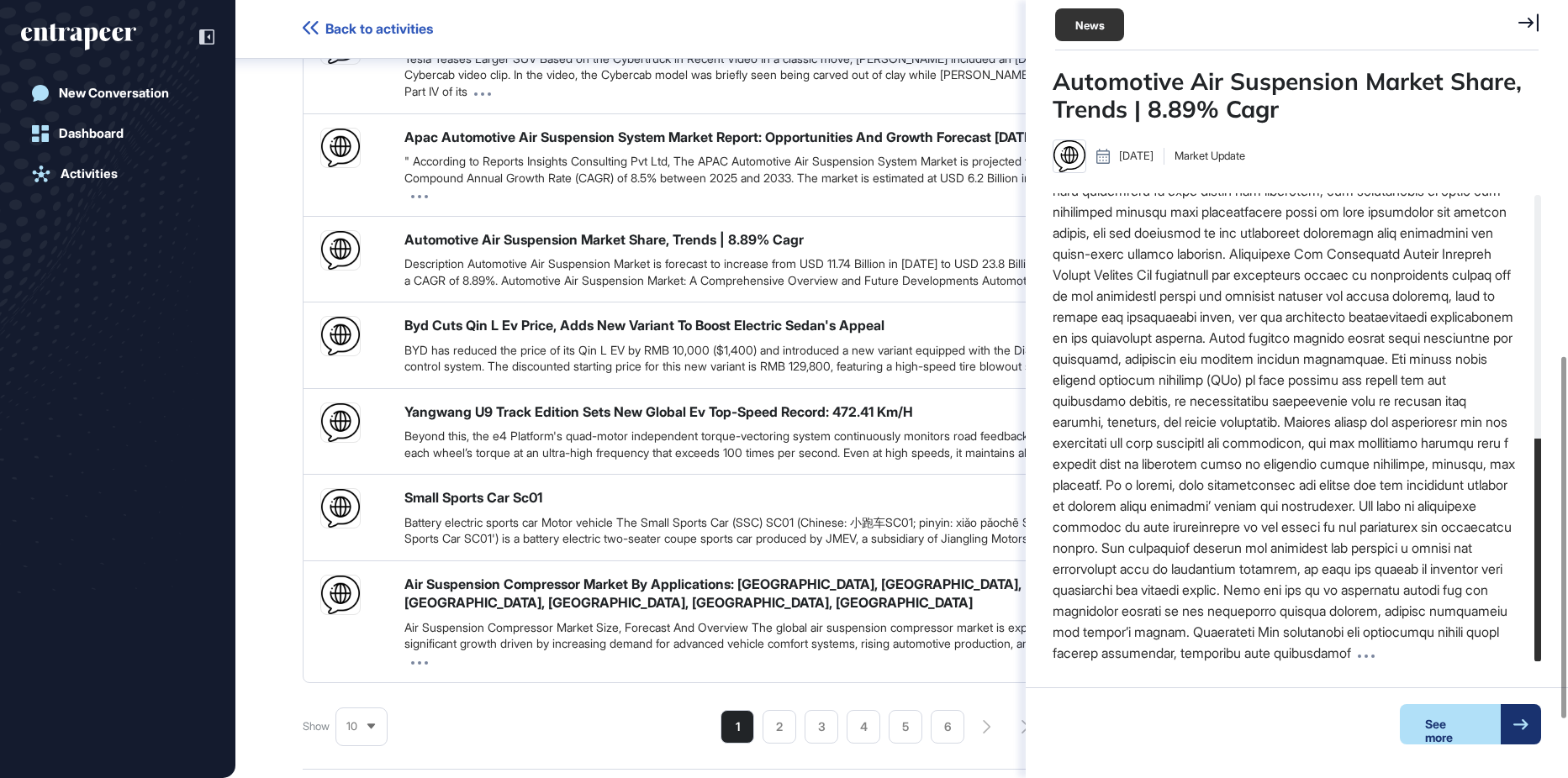
scroll to position [516, 0]
click at [1486, 732] on div "See more" at bounding box center [1451, 725] width 101 height 40
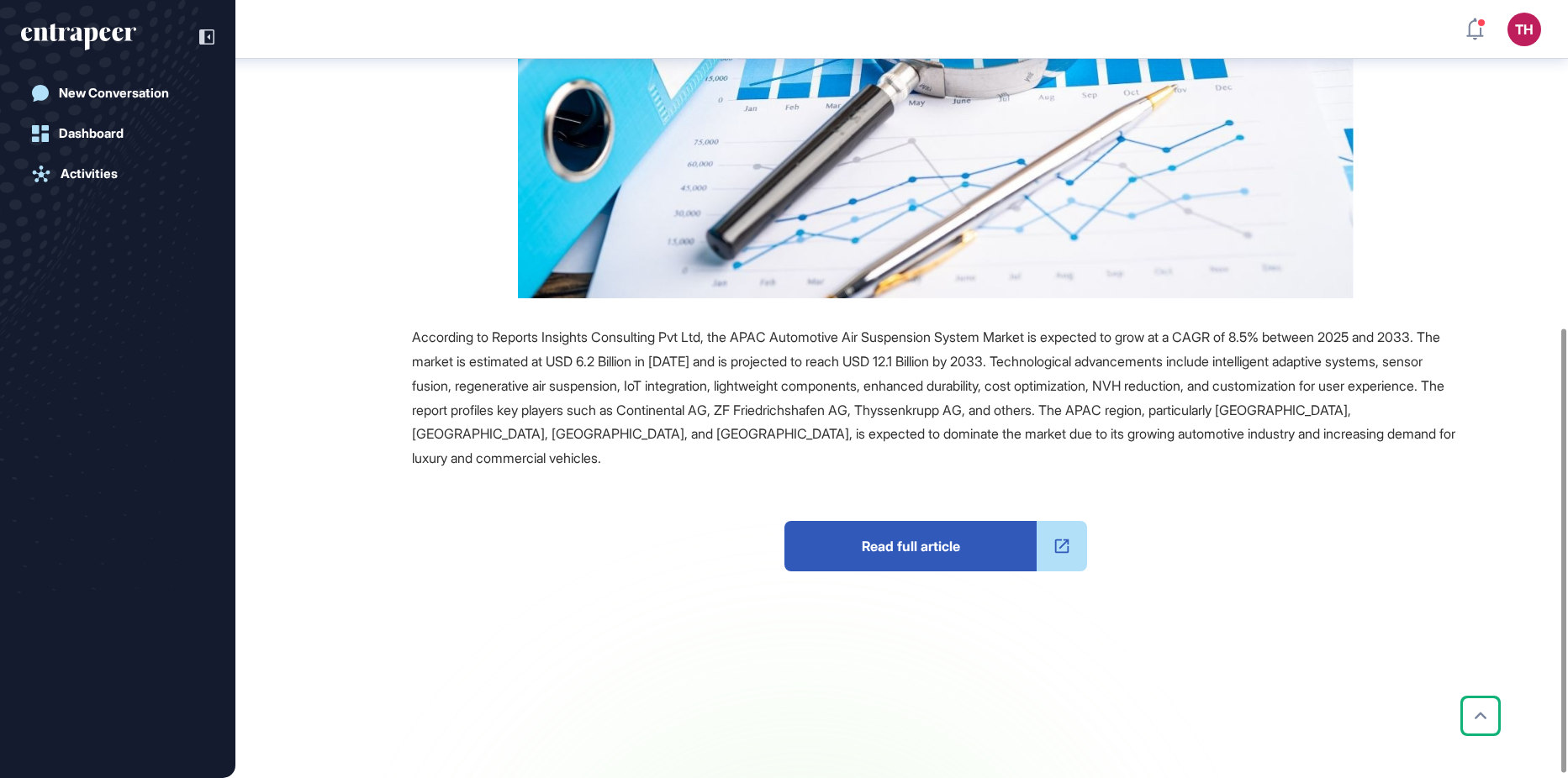
scroll to position [582, 0]
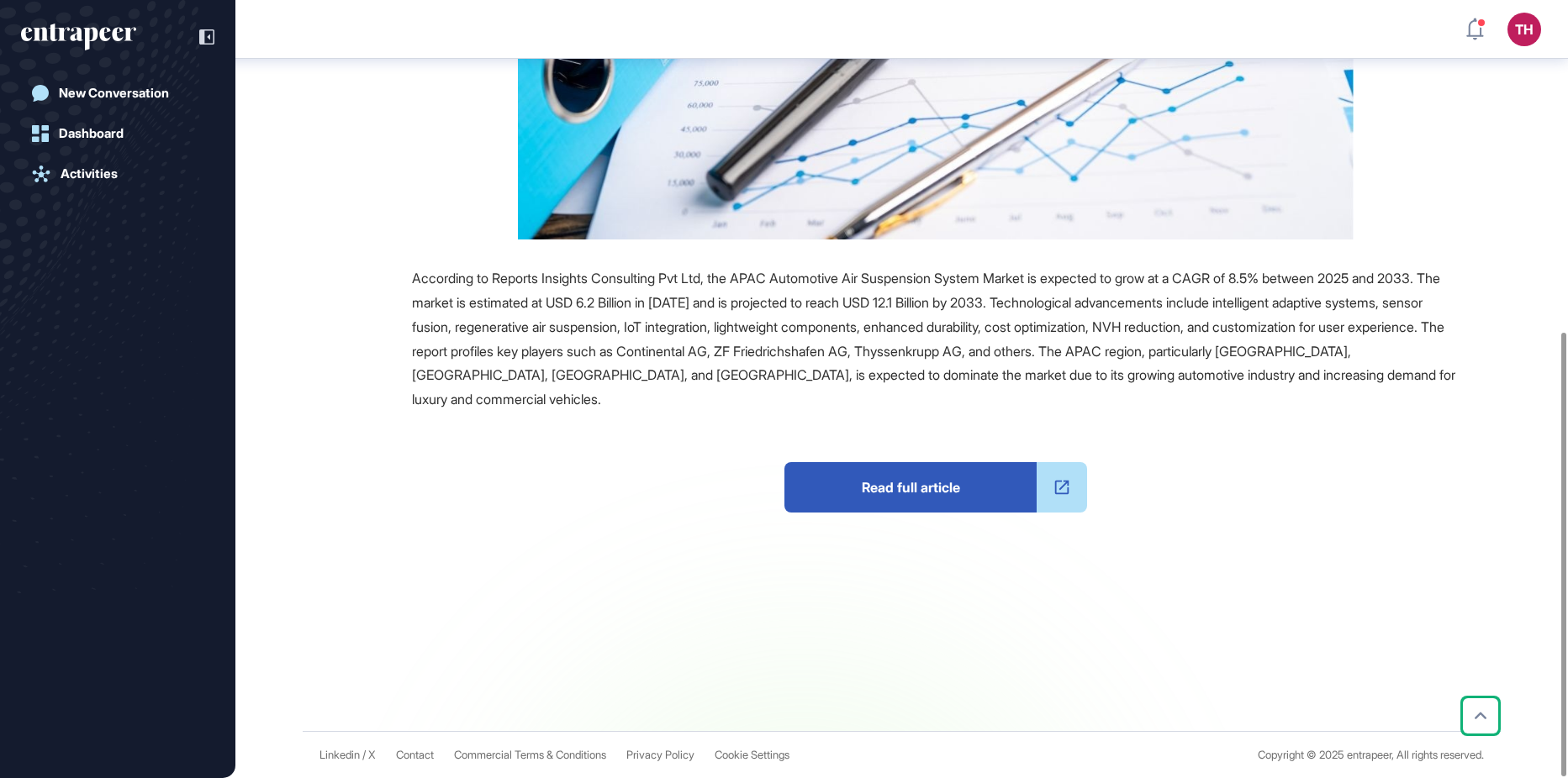
click at [851, 484] on span "Read full article" at bounding box center [910, 488] width 252 height 51
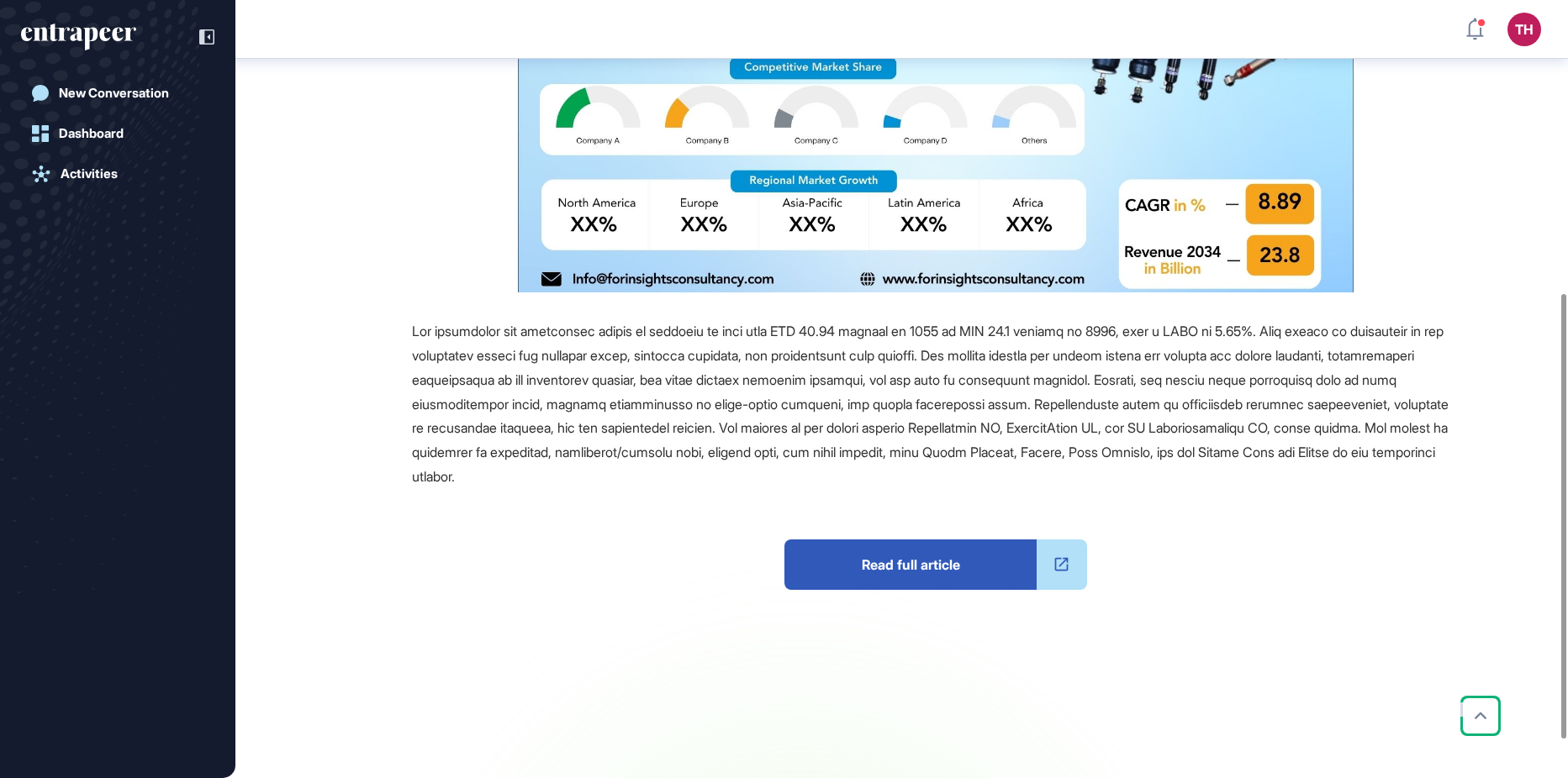
scroll to position [513, 0]
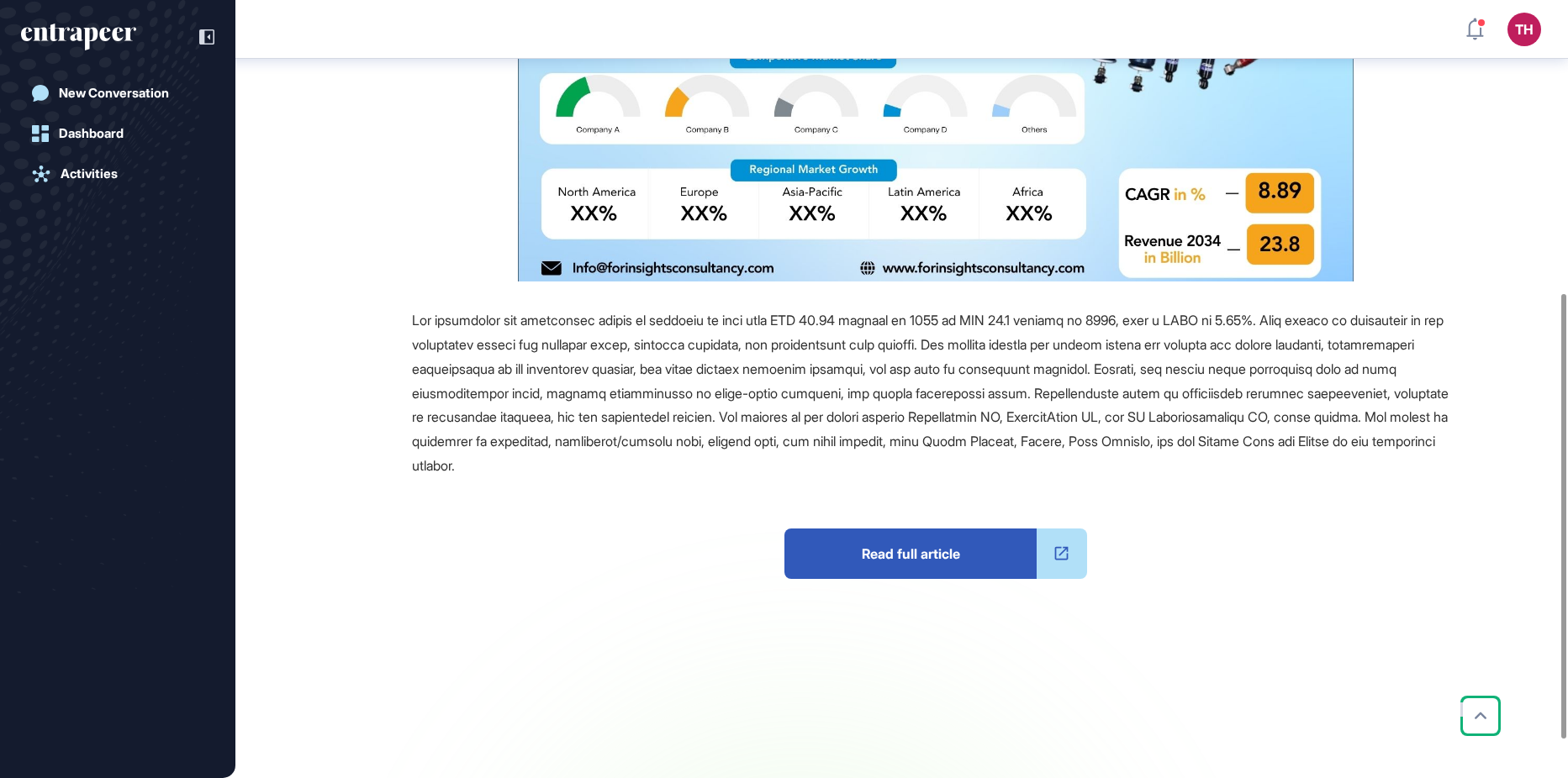
click at [918, 541] on span "Read full article" at bounding box center [910, 554] width 252 height 51
